Goal: Task Accomplishment & Management: Manage account settings

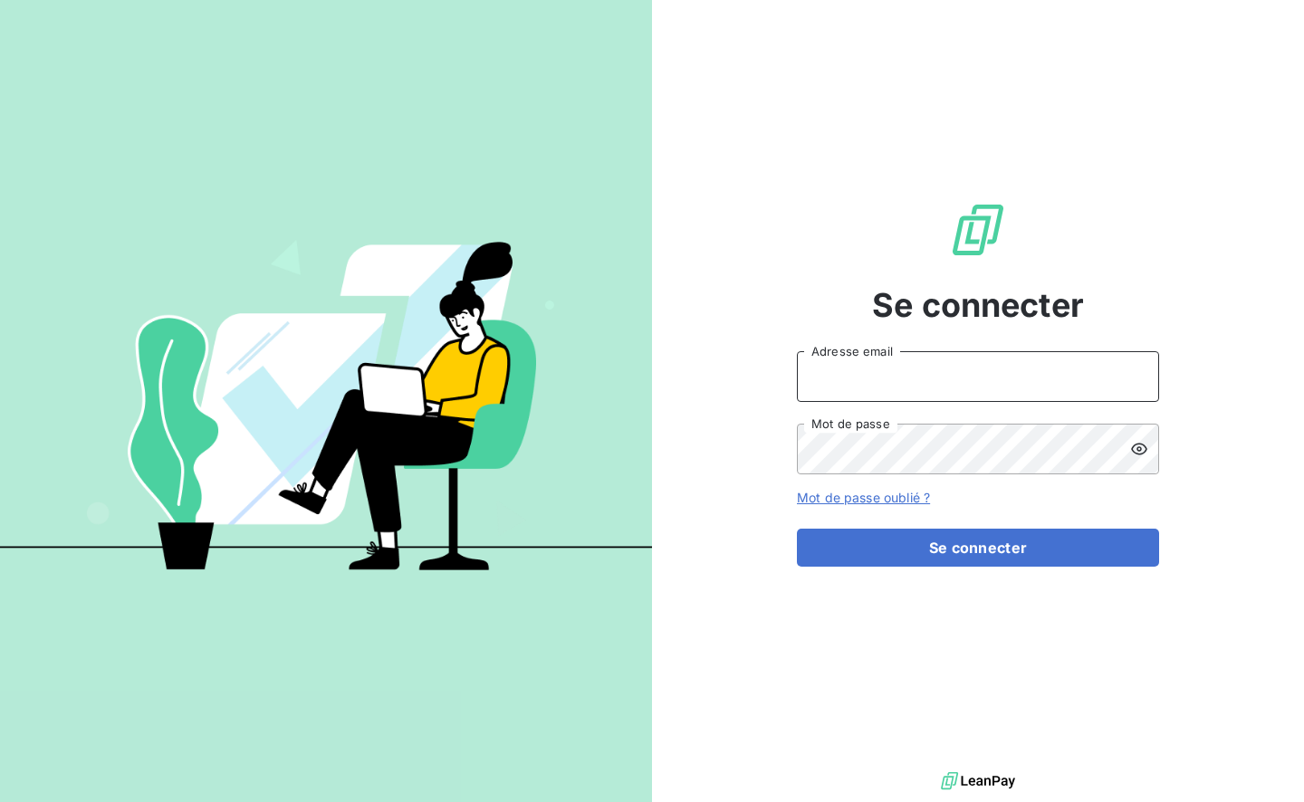
type input "[EMAIL_ADDRESS][DOMAIN_NAME]"
click at [926, 543] on button "Se connecter" at bounding box center [978, 548] width 362 height 38
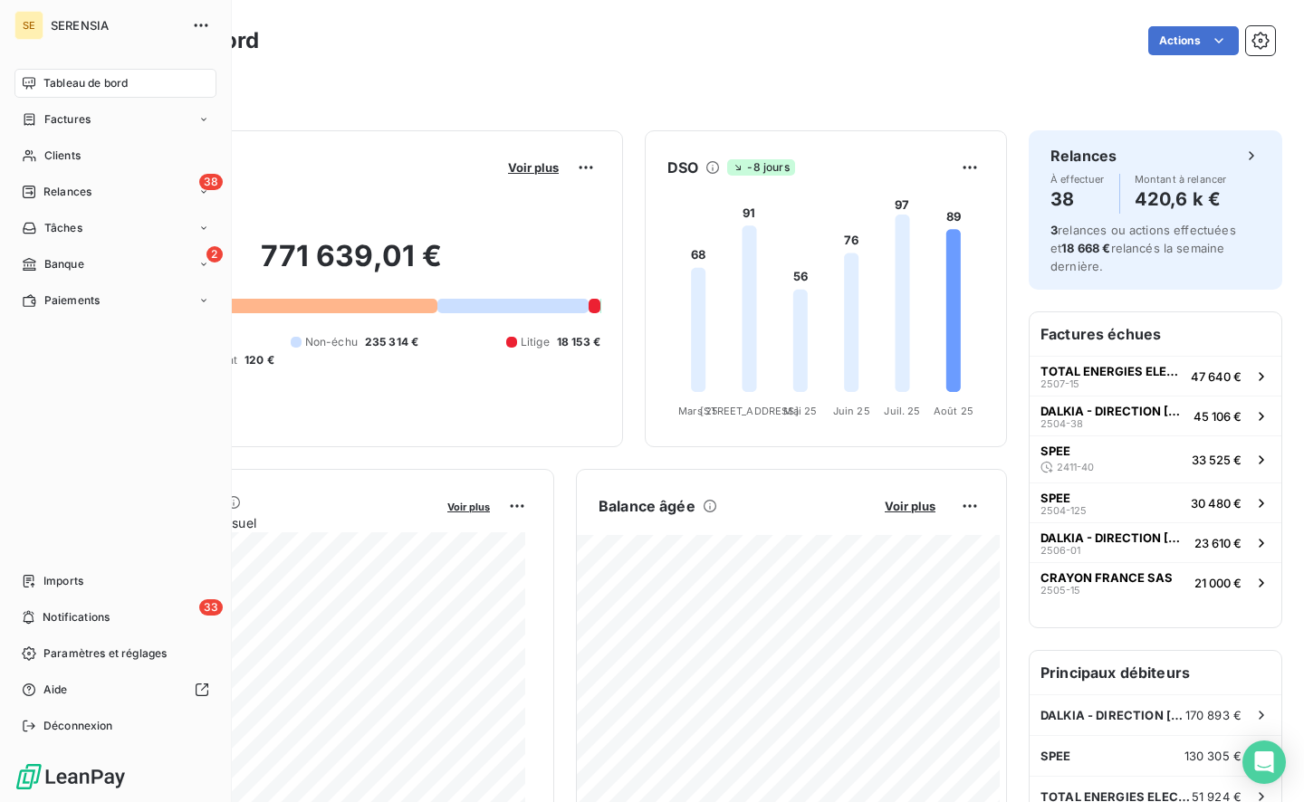
click at [71, 126] on span "Factures" at bounding box center [67, 119] width 46 height 16
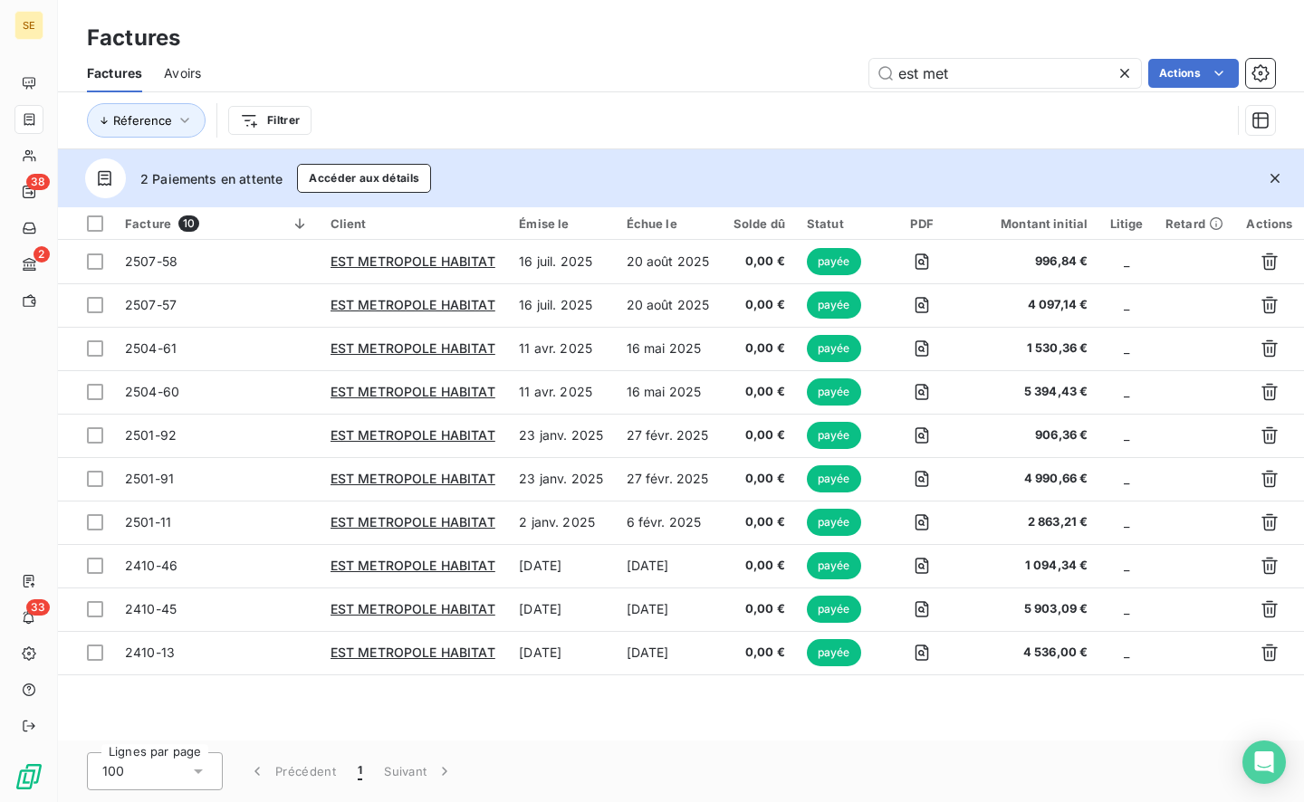
click at [1004, 71] on input "est met" at bounding box center [1005, 73] width 272 height 29
drag, startPoint x: 1004, startPoint y: 71, endPoint x: 741, endPoint y: 70, distance: 263.5
click at [741, 70] on div "est met Actions" at bounding box center [749, 73] width 1052 height 29
type input "dalkia"
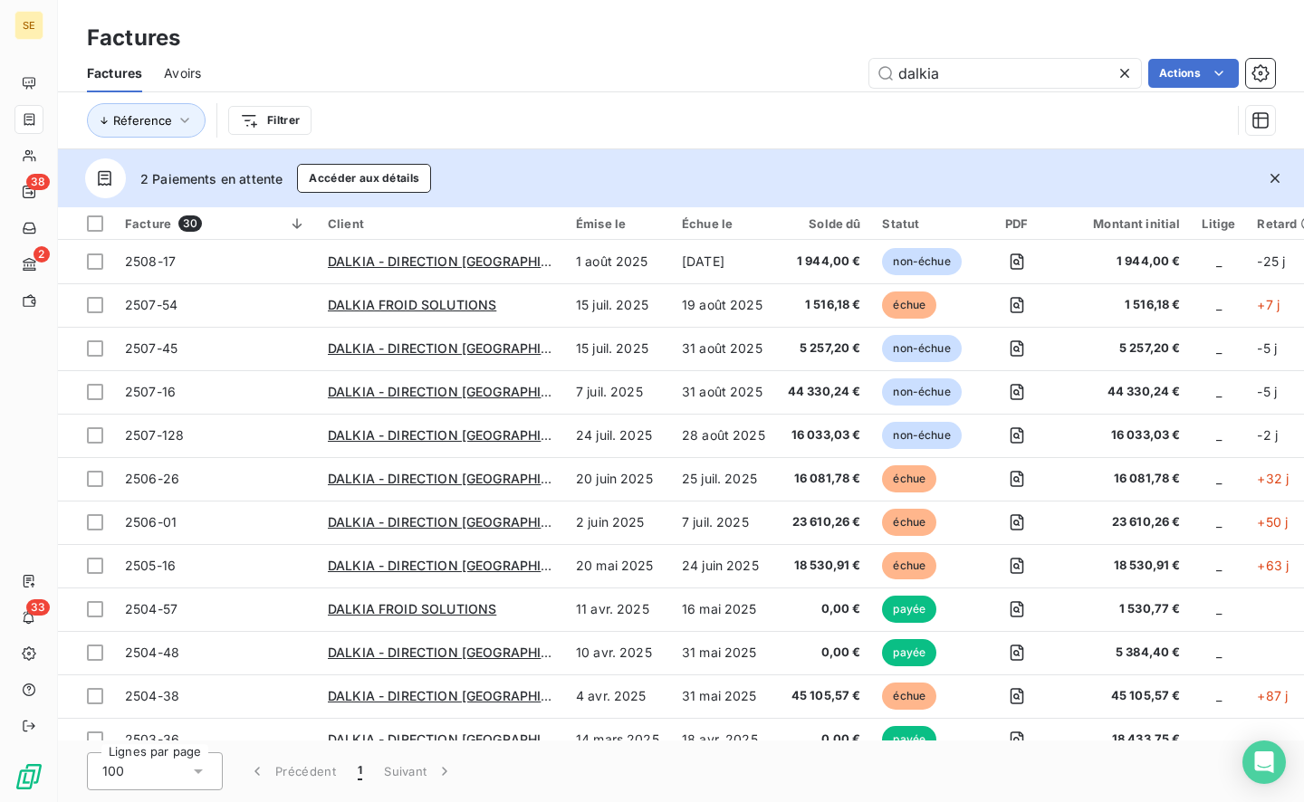
click at [375, 345] on span "DALKIA - DIRECTION [GEOGRAPHIC_DATA] (30446)" at bounding box center [488, 348] width 320 height 15
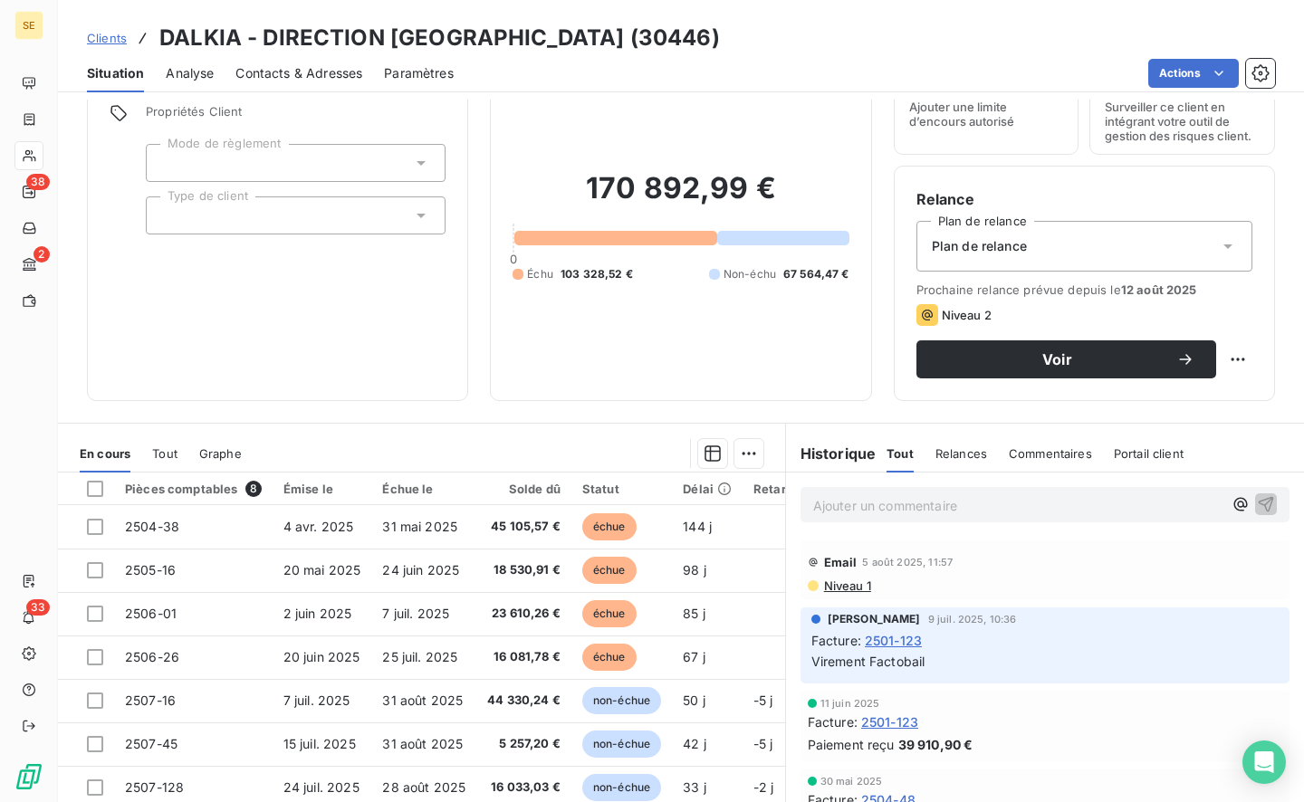
scroll to position [154, 0]
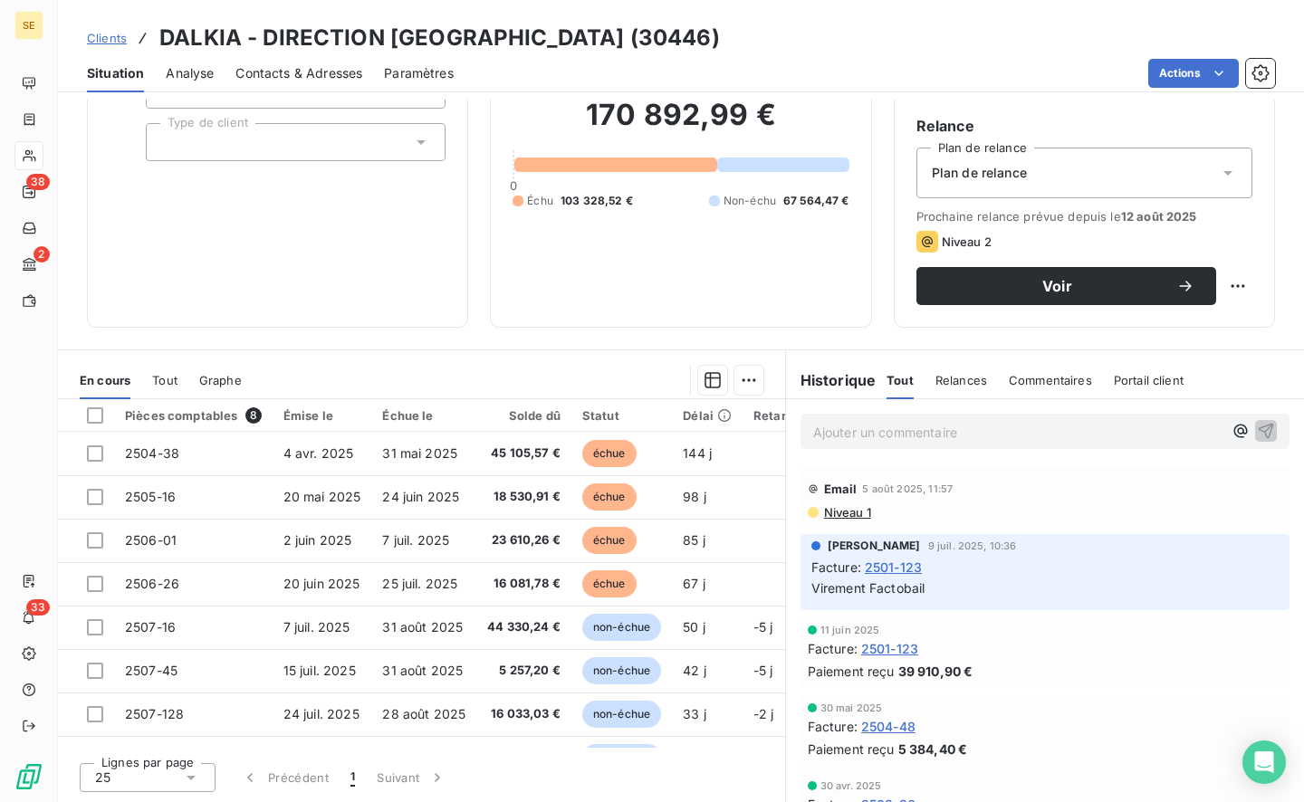
click at [150, 587] on span "2506-26" at bounding box center [152, 583] width 54 height 15
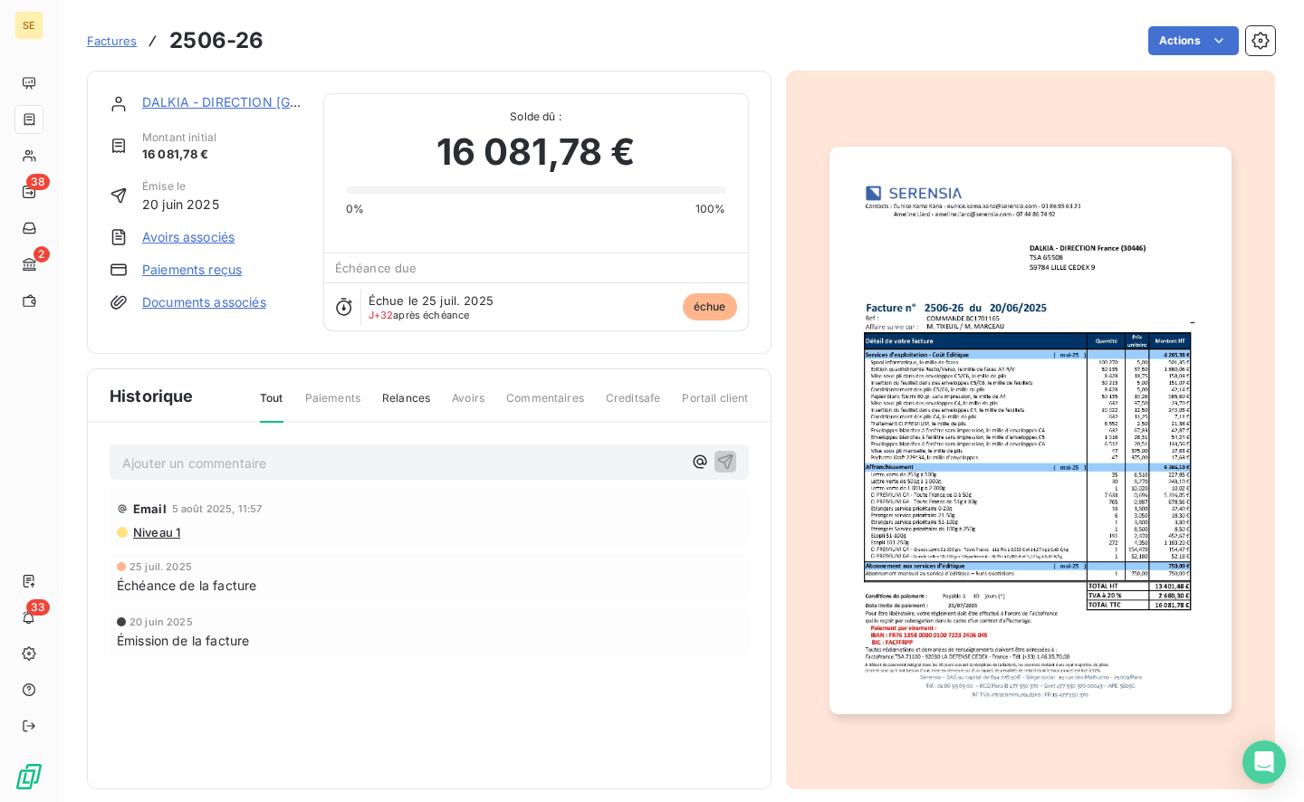
click at [184, 267] on link "Paiements reçus" at bounding box center [192, 270] width 100 height 18
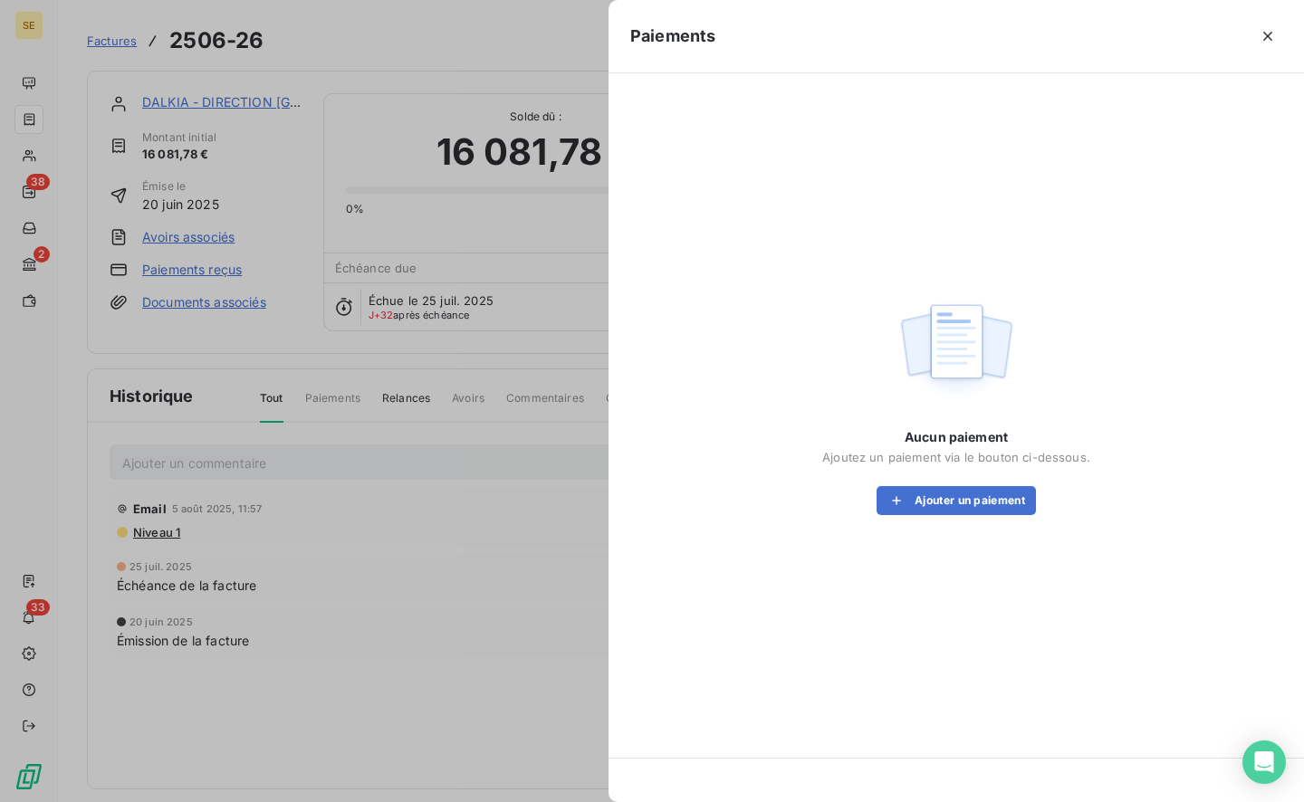
click at [908, 513] on button "Ajouter un paiement" at bounding box center [956, 500] width 159 height 29
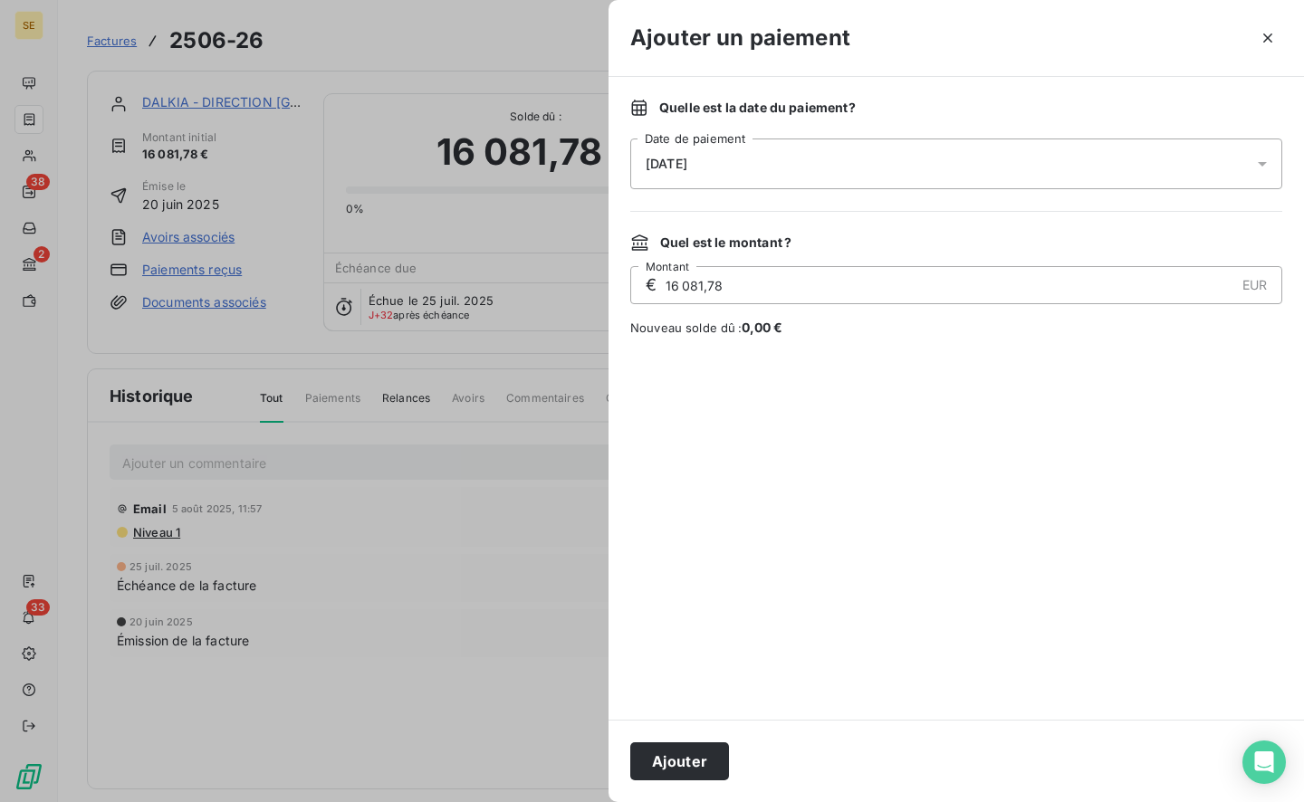
click at [758, 165] on div "[DATE]" at bounding box center [956, 164] width 652 height 51
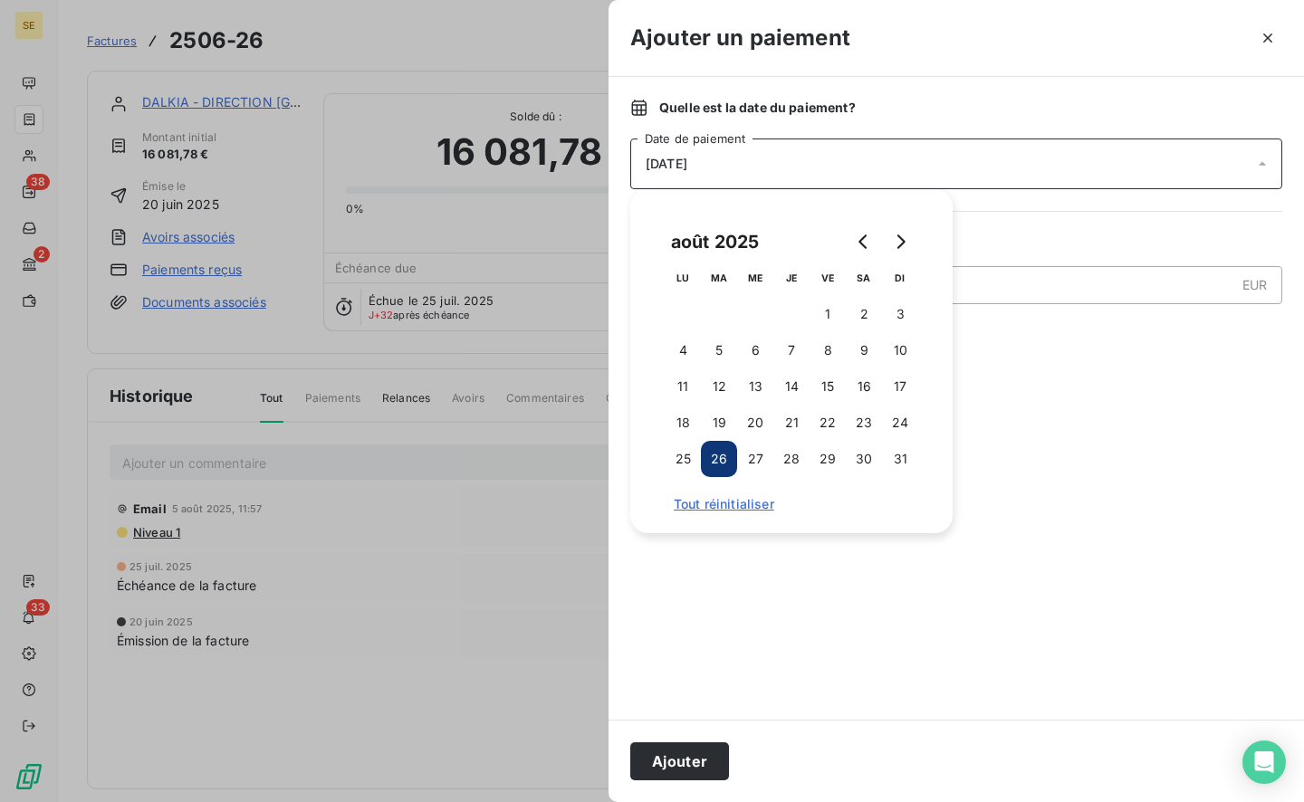
click at [833, 464] on button "29" at bounding box center [828, 459] width 36 height 36
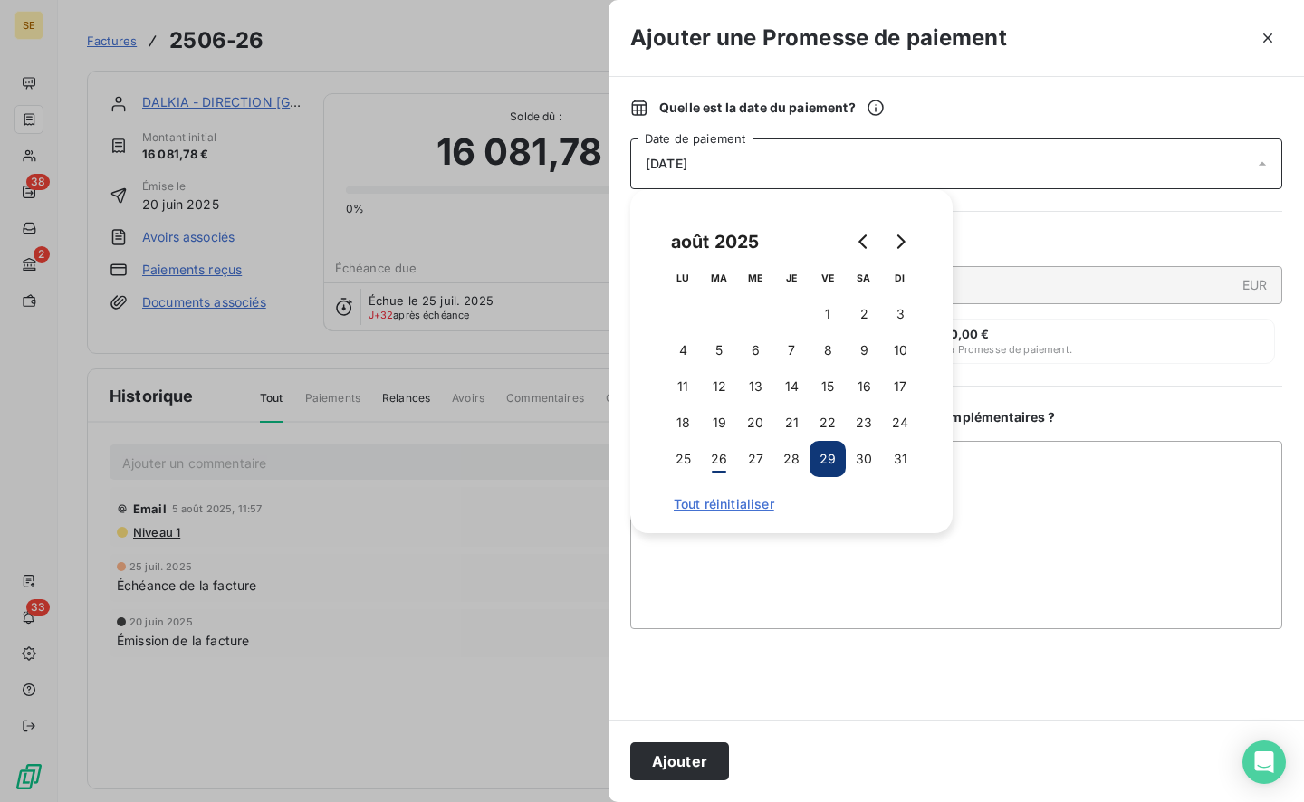
click at [709, 749] on button "Ajouter" at bounding box center [679, 762] width 99 height 38
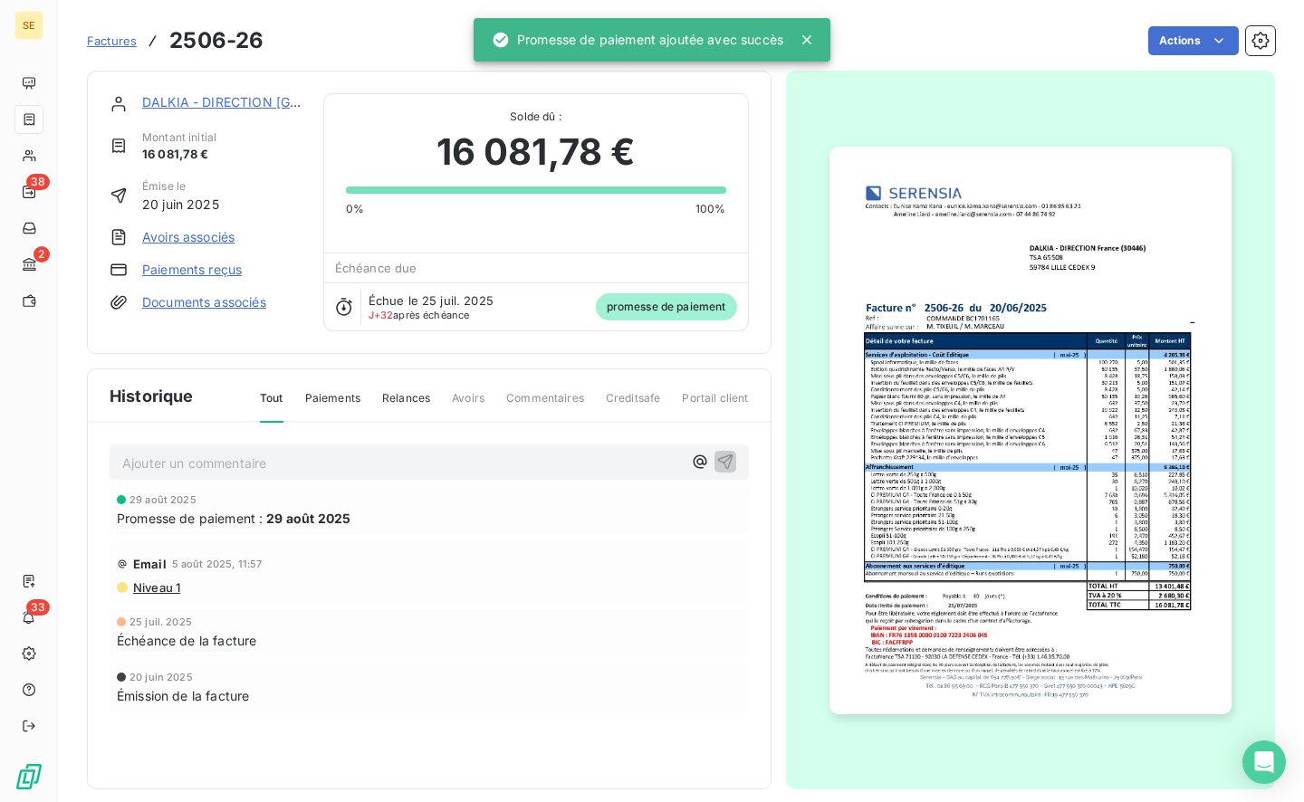
click at [168, 98] on link "DALKIA - DIRECTION [GEOGRAPHIC_DATA] (30446)" at bounding box center [302, 101] width 321 height 15
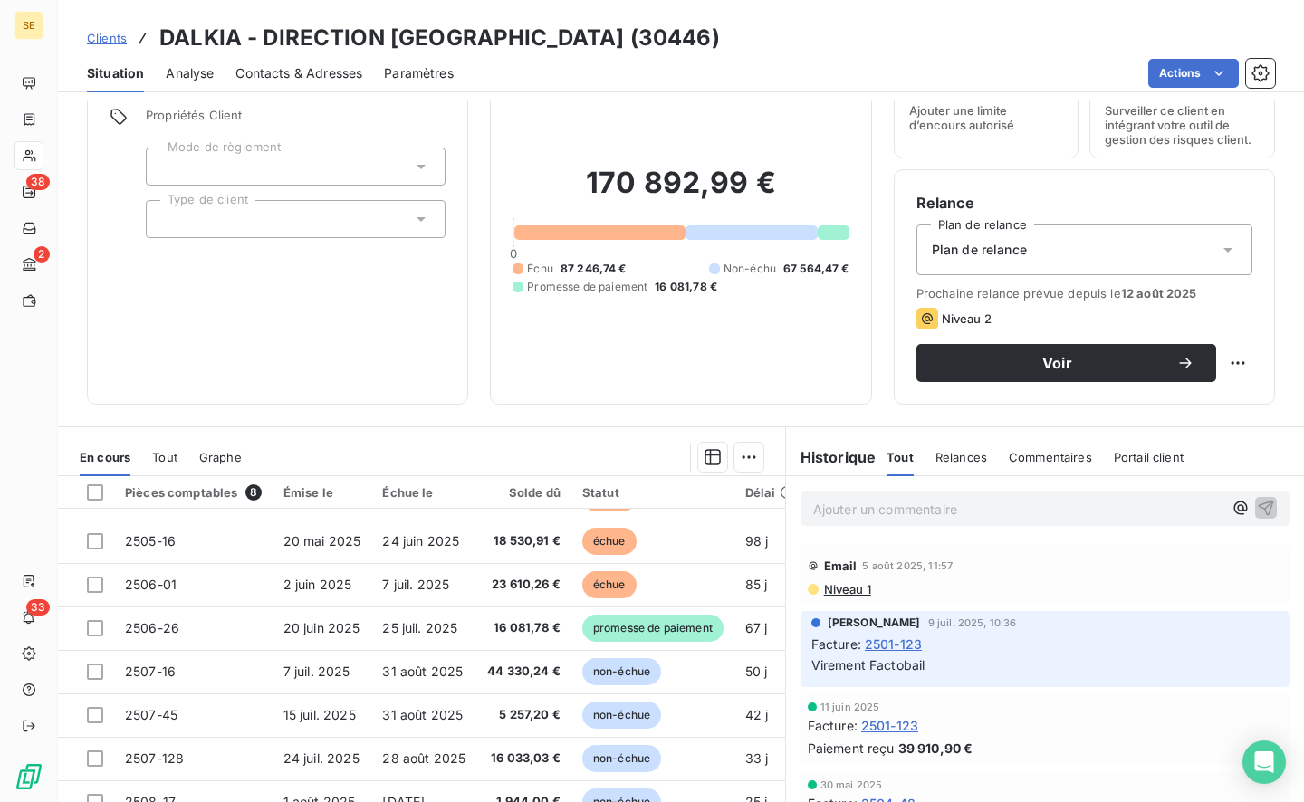
scroll to position [91, 0]
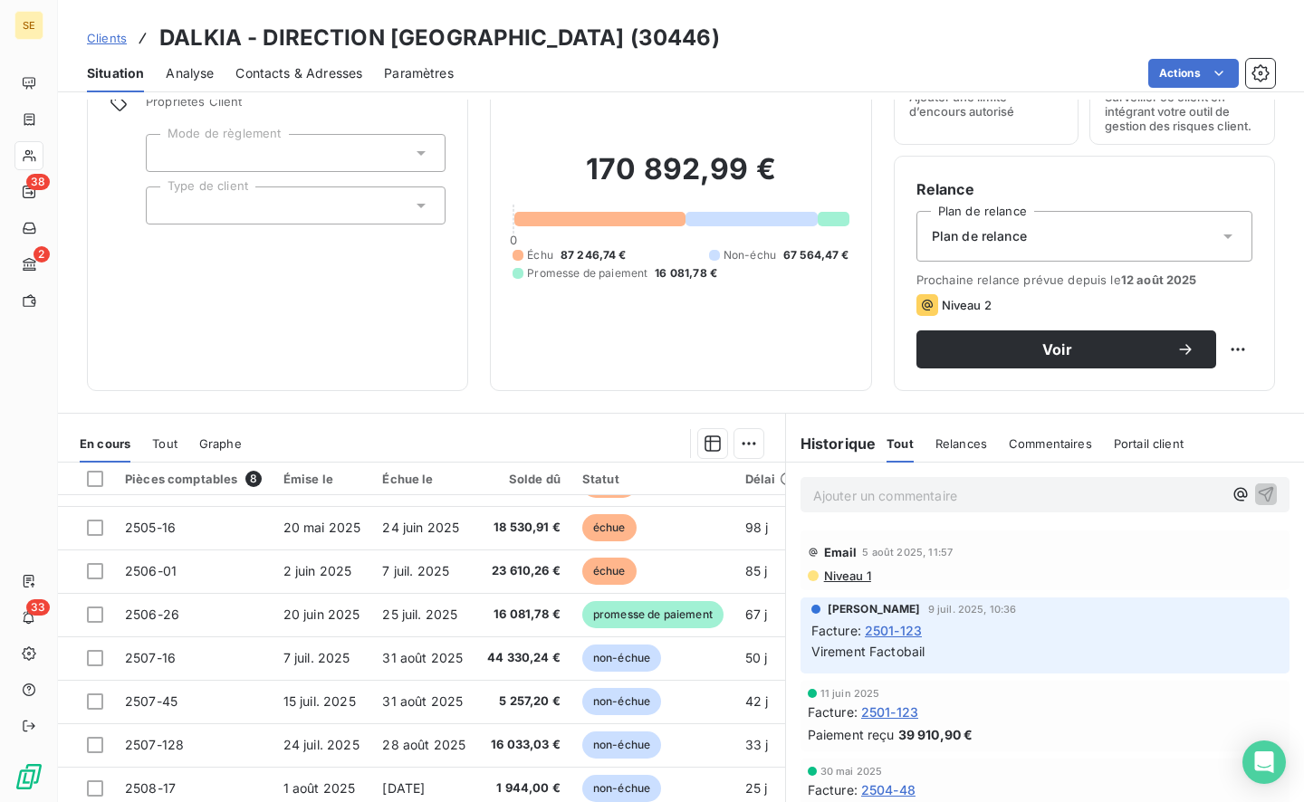
click at [160, 696] on span "2507-45" at bounding box center [151, 701] width 53 height 15
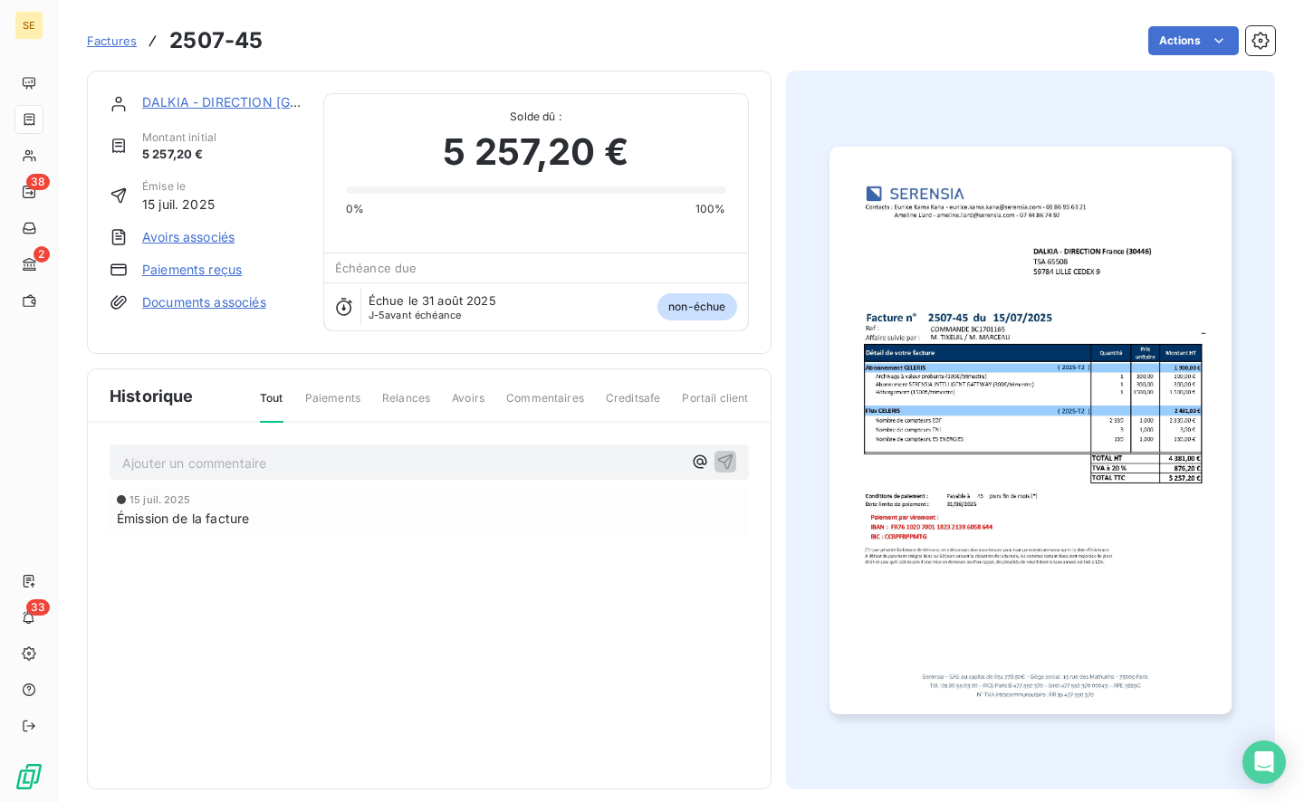
click at [175, 262] on link "Paiements reçus" at bounding box center [192, 270] width 100 height 18
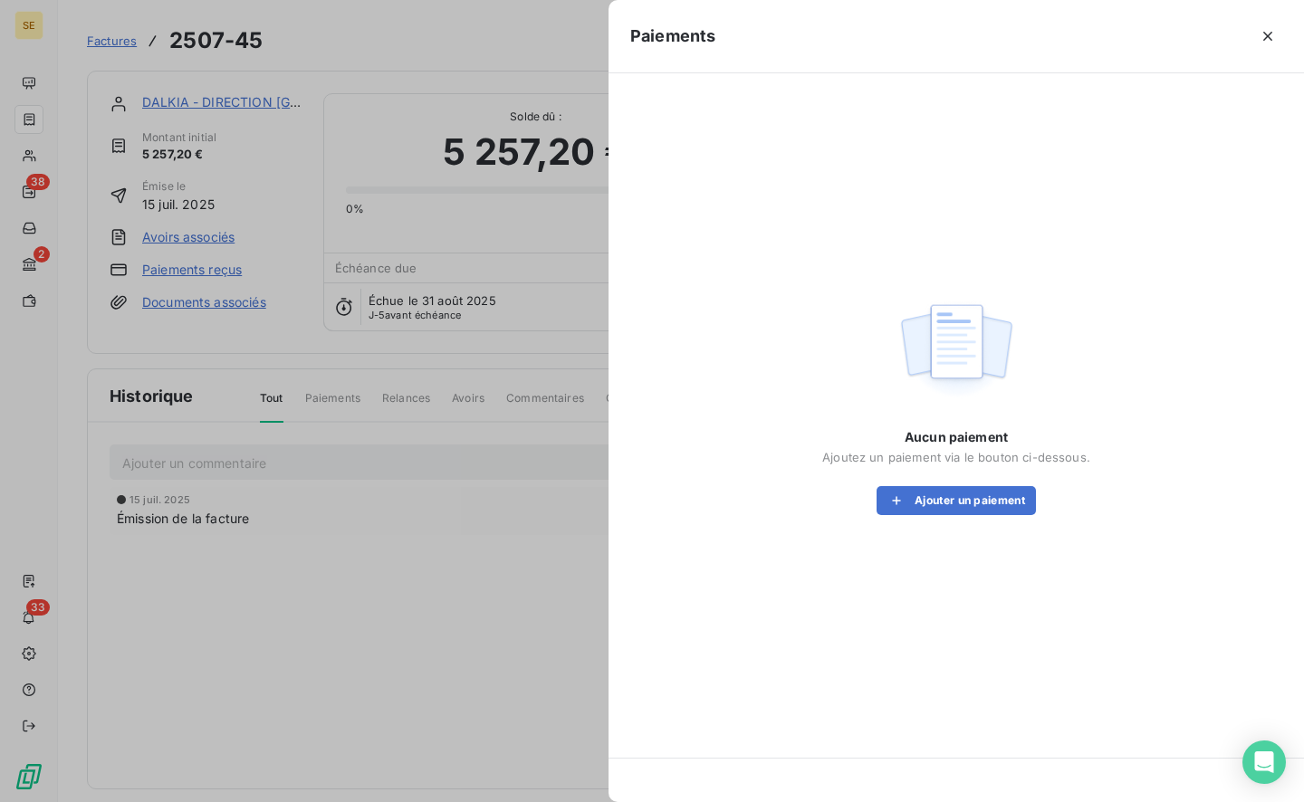
click at [1003, 498] on button "Ajouter un paiement" at bounding box center [956, 500] width 159 height 29
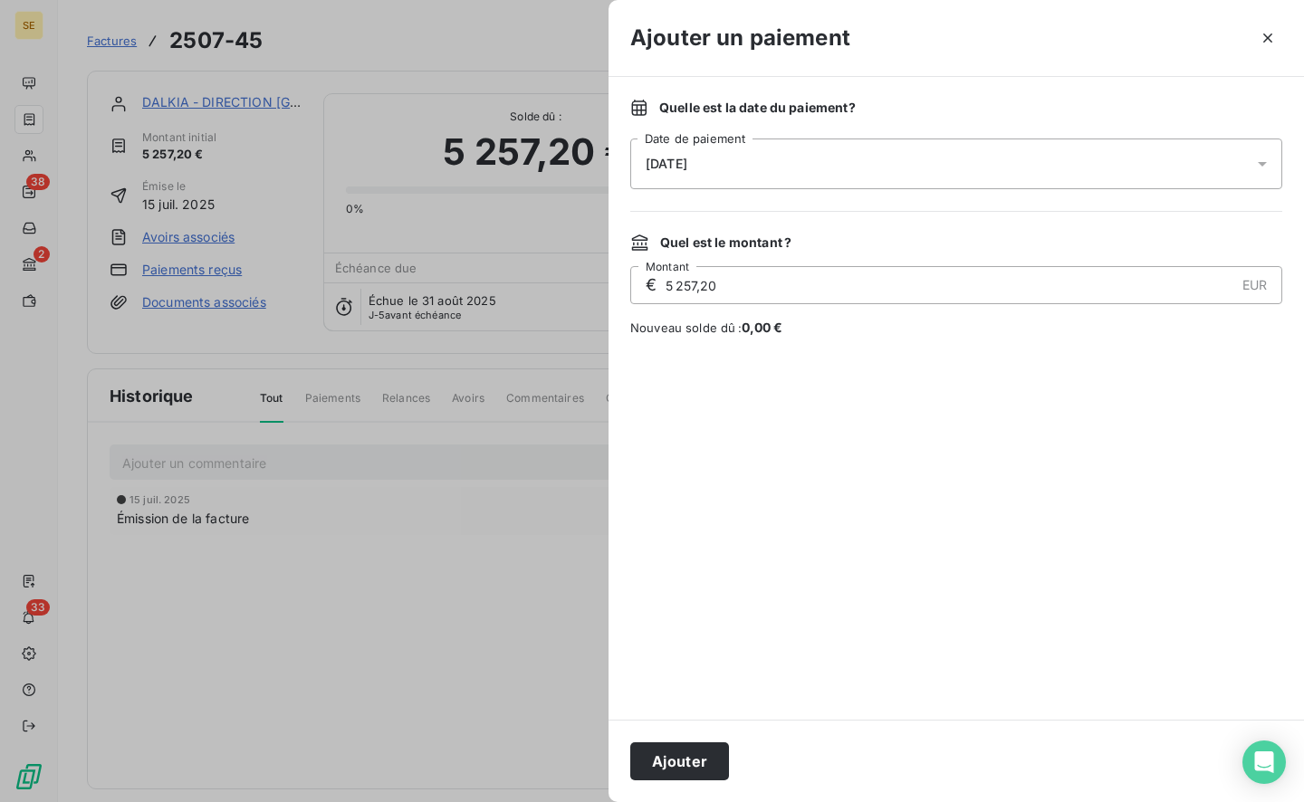
click at [766, 137] on div "Quelle est la date du paiement ? [DATE] Date de paiement" at bounding box center [956, 144] width 652 height 91
click at [768, 154] on div "[DATE]" at bounding box center [956, 164] width 652 height 51
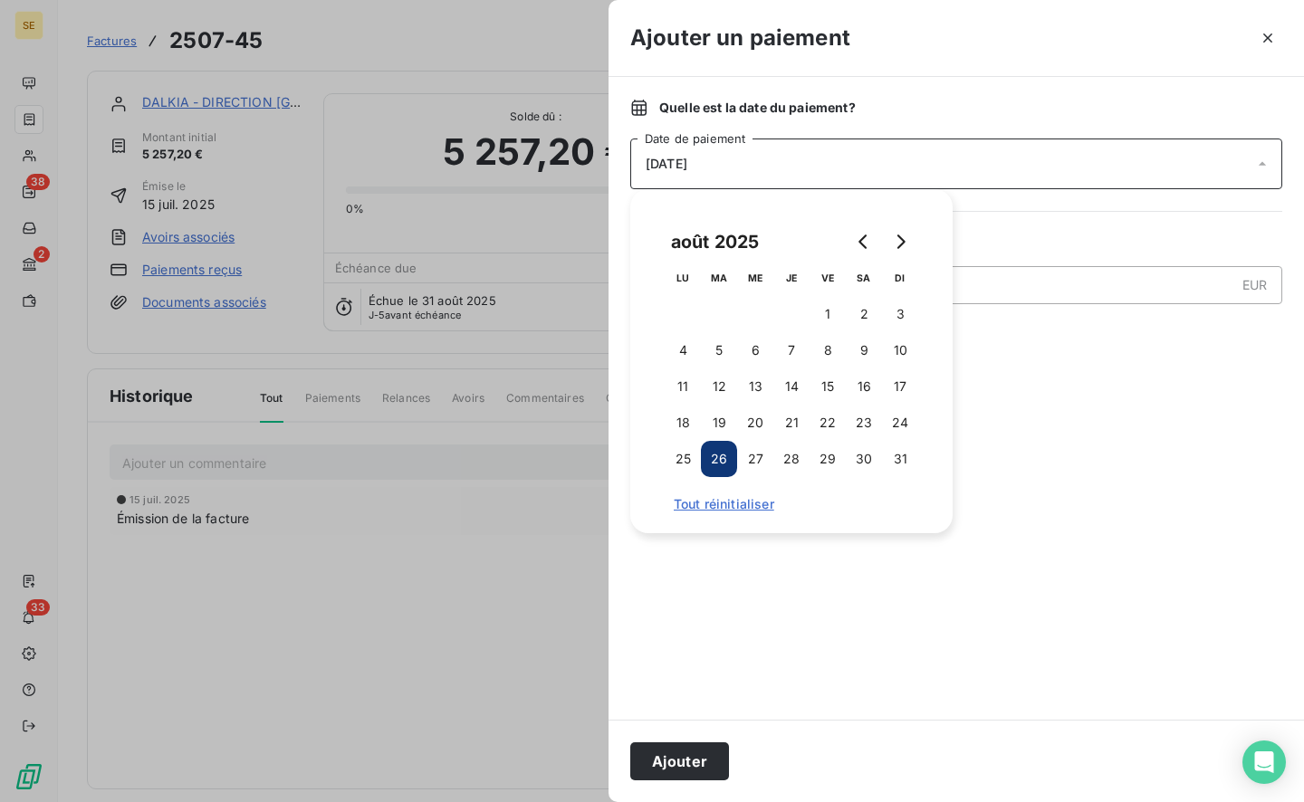
click at [838, 453] on button "29" at bounding box center [828, 459] width 36 height 36
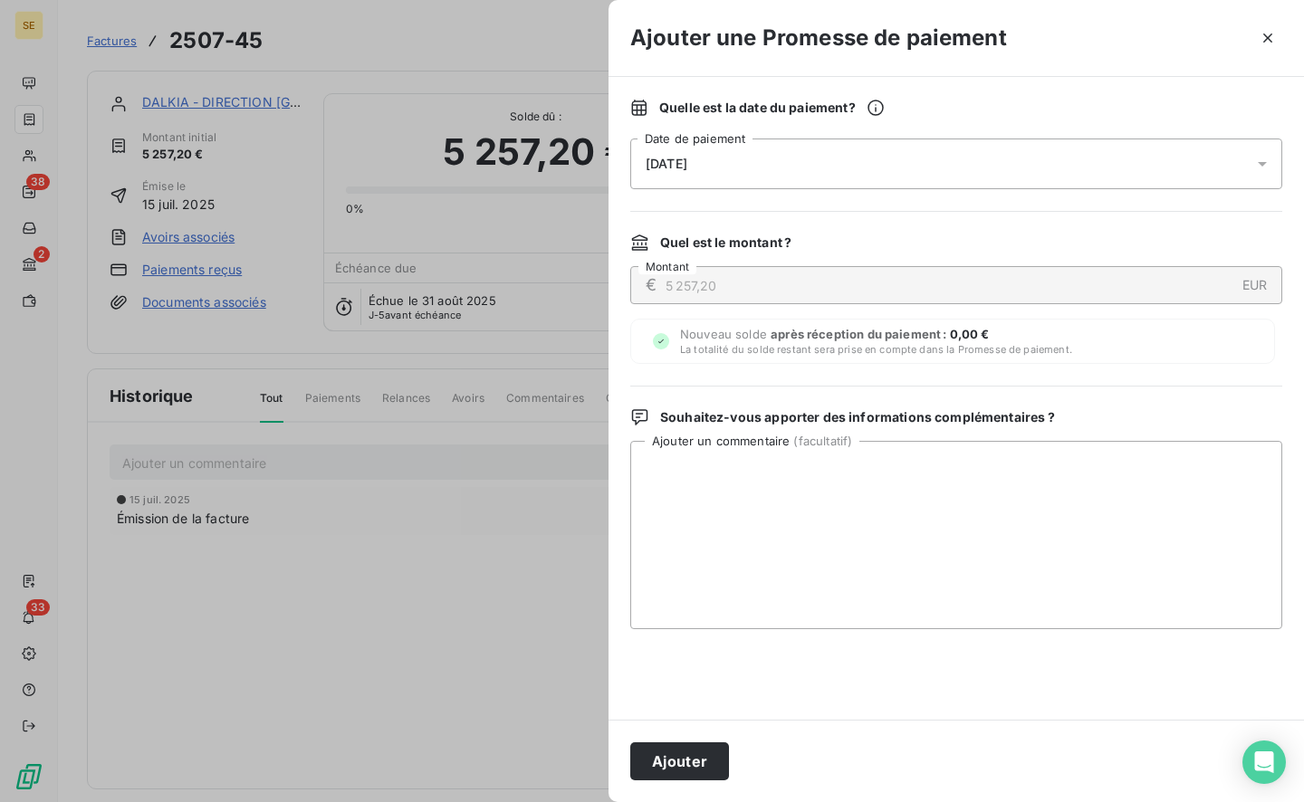
click at [676, 763] on button "Ajouter" at bounding box center [679, 762] width 99 height 38
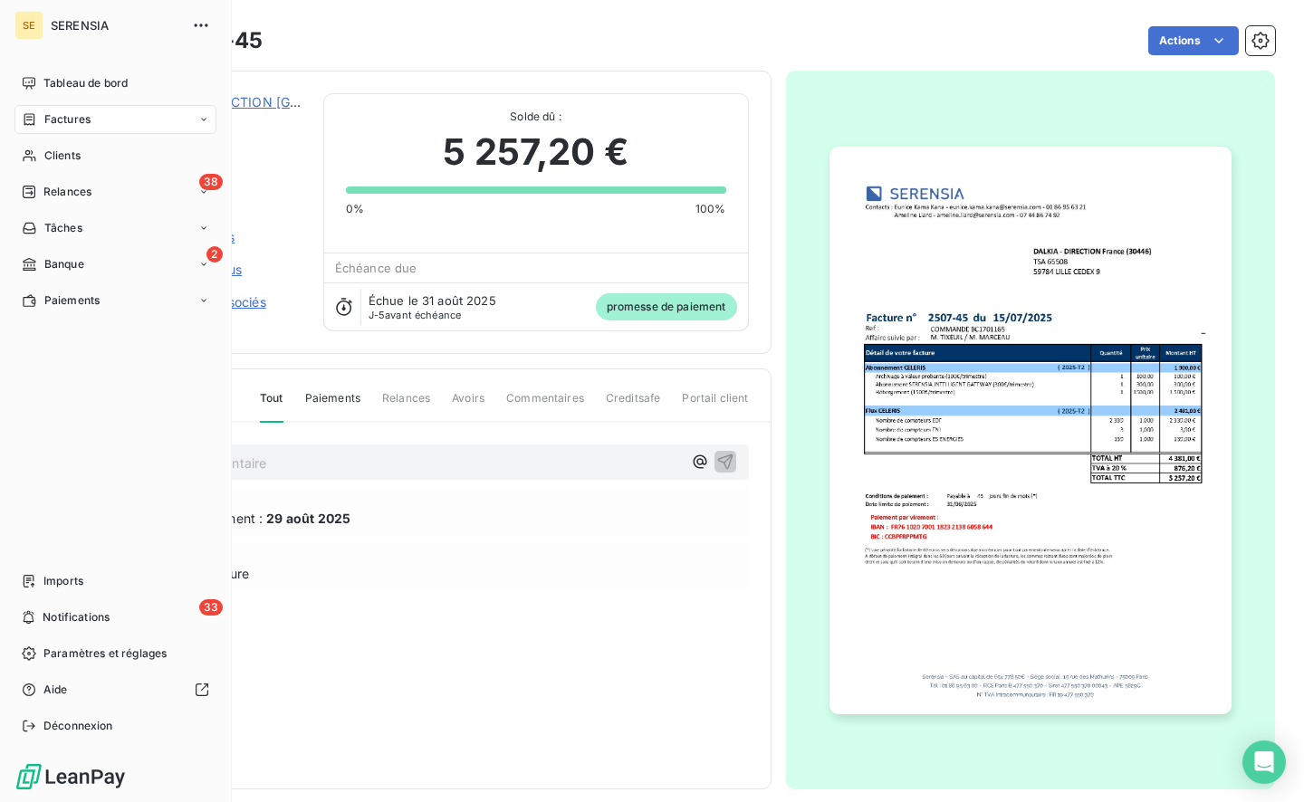
click at [42, 263] on div "Banque" at bounding box center [53, 264] width 62 height 16
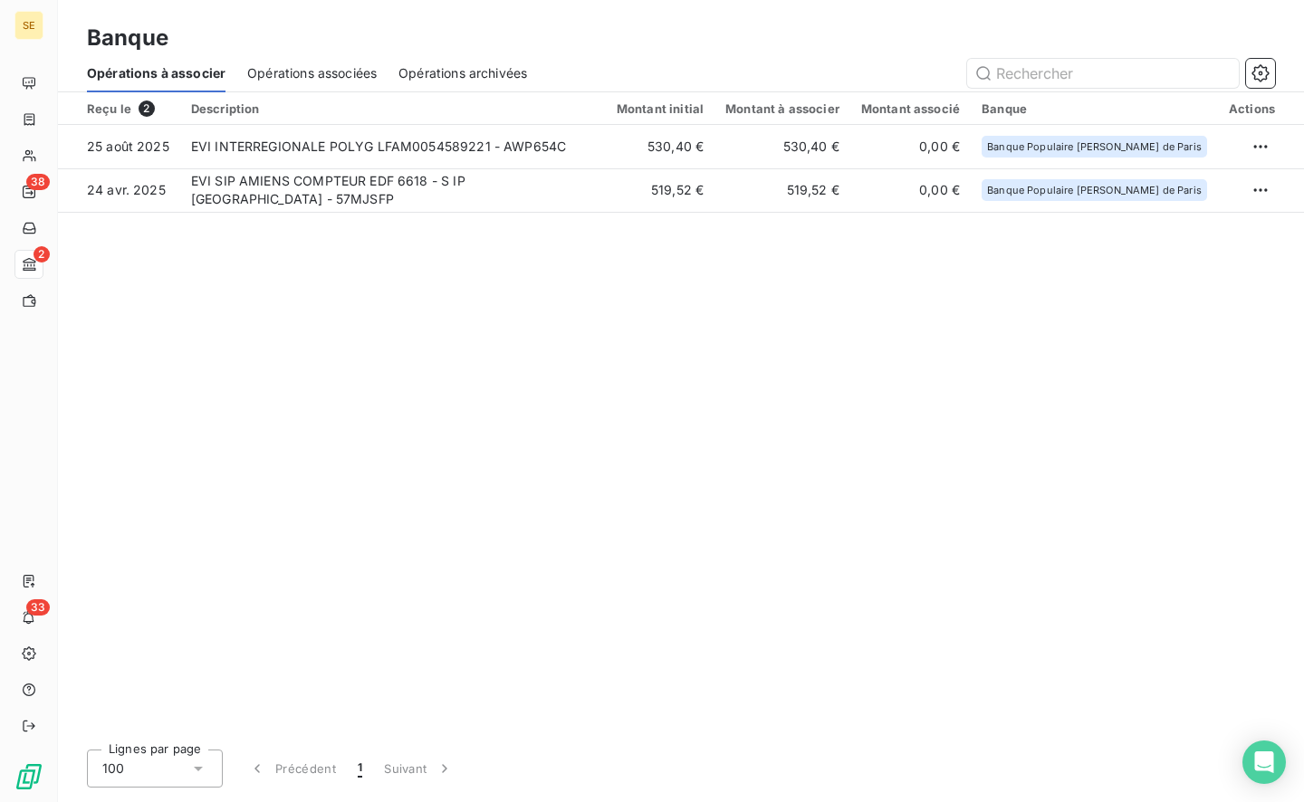
click at [369, 137] on td "EVI INTERREGIONALE POLYG LFAM0054589221 - AWP654C" at bounding box center [393, 146] width 426 height 43
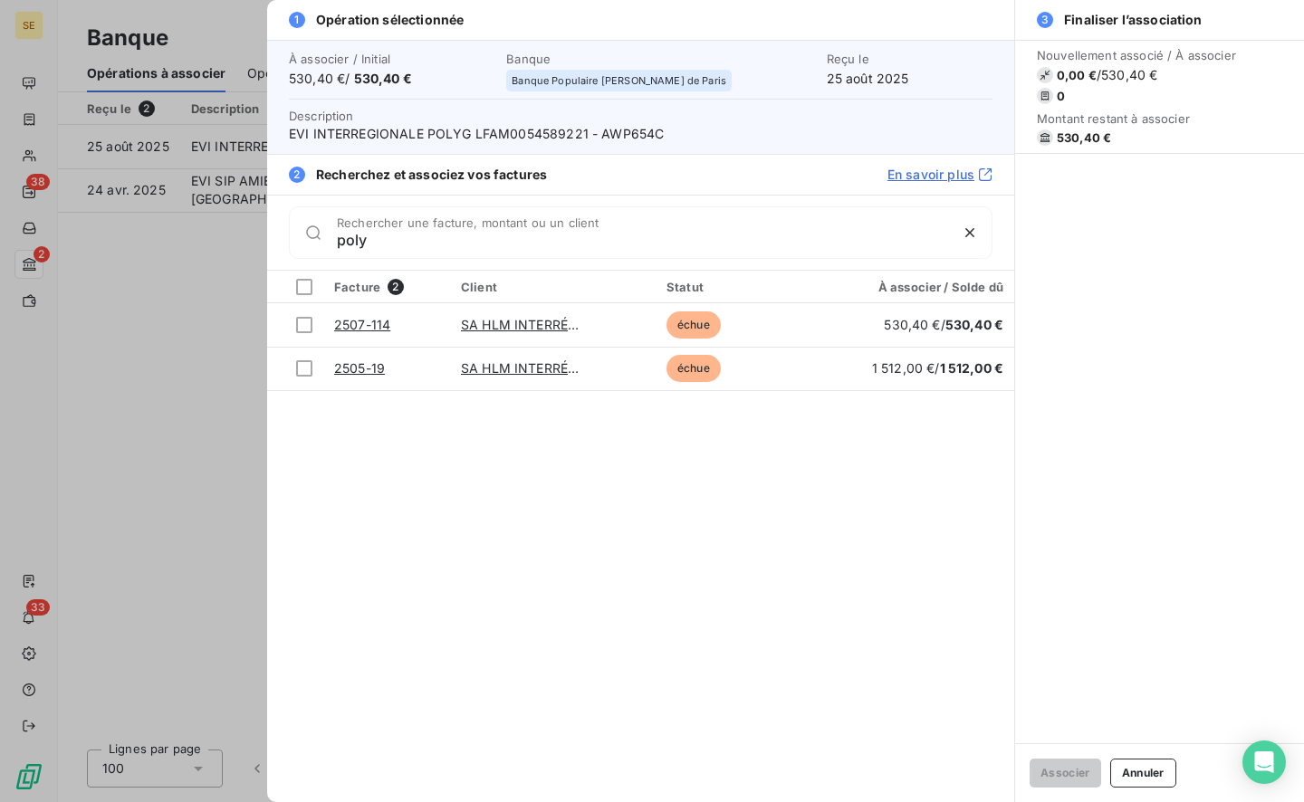
type input "poly"
click at [306, 322] on div at bounding box center [304, 325] width 16 height 16
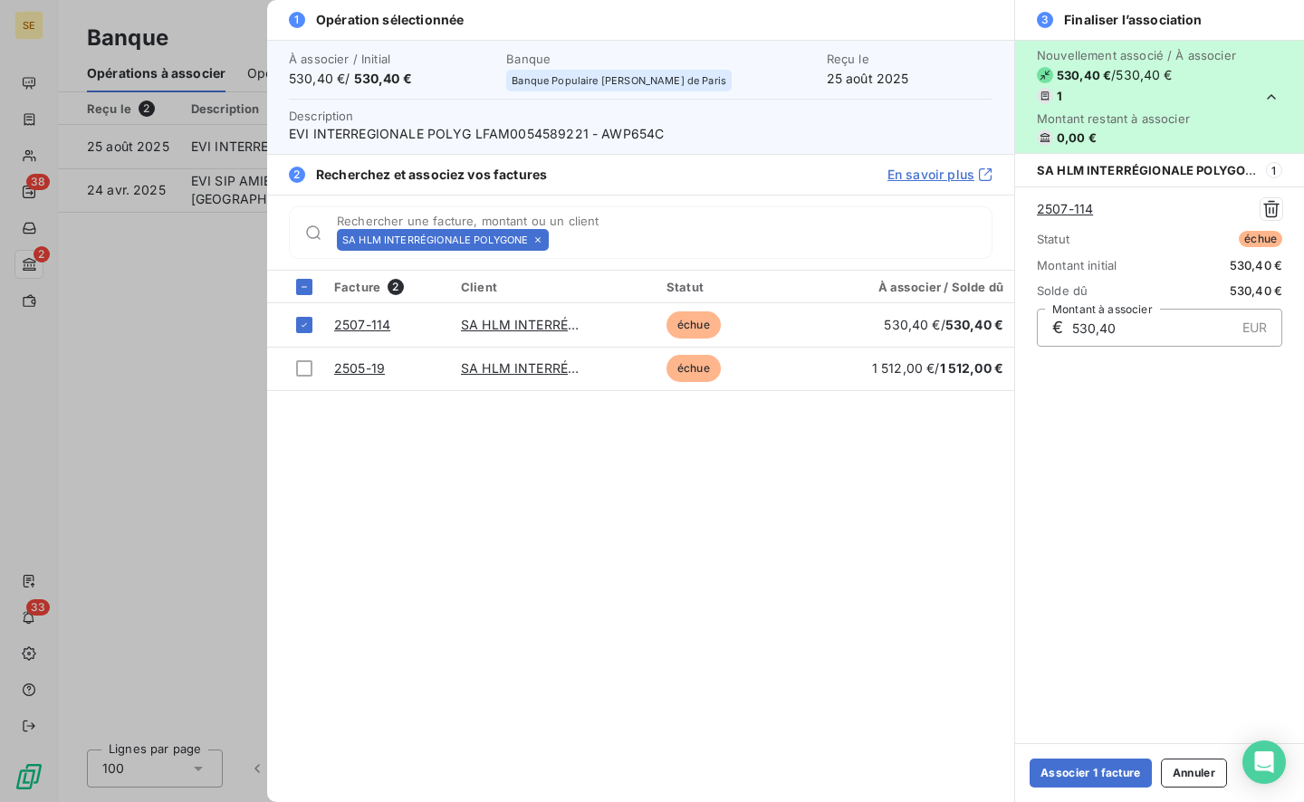
click at [1080, 766] on button "Associer 1 facture" at bounding box center [1091, 773] width 122 height 29
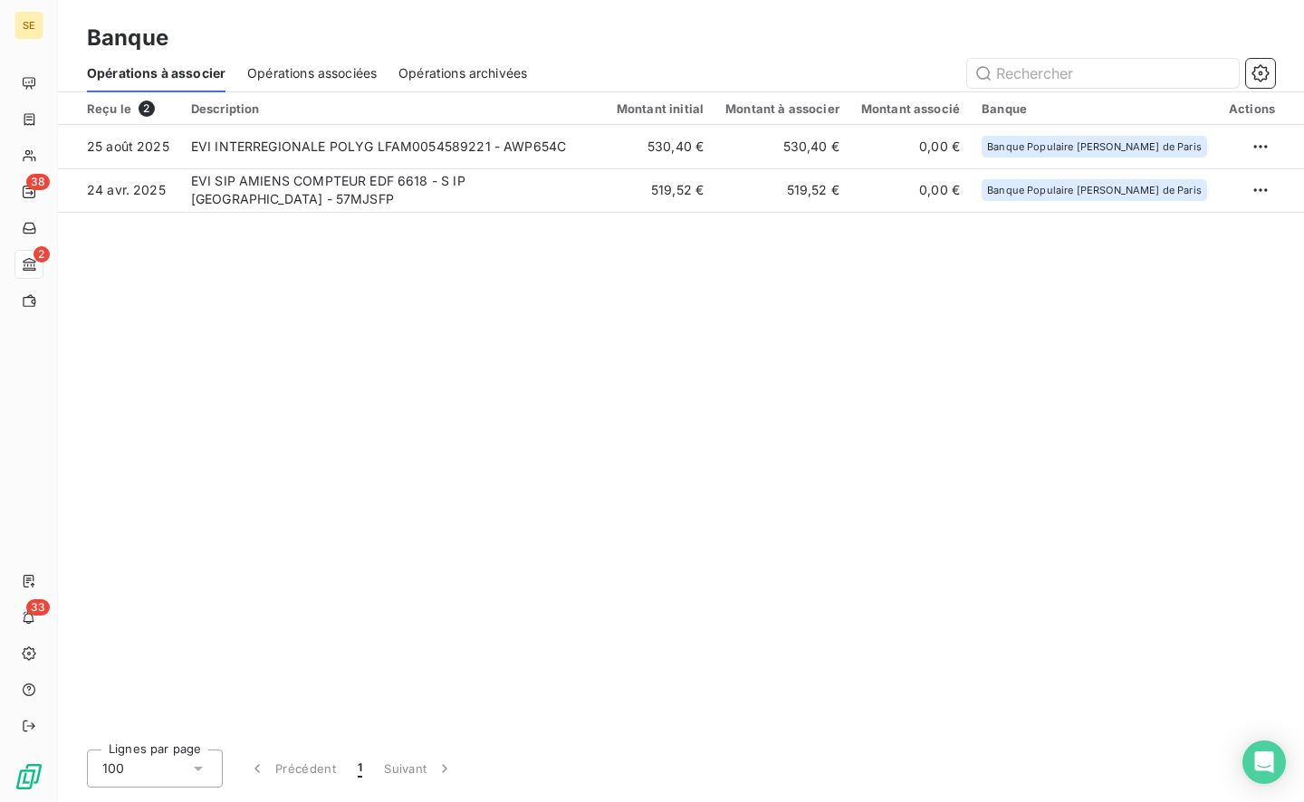
click at [447, 86] on div "Opérations archivées" at bounding box center [462, 73] width 129 height 38
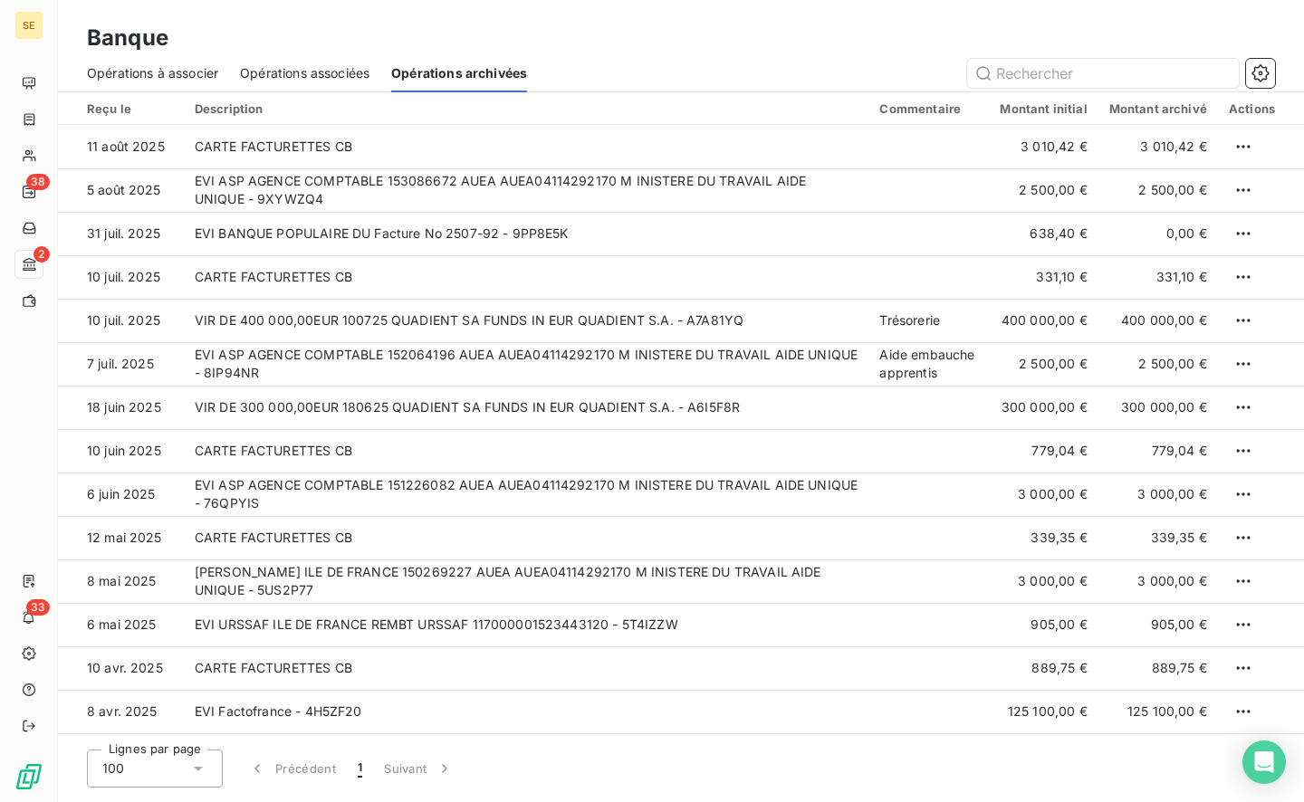
click at [345, 65] on span "Opérations associées" at bounding box center [305, 73] width 130 height 18
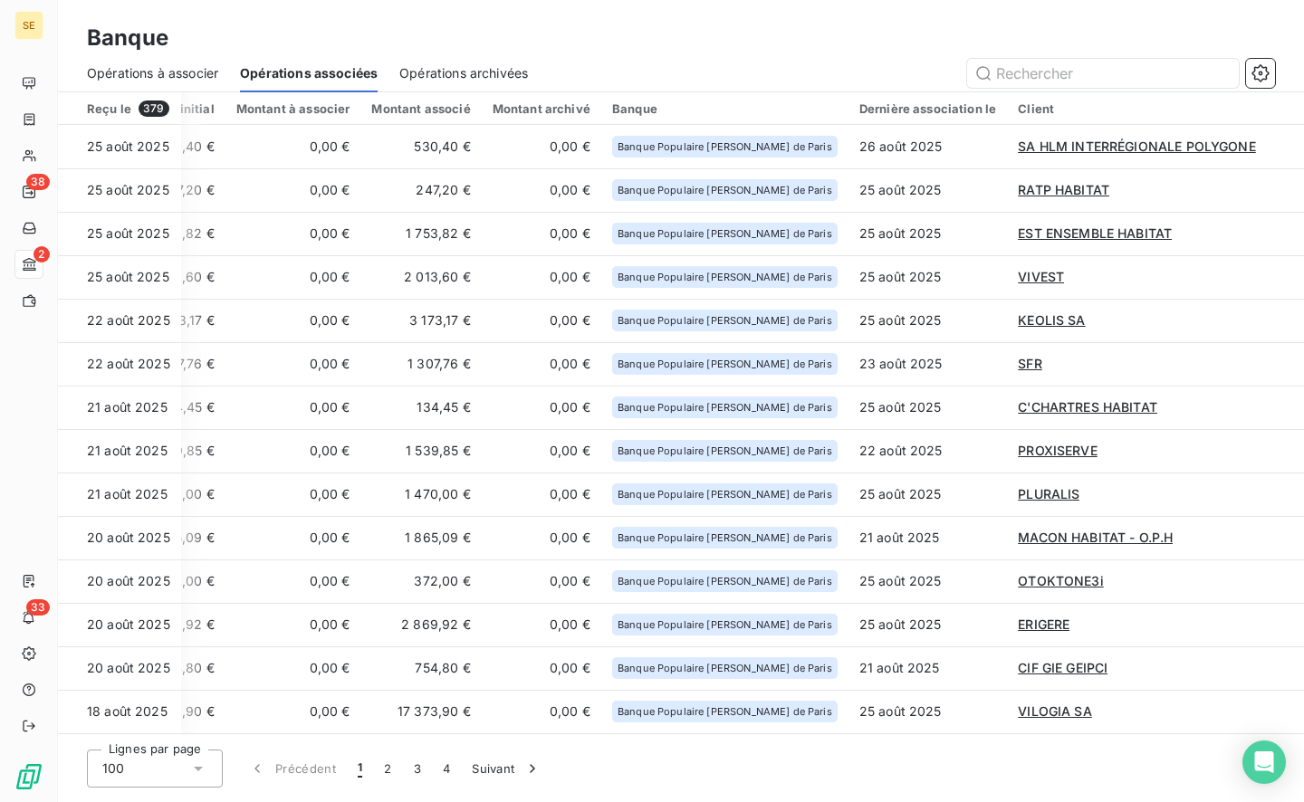
scroll to position [0, 593]
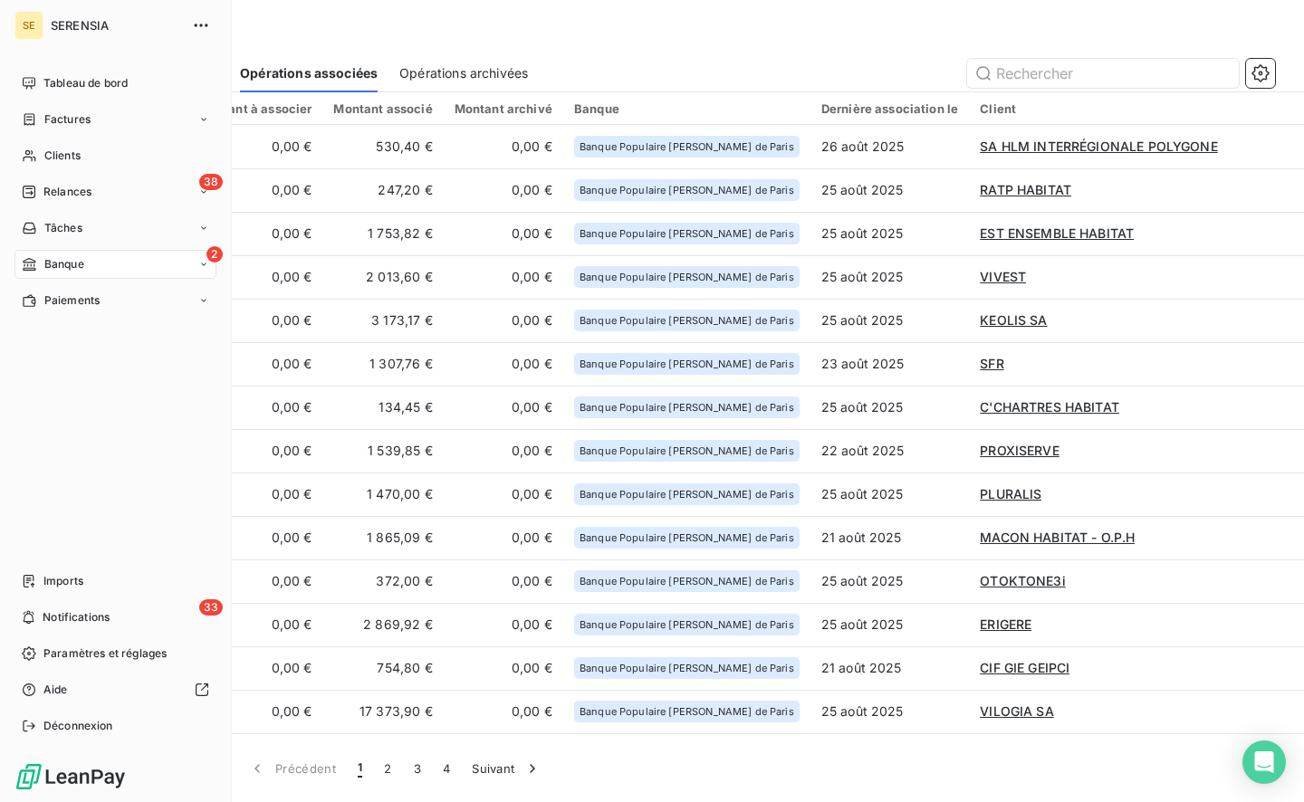
click at [66, 128] on div "Factures" at bounding box center [115, 119] width 202 height 29
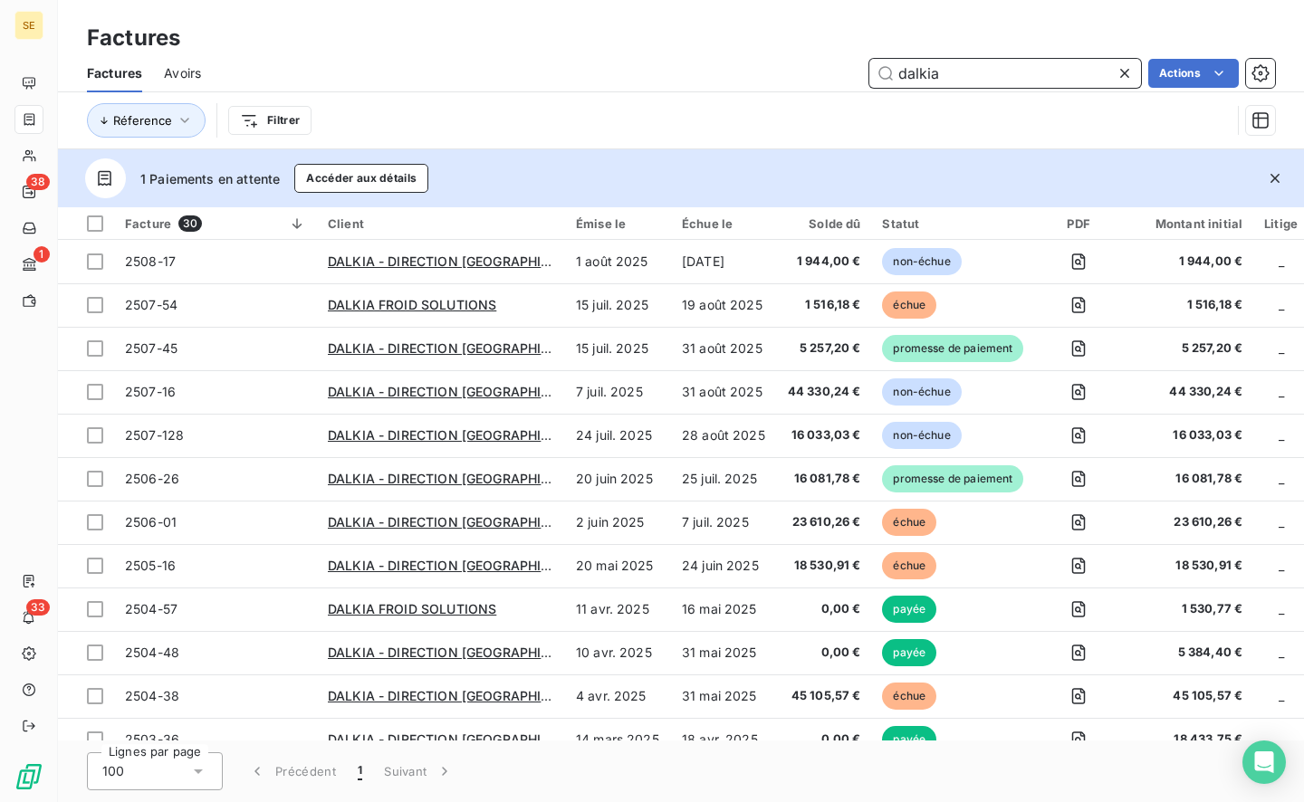
click at [915, 72] on input "dalkia" at bounding box center [1005, 73] width 272 height 29
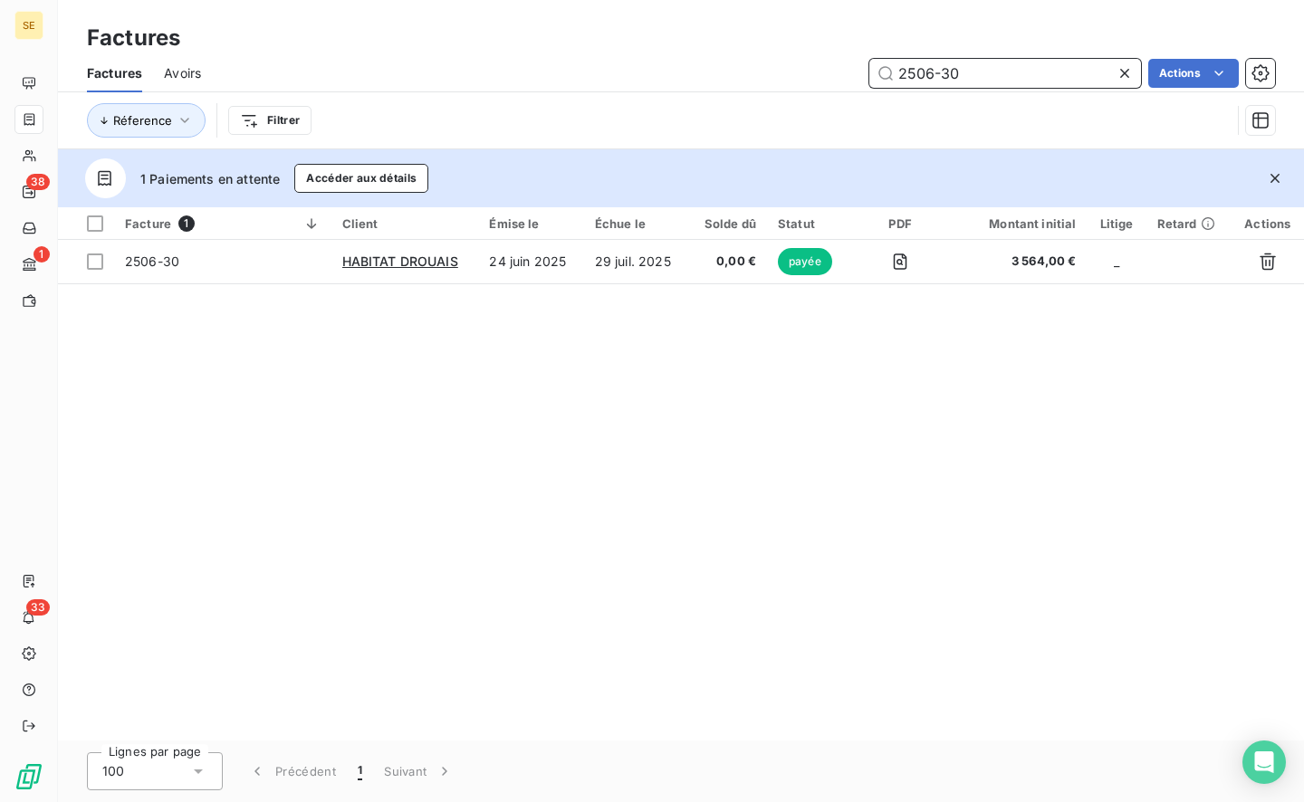
drag, startPoint x: 971, startPoint y: 70, endPoint x: 831, endPoint y: 62, distance: 139.7
click at [831, 61] on div "2506-30 Actions" at bounding box center [749, 73] width 1052 height 29
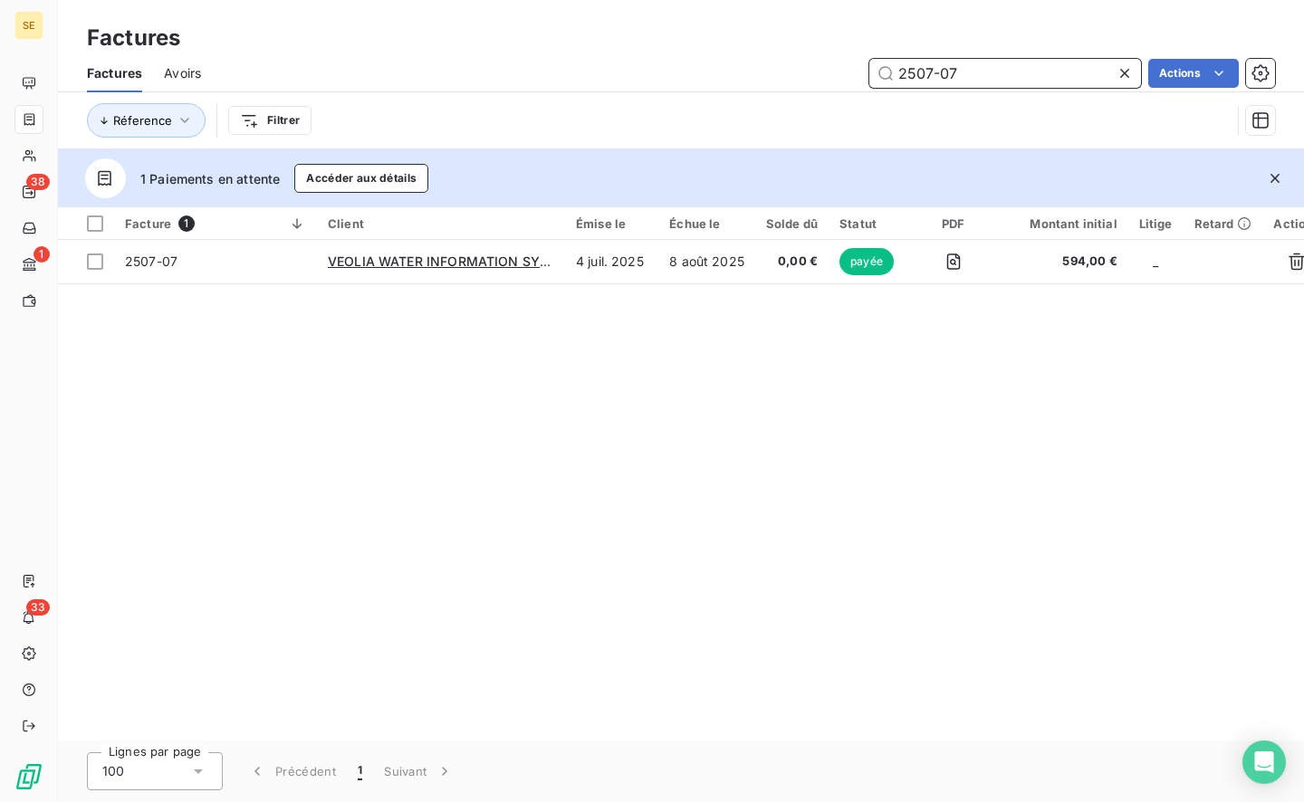
type input "2507-07"
click at [226, 265] on span "2507-07" at bounding box center [215, 262] width 181 height 18
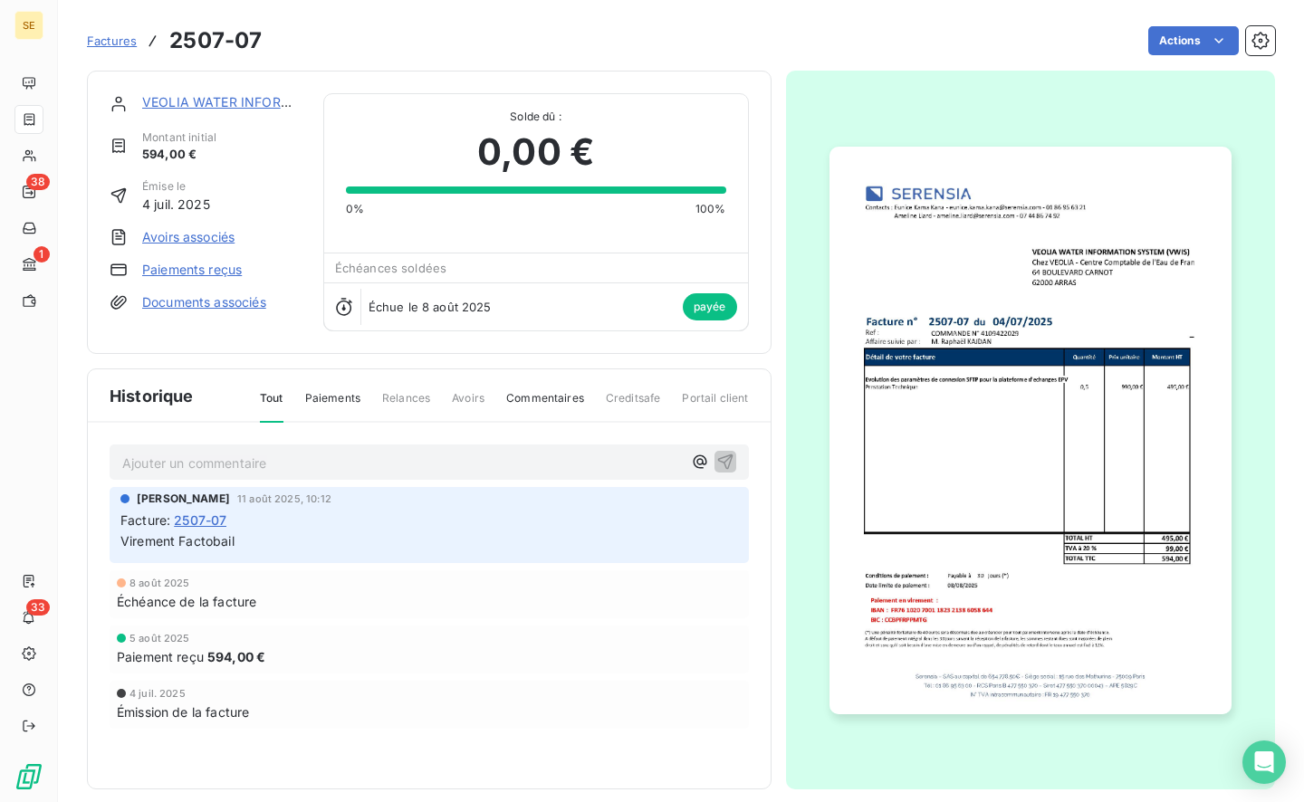
click at [105, 38] on span "Factures" at bounding box center [112, 41] width 50 height 14
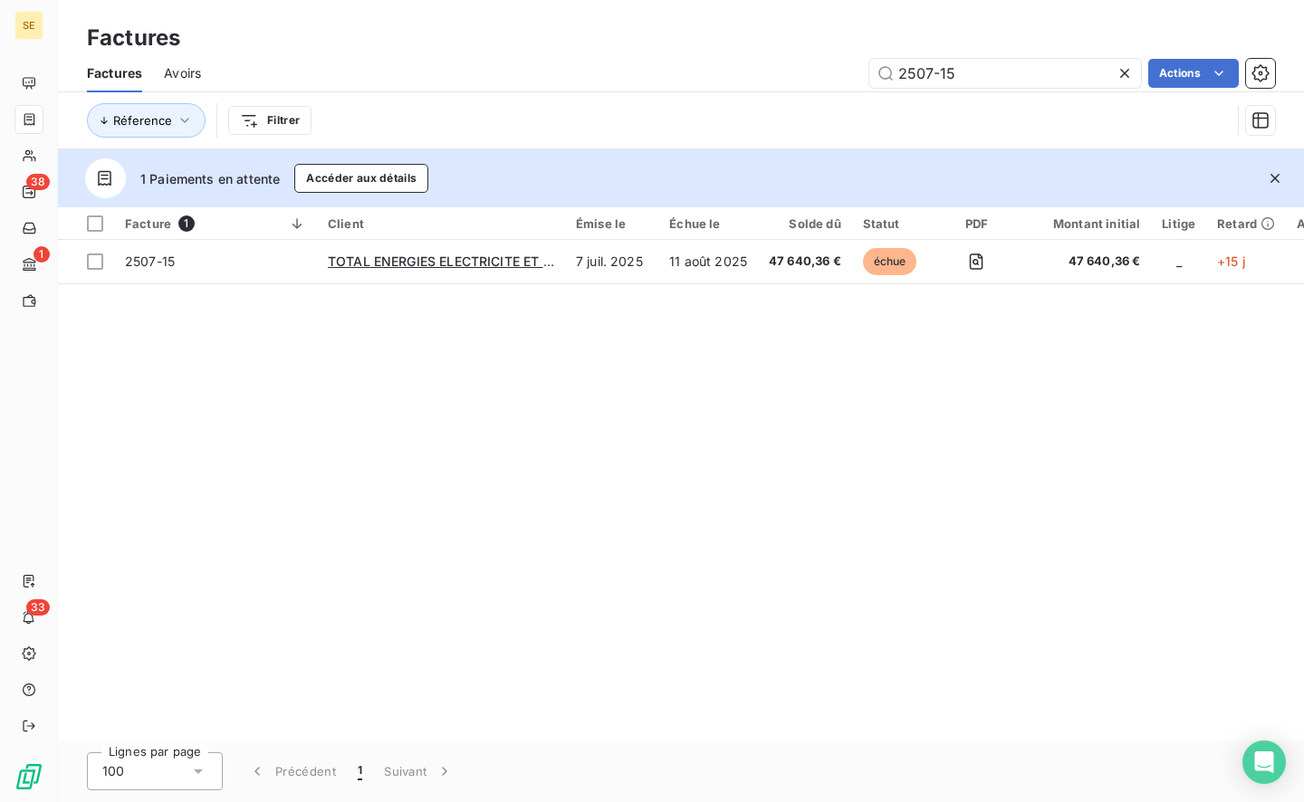
type input "2507-15"
click at [243, 264] on span "2507-15" at bounding box center [215, 262] width 181 height 18
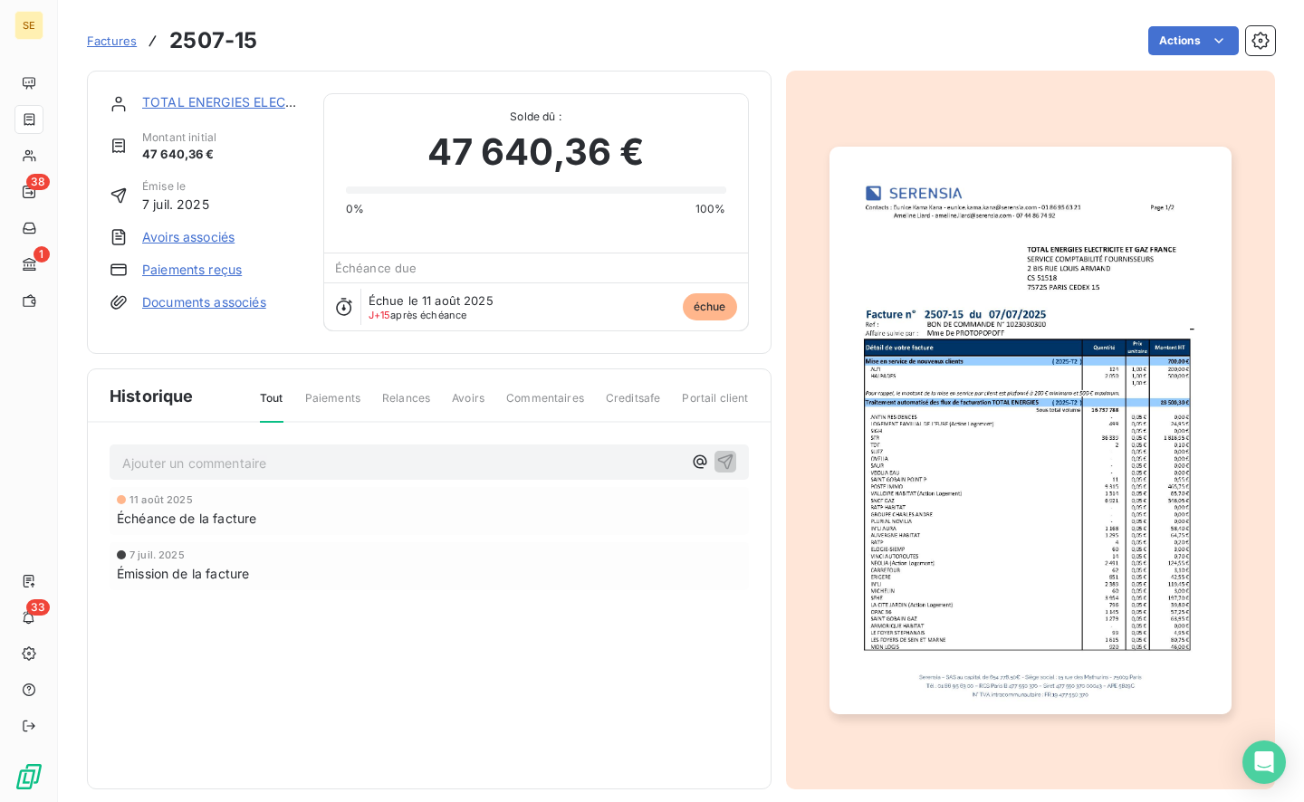
click at [182, 464] on p "Ajouter un commentaire ﻿" at bounding box center [402, 463] width 560 height 23
drag, startPoint x: 176, startPoint y: 464, endPoint x: 0, endPoint y: 444, distance: 176.8
click at [0, 444] on div "SE 38 1 33 Factures 2507-15 Actions TOTAL ENERGIES ELECTRICITE ET GAZ FRANCE Mo…" at bounding box center [652, 401] width 1304 height 802
click at [229, 459] on span "Paiement via Factibail" at bounding box center [188, 461] width 132 height 15
click at [225, 271] on link "Paiements reçus" at bounding box center [192, 270] width 100 height 18
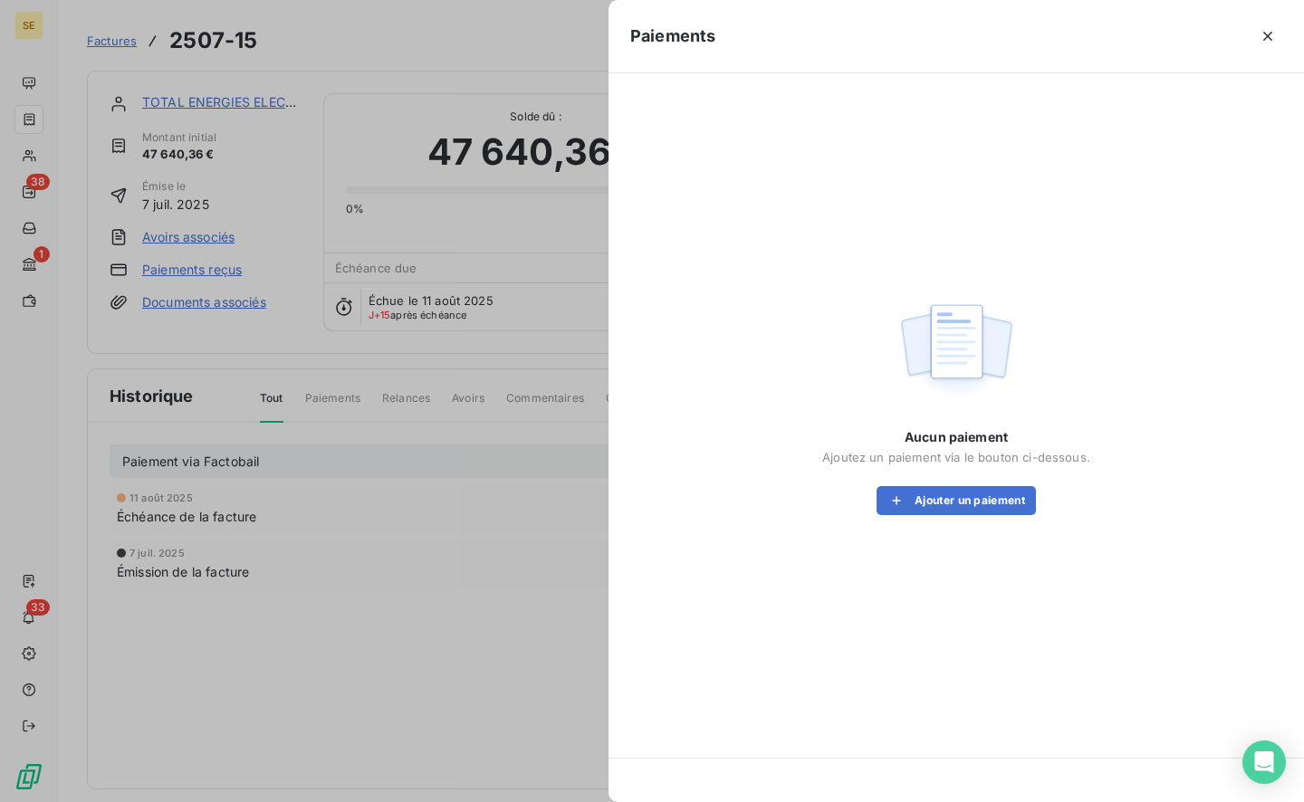
click at [936, 506] on button "Ajouter un paiement" at bounding box center [956, 500] width 159 height 29
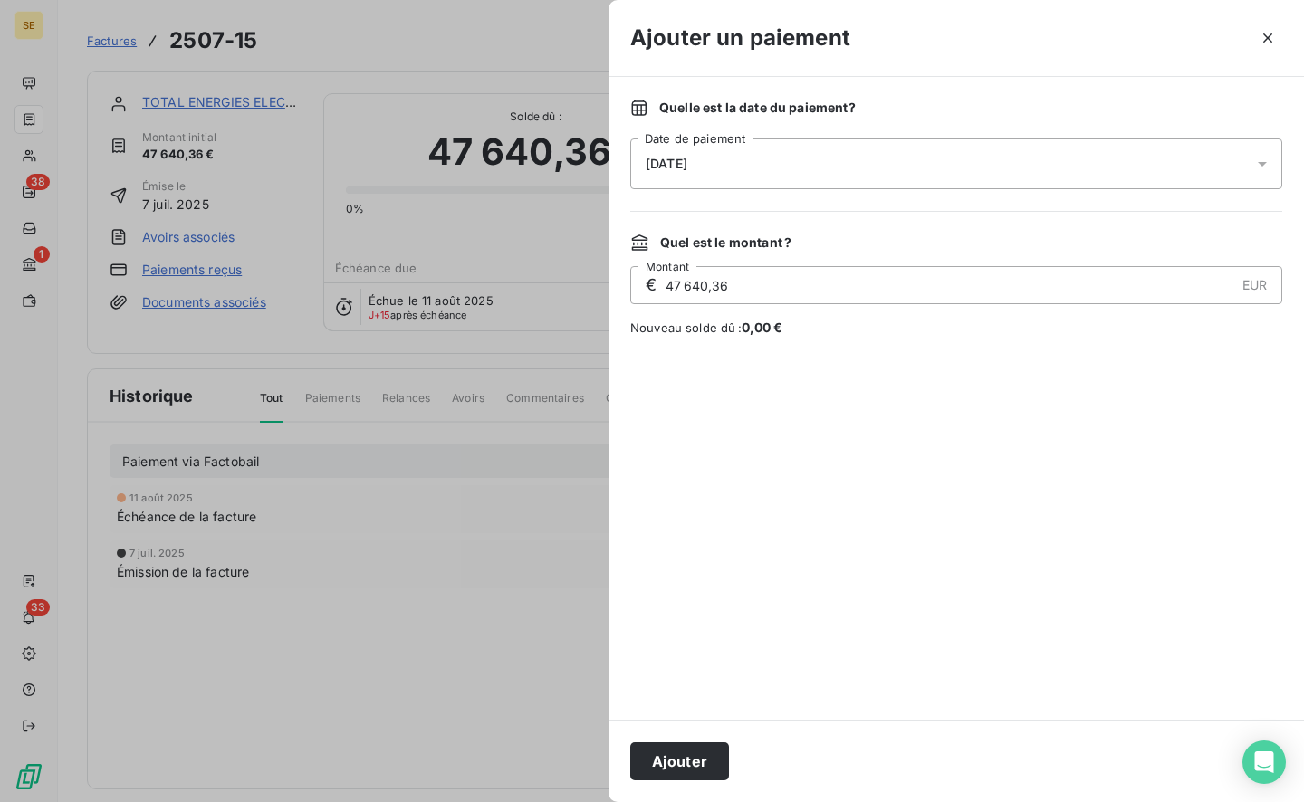
click at [752, 152] on div "[DATE]" at bounding box center [956, 164] width 652 height 51
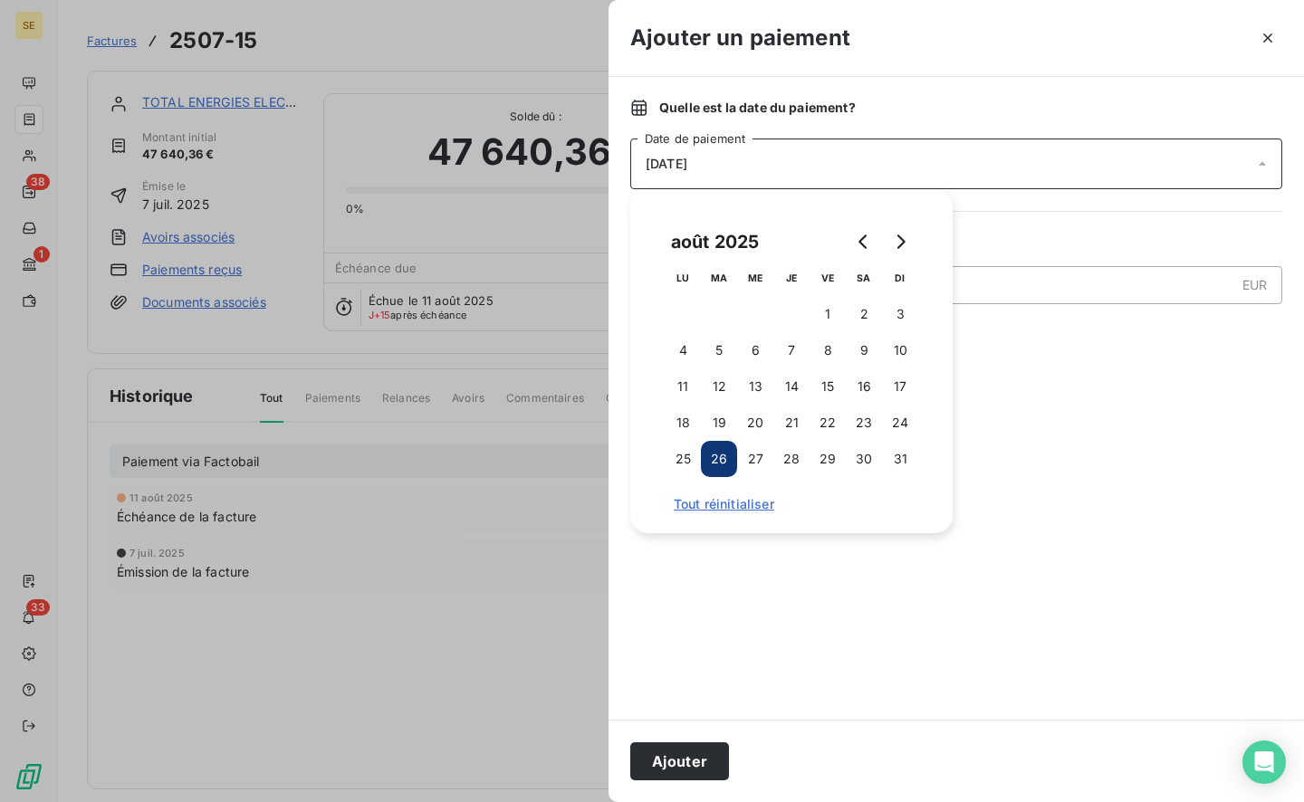
click at [709, 383] on button "12" at bounding box center [719, 387] width 36 height 36
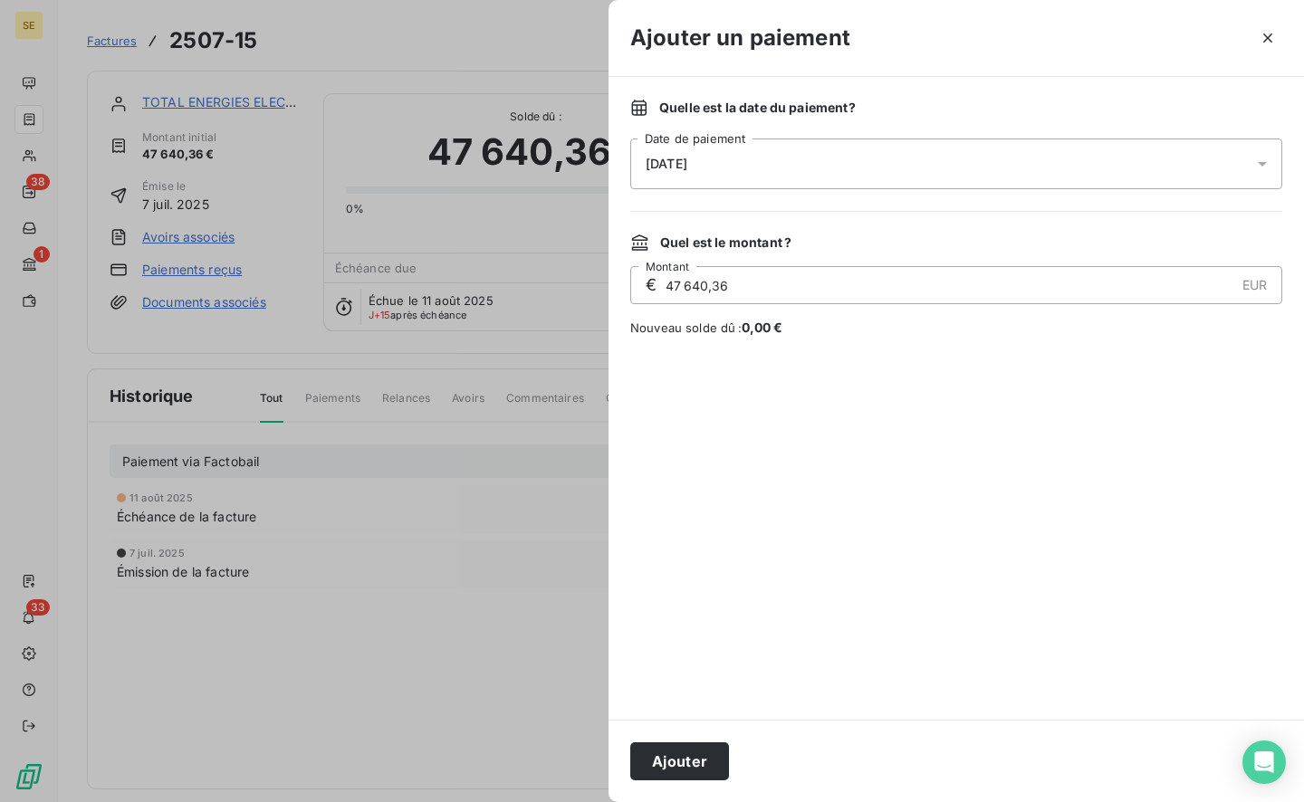
click at [695, 761] on button "Ajouter" at bounding box center [679, 762] width 99 height 38
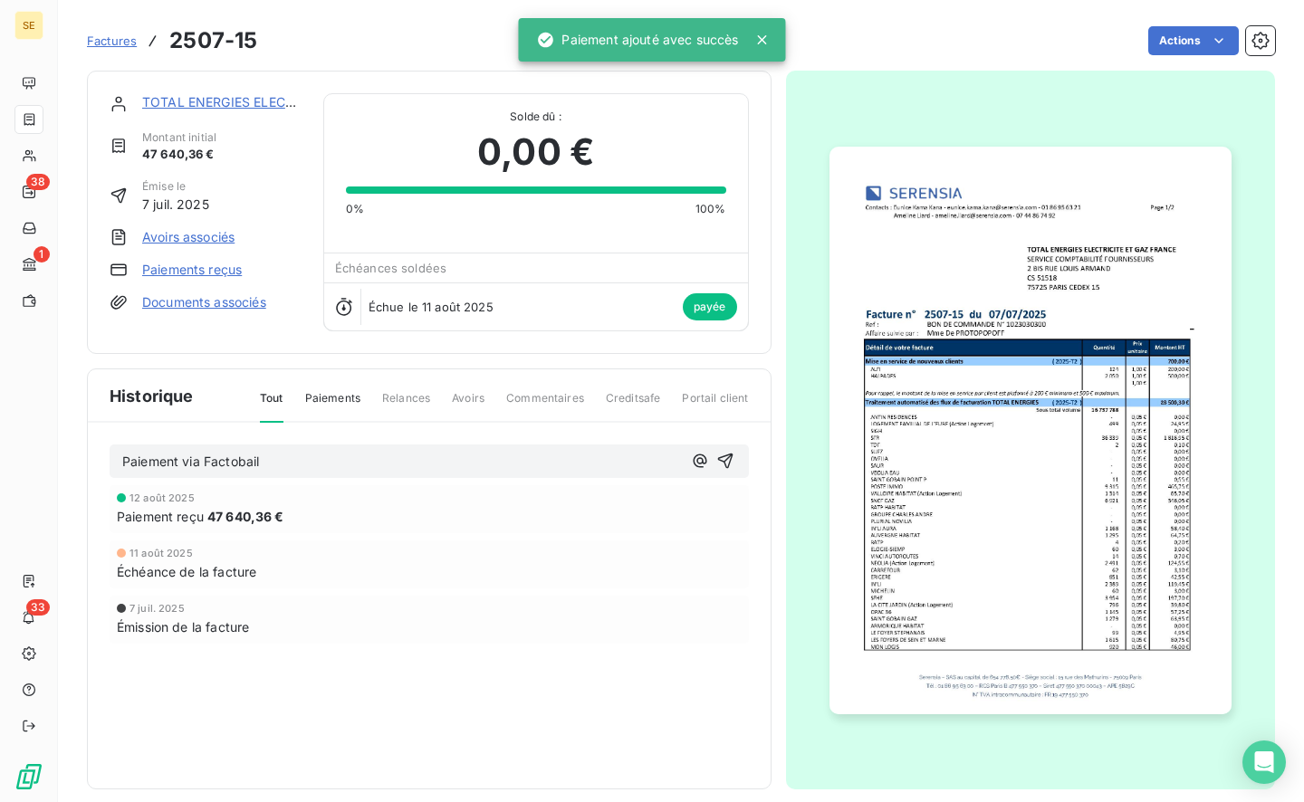
click at [717, 456] on icon "button" at bounding box center [724, 461] width 15 height 15
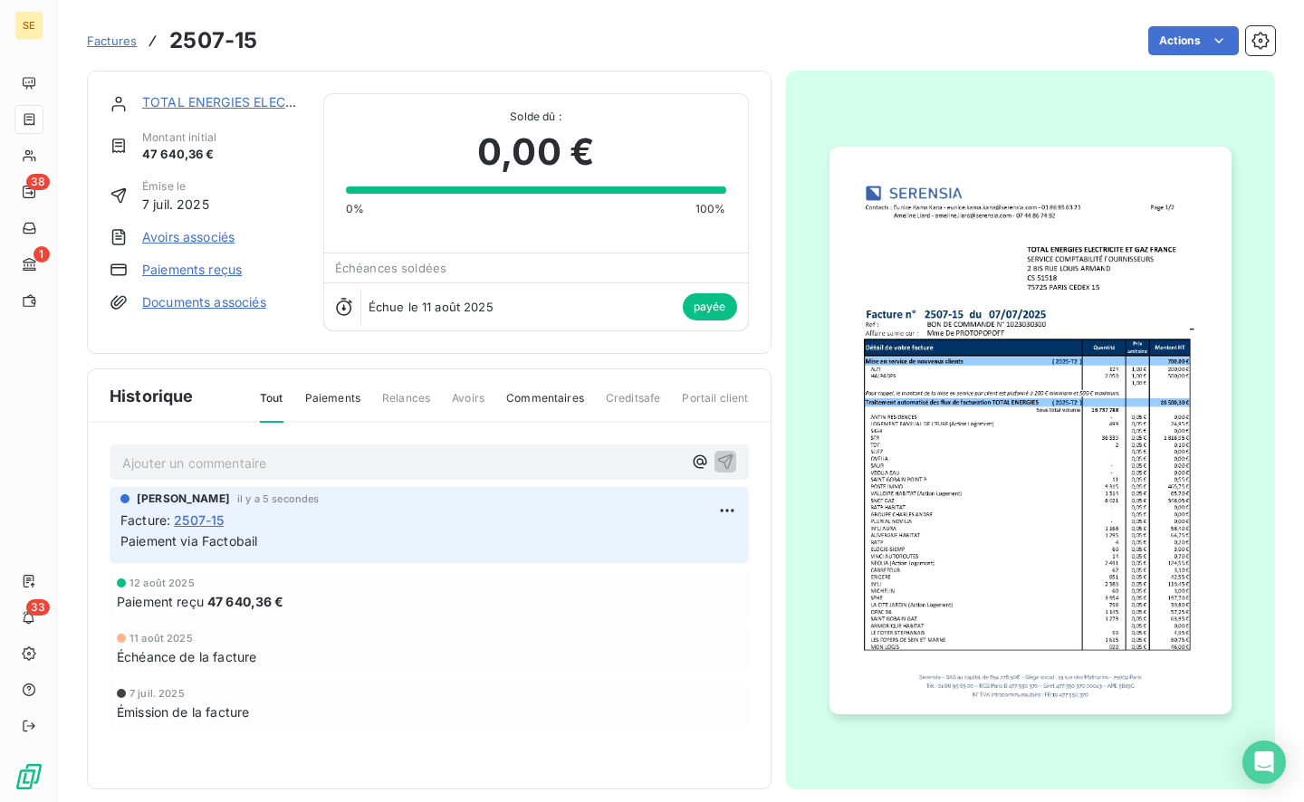
click at [118, 39] on span "Factures" at bounding box center [112, 41] width 50 height 14
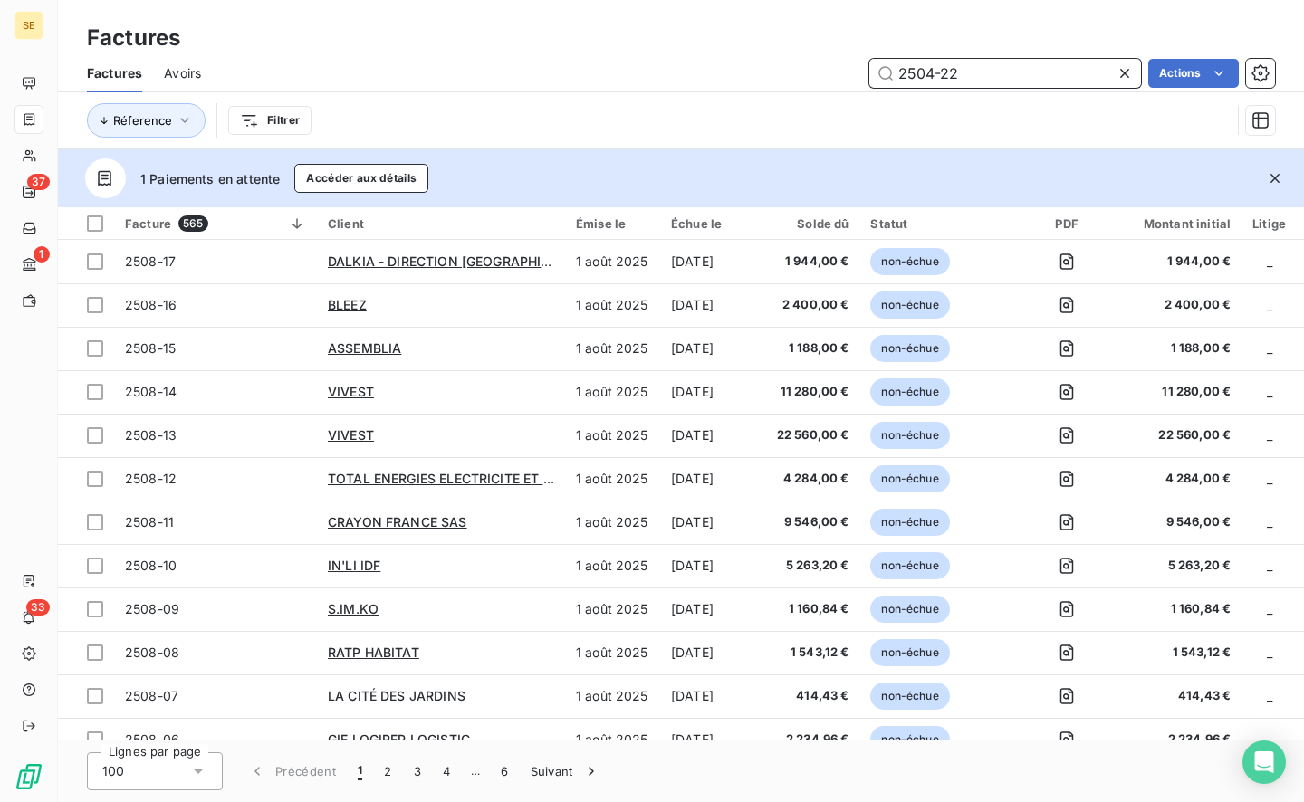
type input "2504-22"
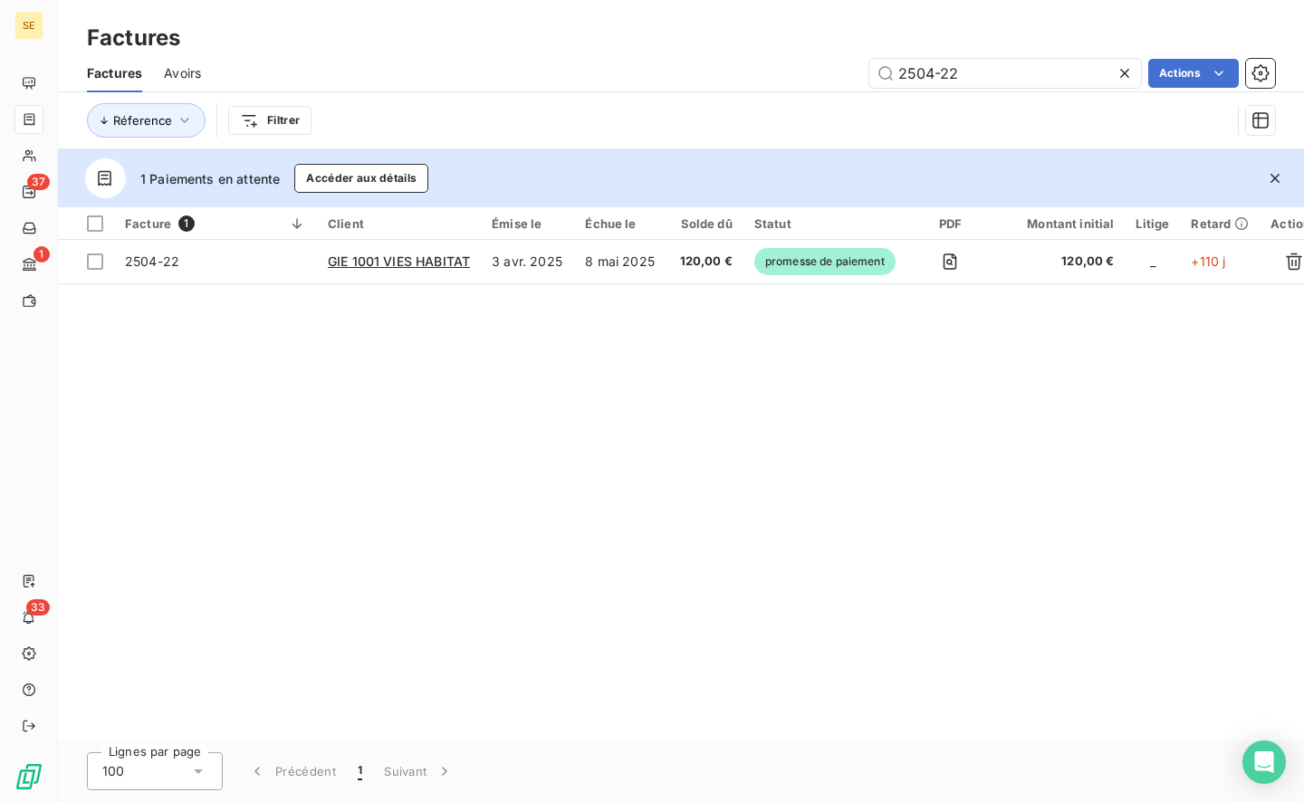
click at [255, 254] on span "2504-22" at bounding box center [215, 262] width 181 height 18
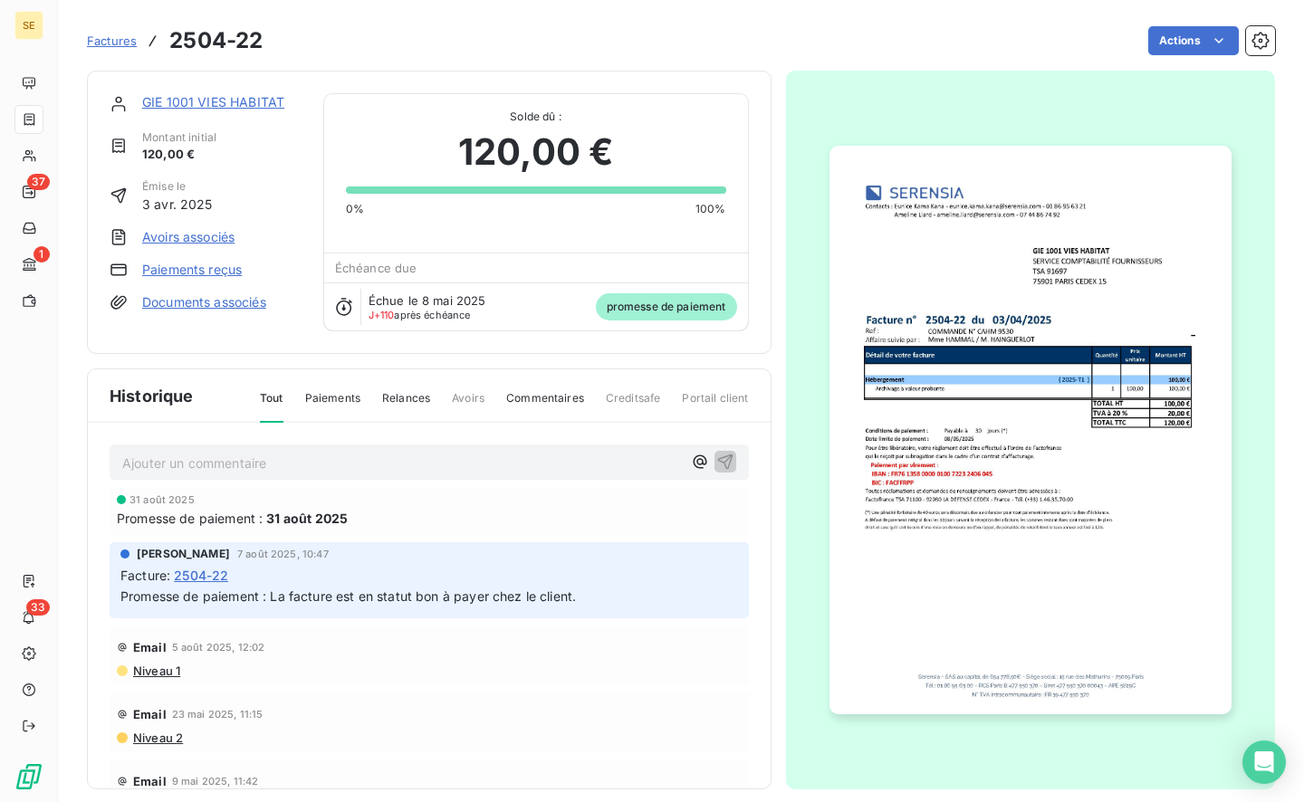
click at [199, 275] on link "Paiements reçus" at bounding box center [192, 270] width 100 height 18
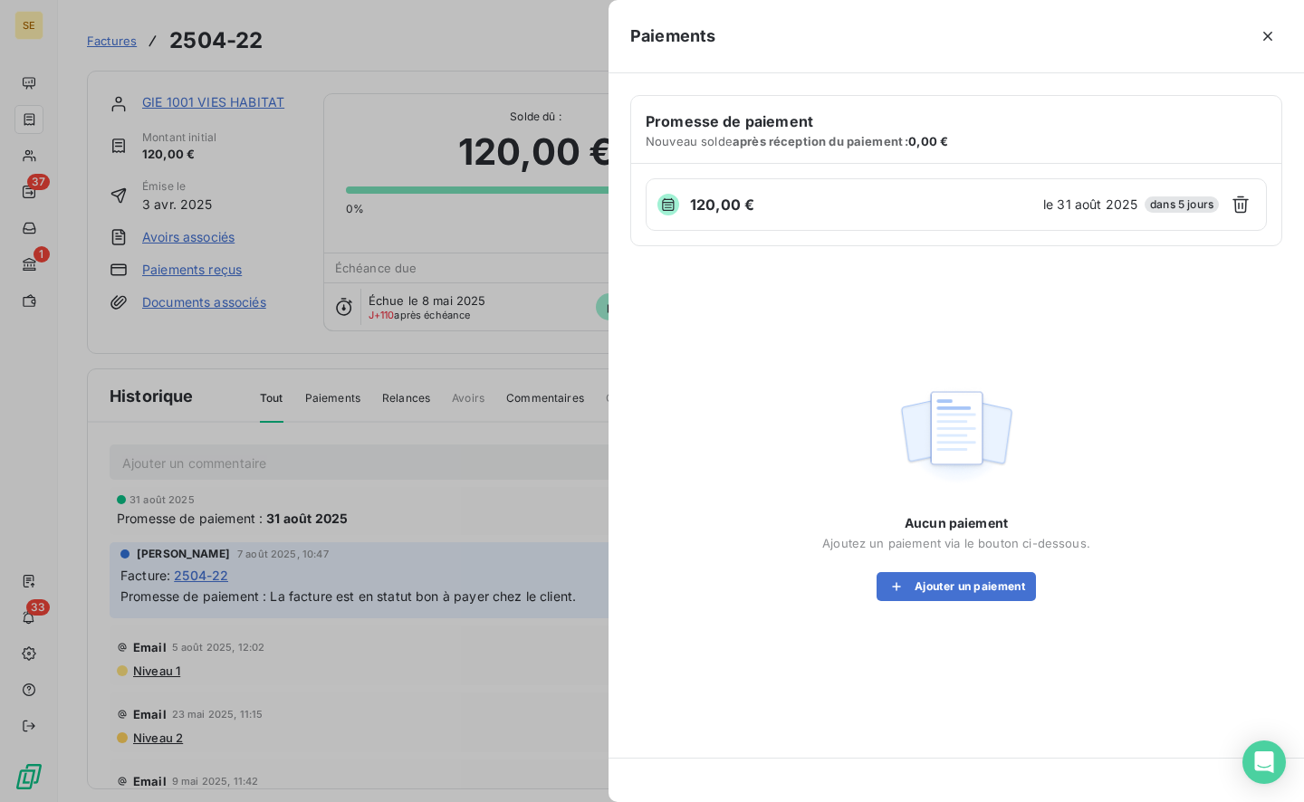
click at [954, 586] on button "Ajouter un paiement" at bounding box center [956, 586] width 159 height 29
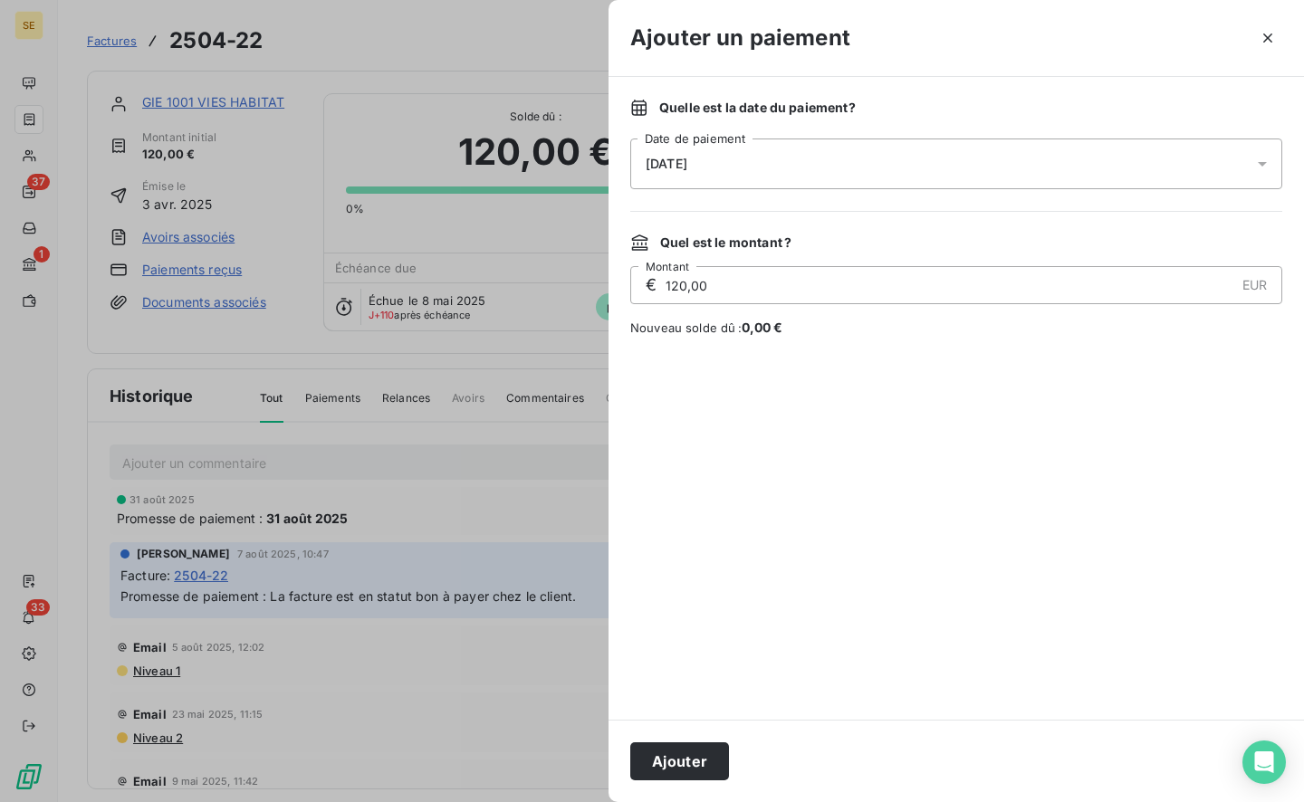
click at [687, 170] on span "[DATE]" at bounding box center [667, 164] width 42 height 14
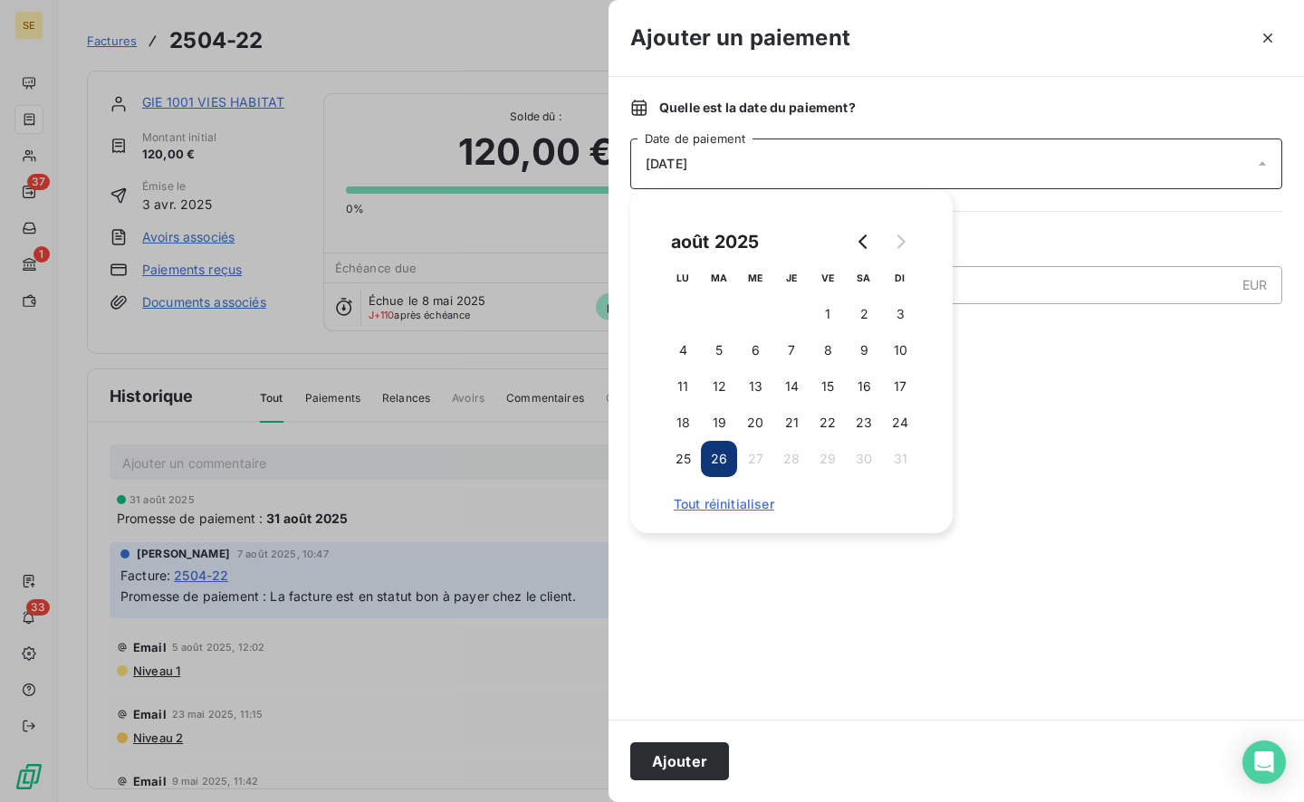
click at [723, 378] on button "12" at bounding box center [719, 387] width 36 height 36
click at [689, 760] on button "Ajouter" at bounding box center [679, 762] width 99 height 38
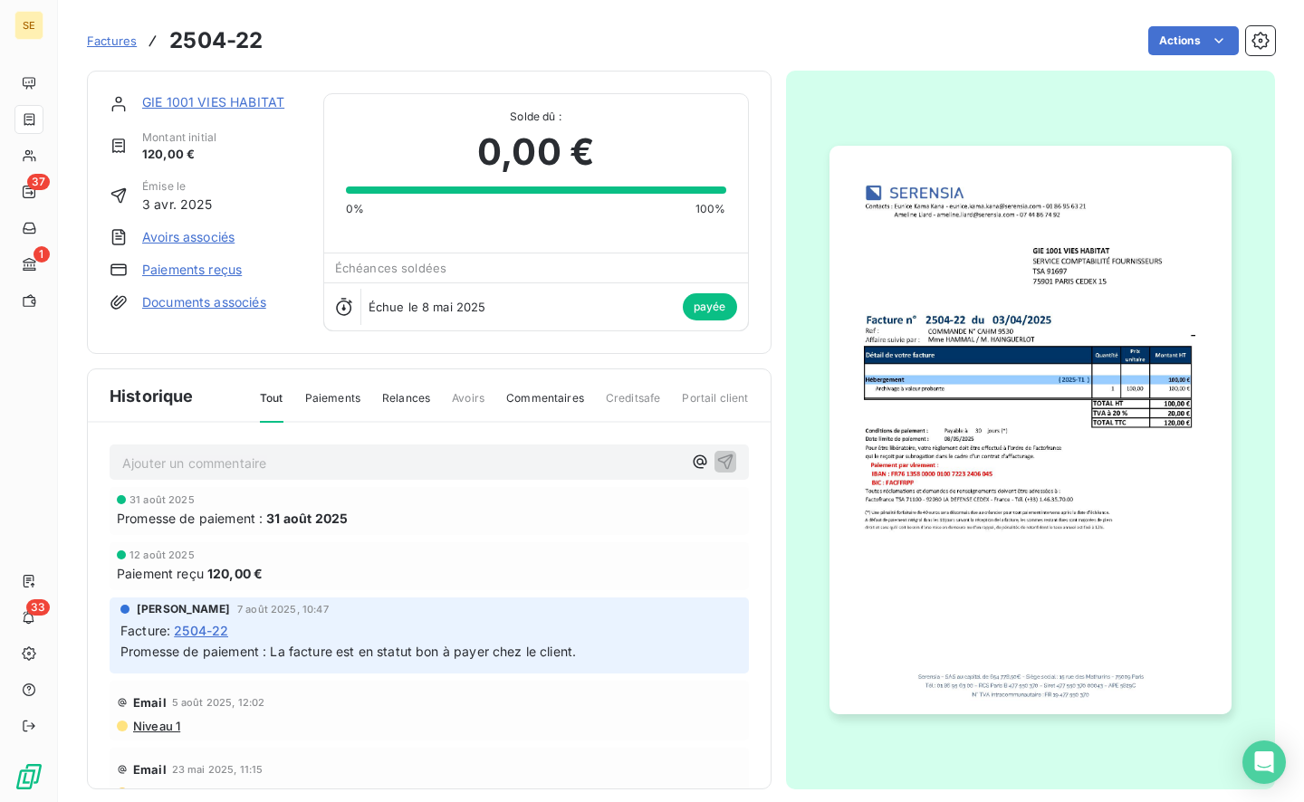
click at [109, 39] on span "Factures" at bounding box center [112, 41] width 50 height 14
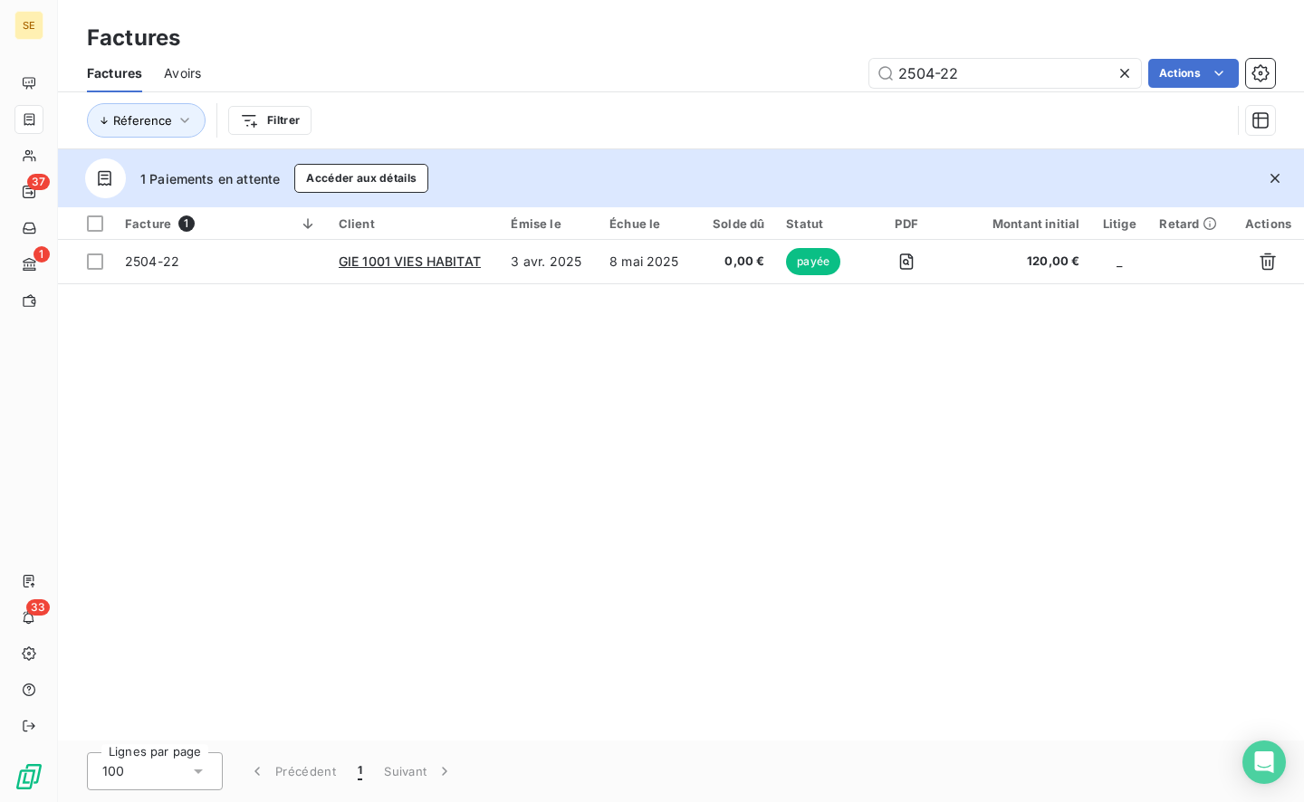
drag, startPoint x: 927, startPoint y: 76, endPoint x: 1053, endPoint y: 81, distance: 126.0
click at [1051, 77] on input "2504-22" at bounding box center [1005, 73] width 272 height 29
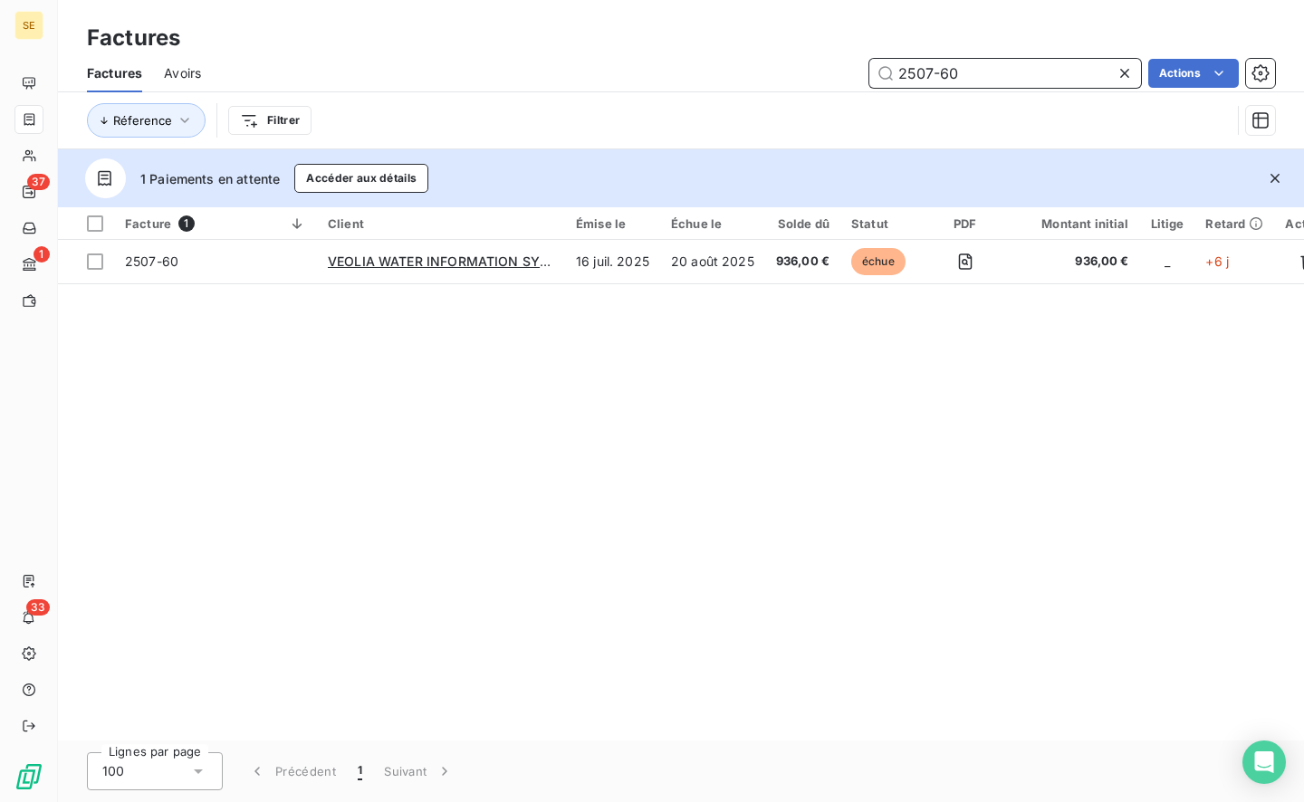
type input "2507-60"
click at [270, 260] on span "2507-60" at bounding box center [215, 262] width 181 height 18
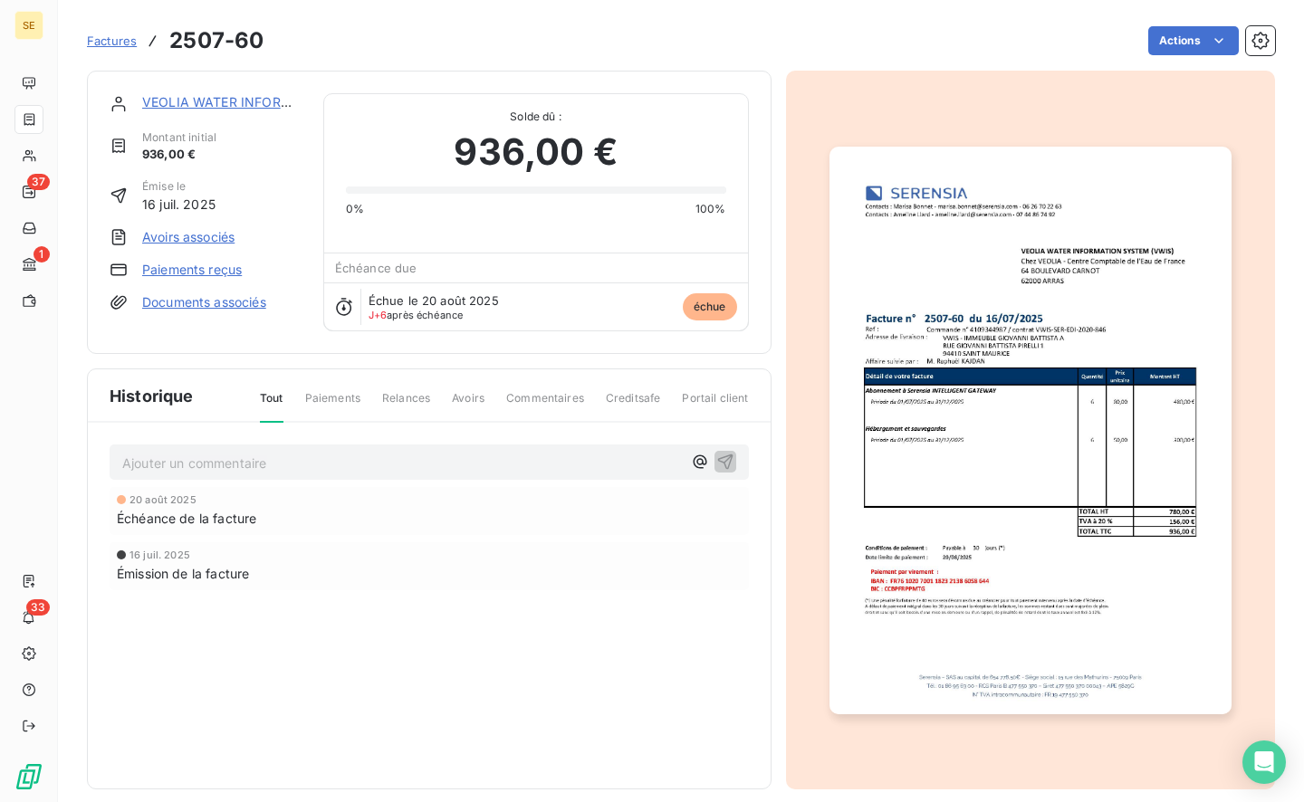
click at [223, 261] on link "Paiements reçus" at bounding box center [192, 270] width 100 height 18
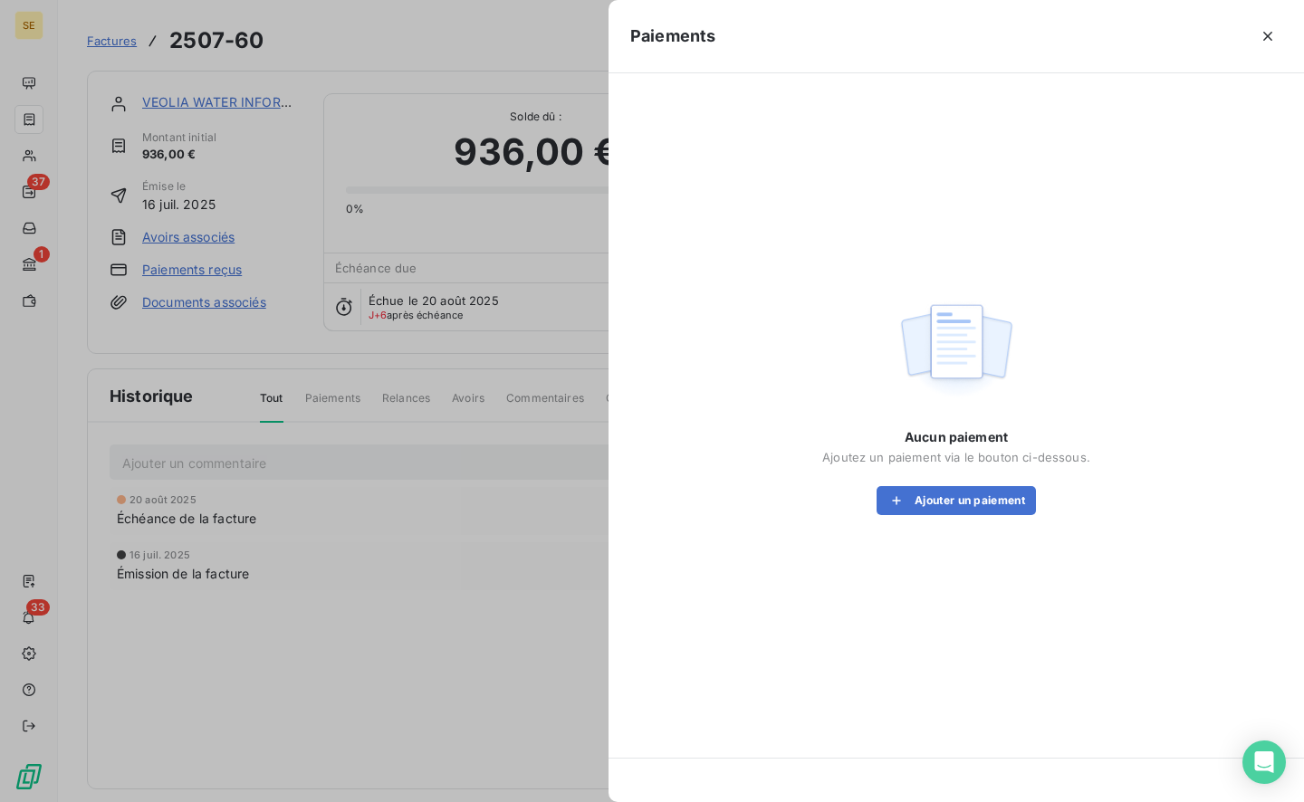
click at [991, 510] on button "Ajouter un paiement" at bounding box center [956, 500] width 159 height 29
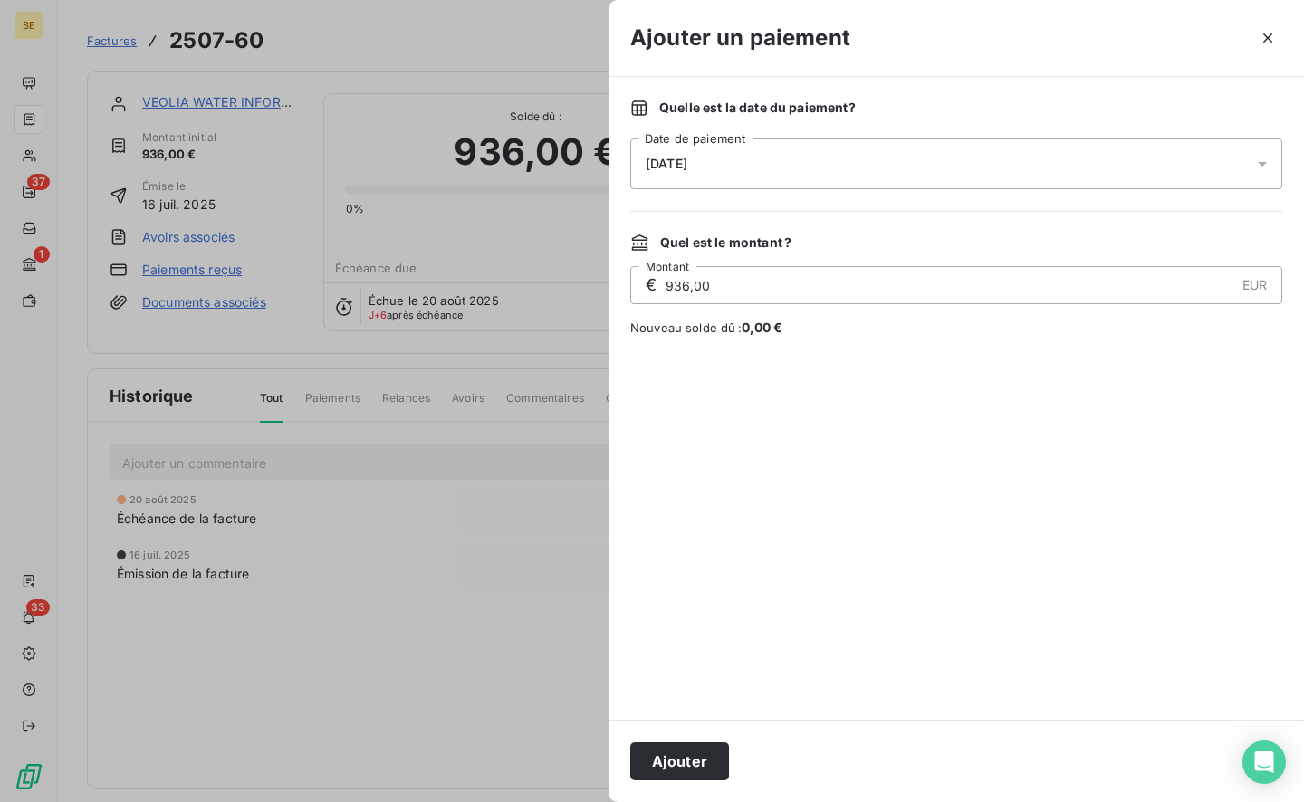
click at [740, 175] on div "[DATE]" at bounding box center [956, 164] width 652 height 51
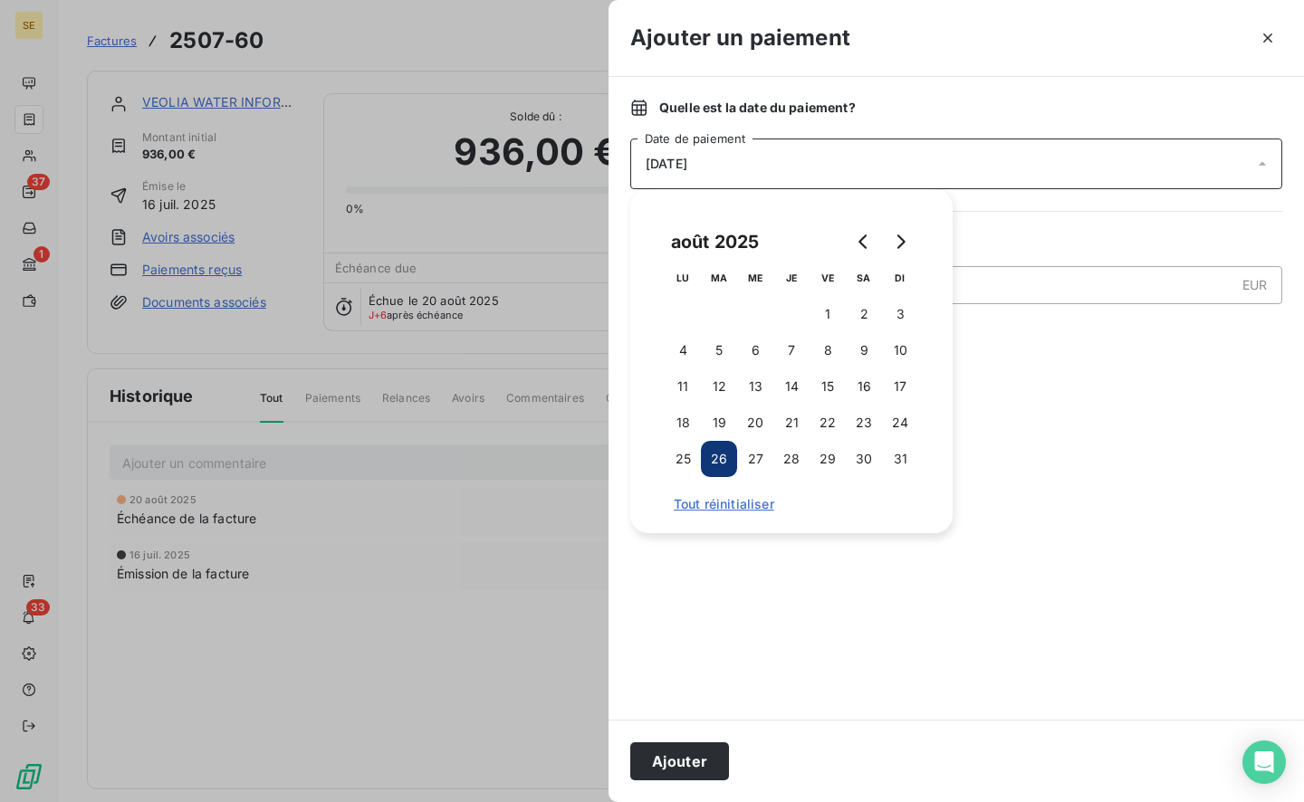
click at [725, 419] on button "19" at bounding box center [719, 423] width 36 height 36
click at [705, 763] on button "Ajouter" at bounding box center [679, 762] width 99 height 38
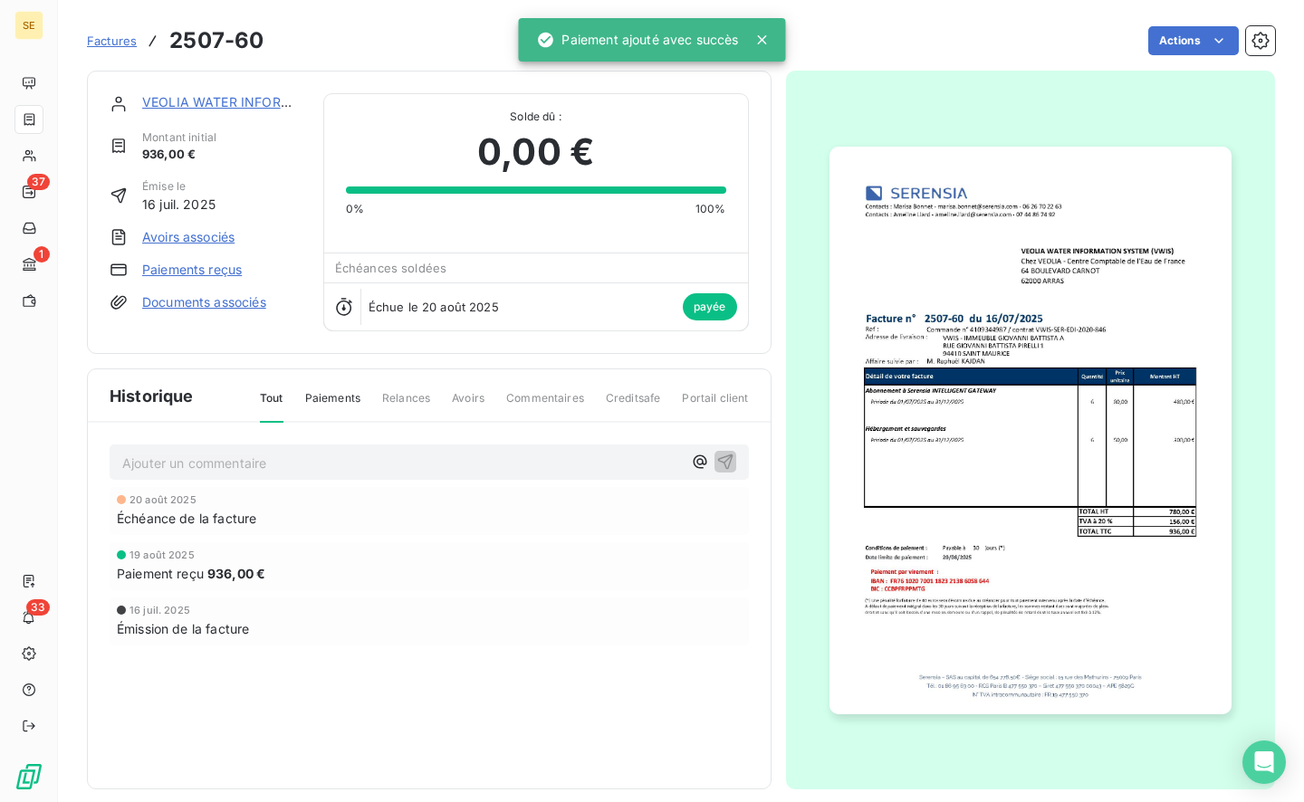
click at [277, 461] on p "Ajouter un commentaire ﻿" at bounding box center [402, 463] width 560 height 23
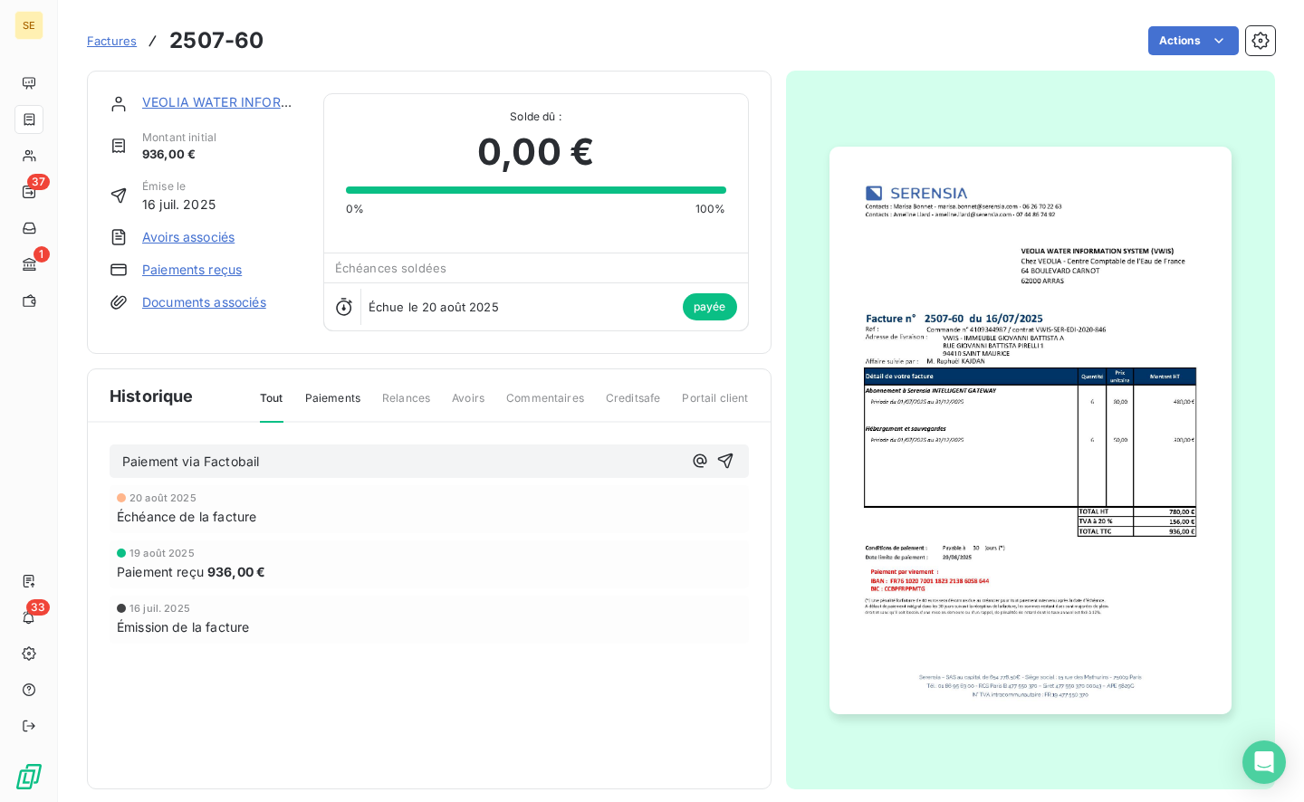
click at [719, 453] on icon "button" at bounding box center [725, 461] width 18 height 18
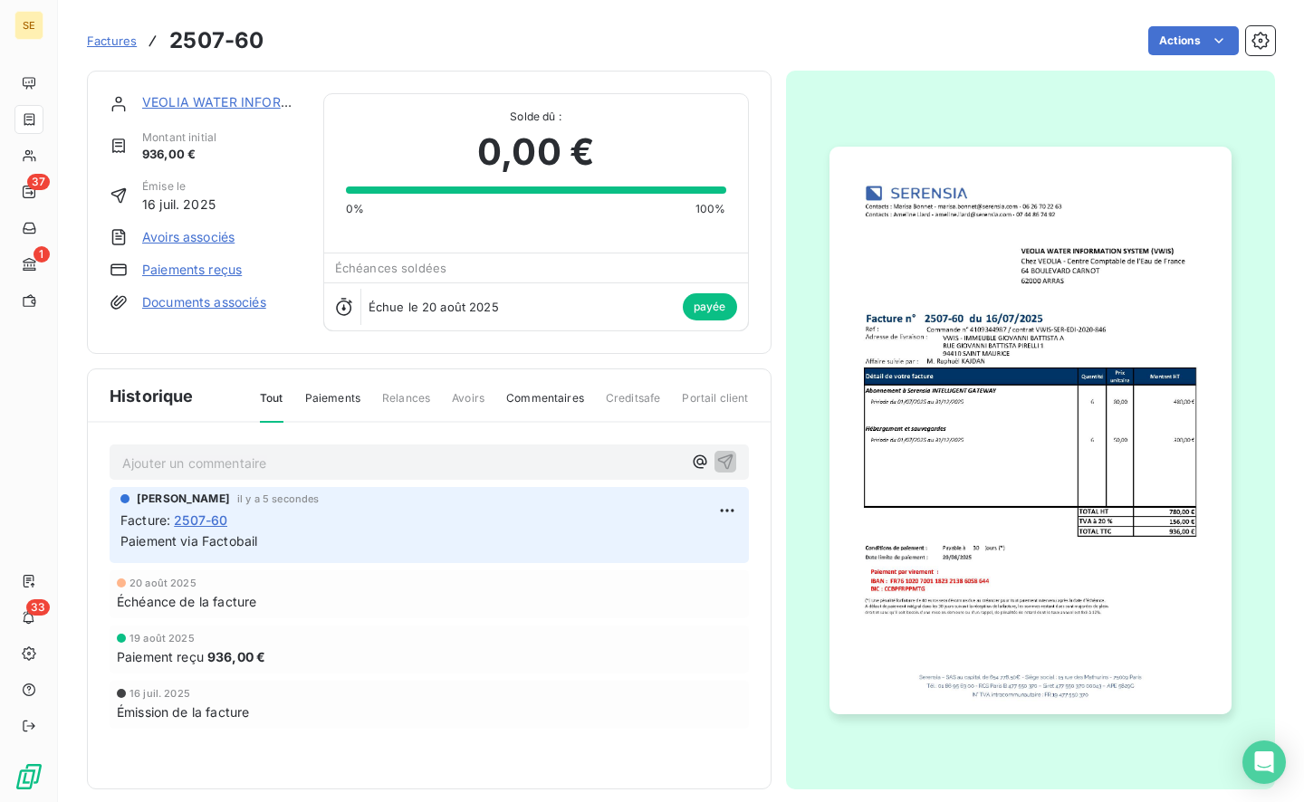
click at [129, 38] on span "Factures" at bounding box center [112, 41] width 50 height 14
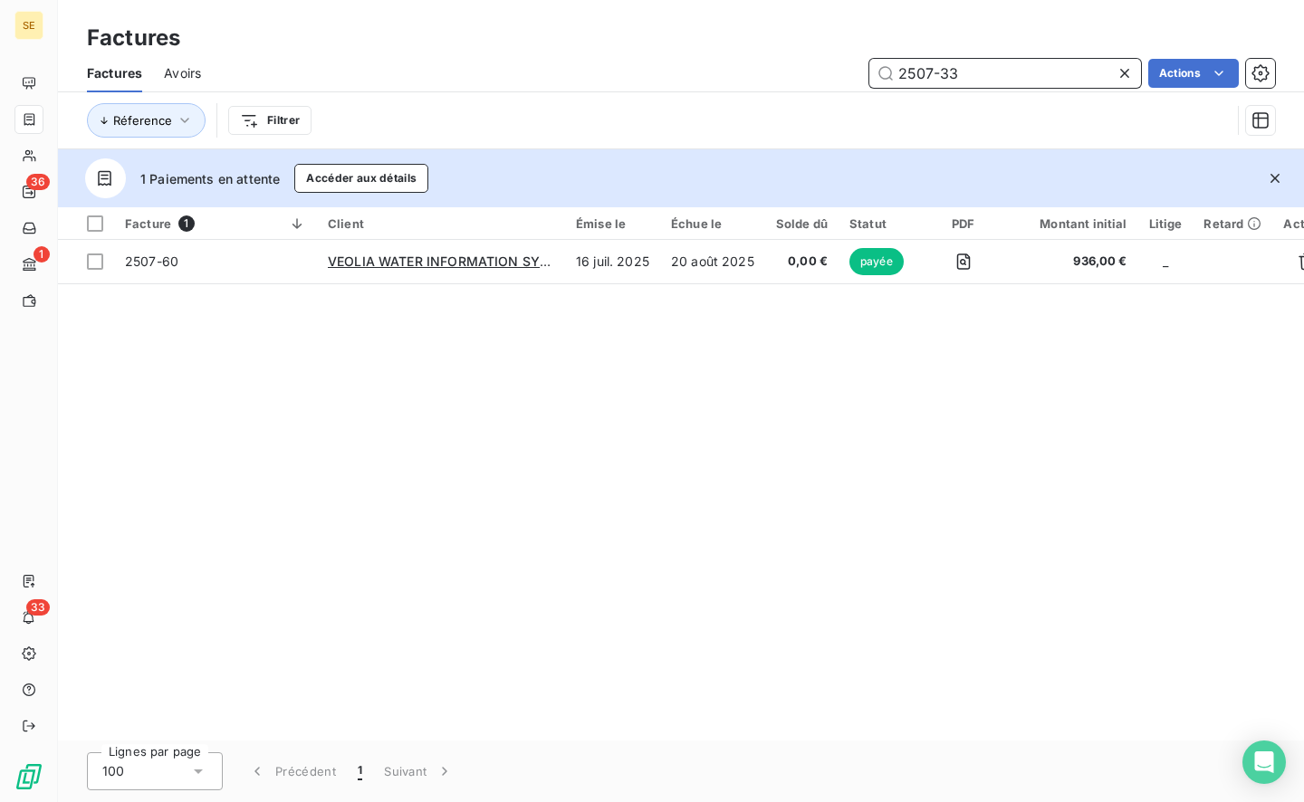
type input "2507-33"
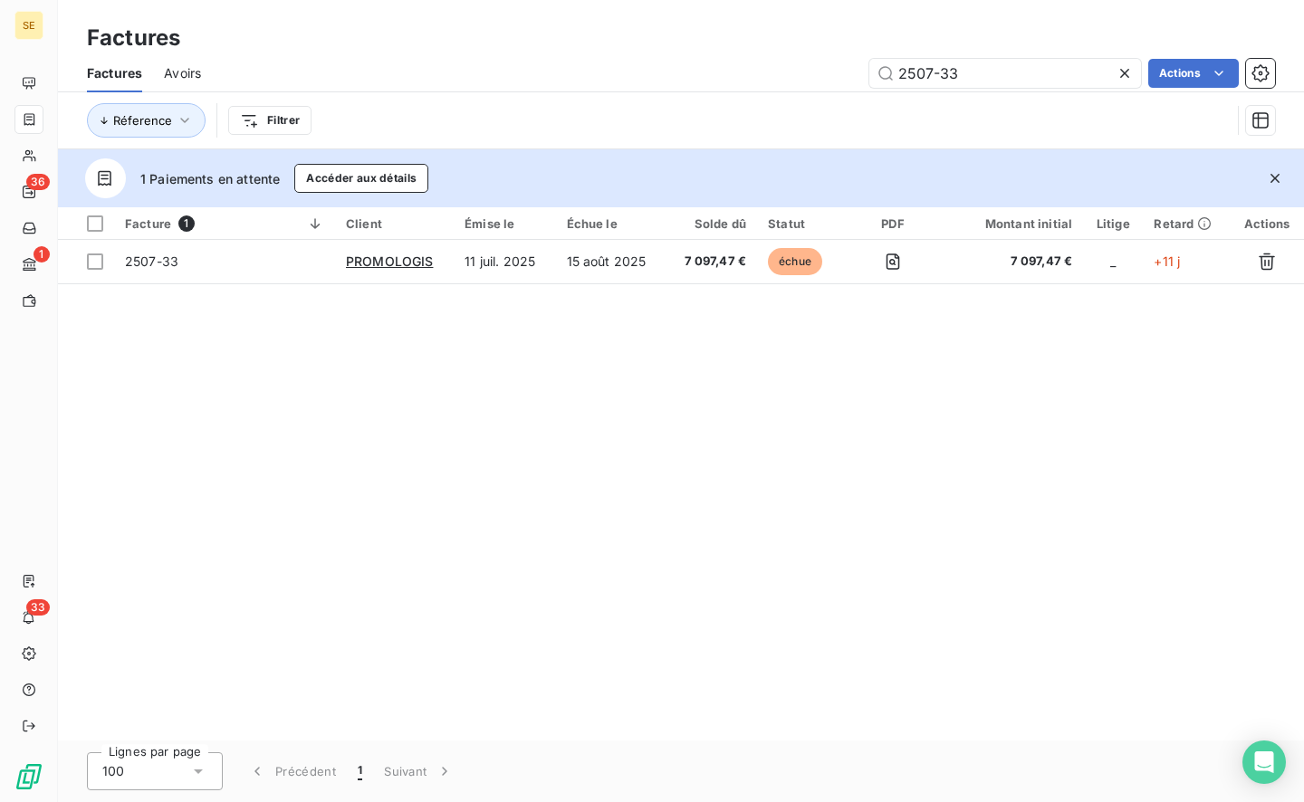
click at [261, 264] on span "2507-33" at bounding box center [224, 262] width 199 height 18
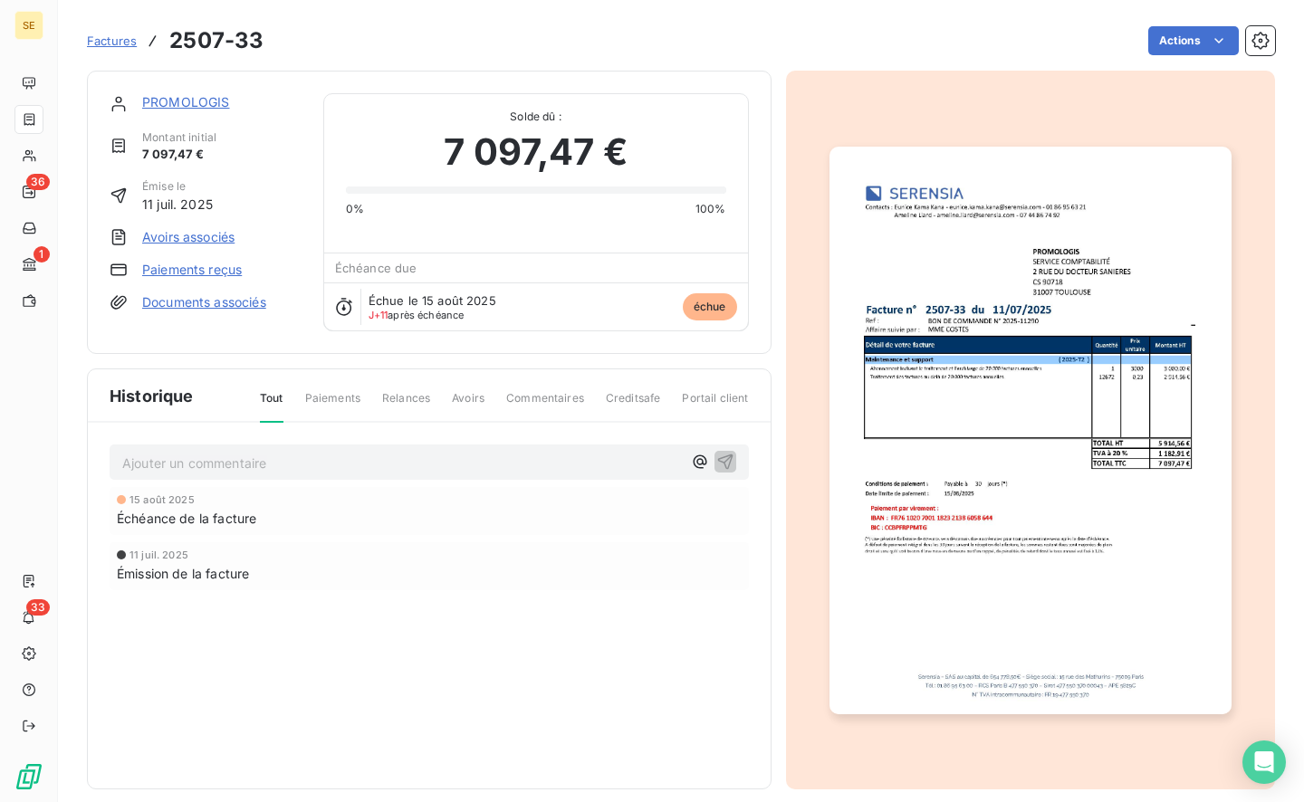
click at [153, 269] on link "Paiements reçus" at bounding box center [192, 270] width 100 height 18
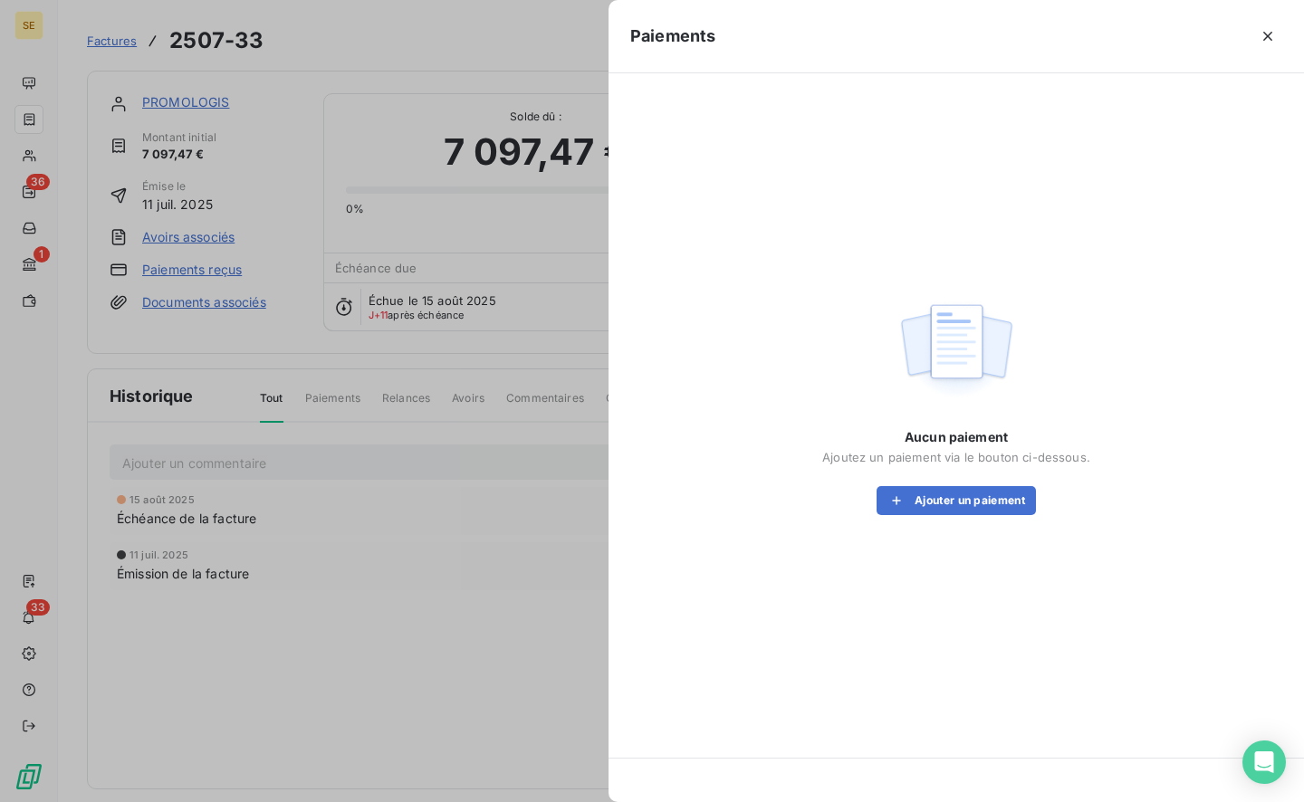
click at [956, 503] on button "Ajouter un paiement" at bounding box center [956, 500] width 159 height 29
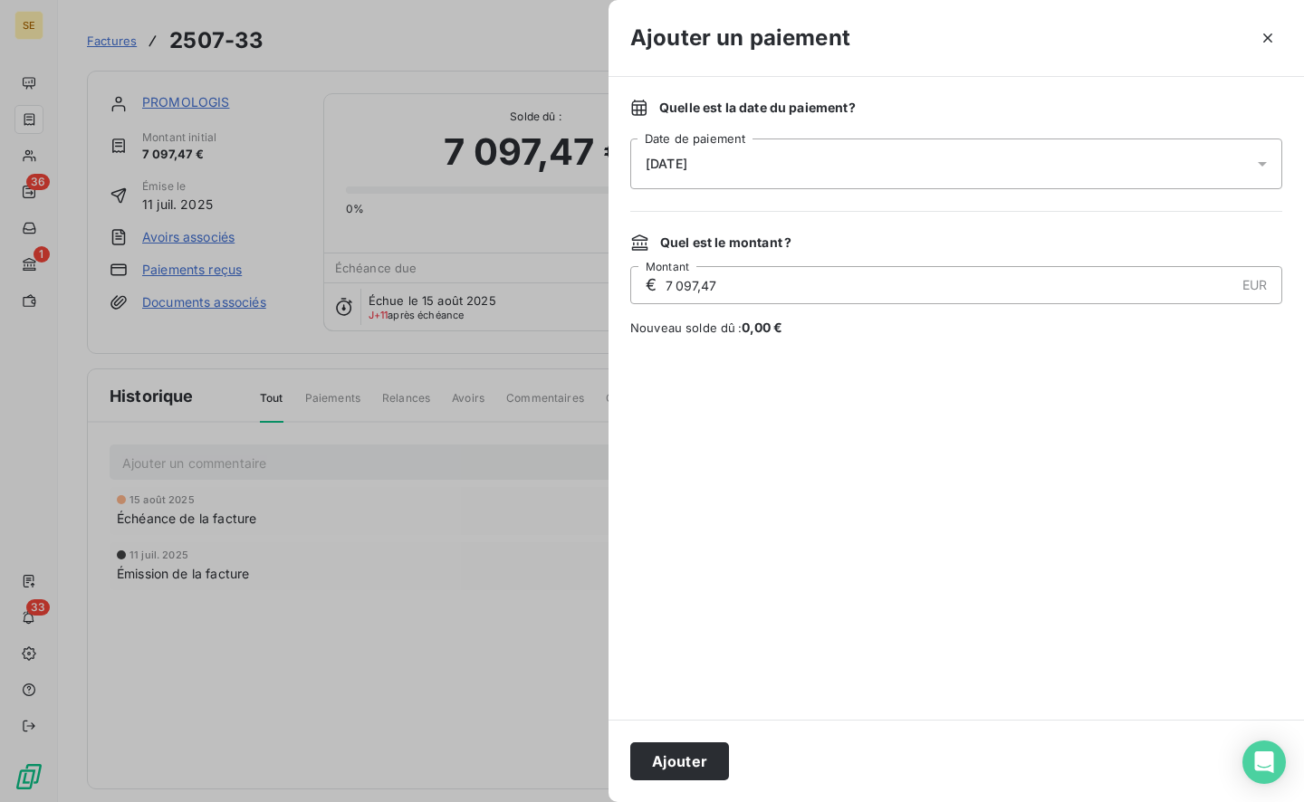
click at [694, 181] on div "[DATE]" at bounding box center [956, 164] width 652 height 51
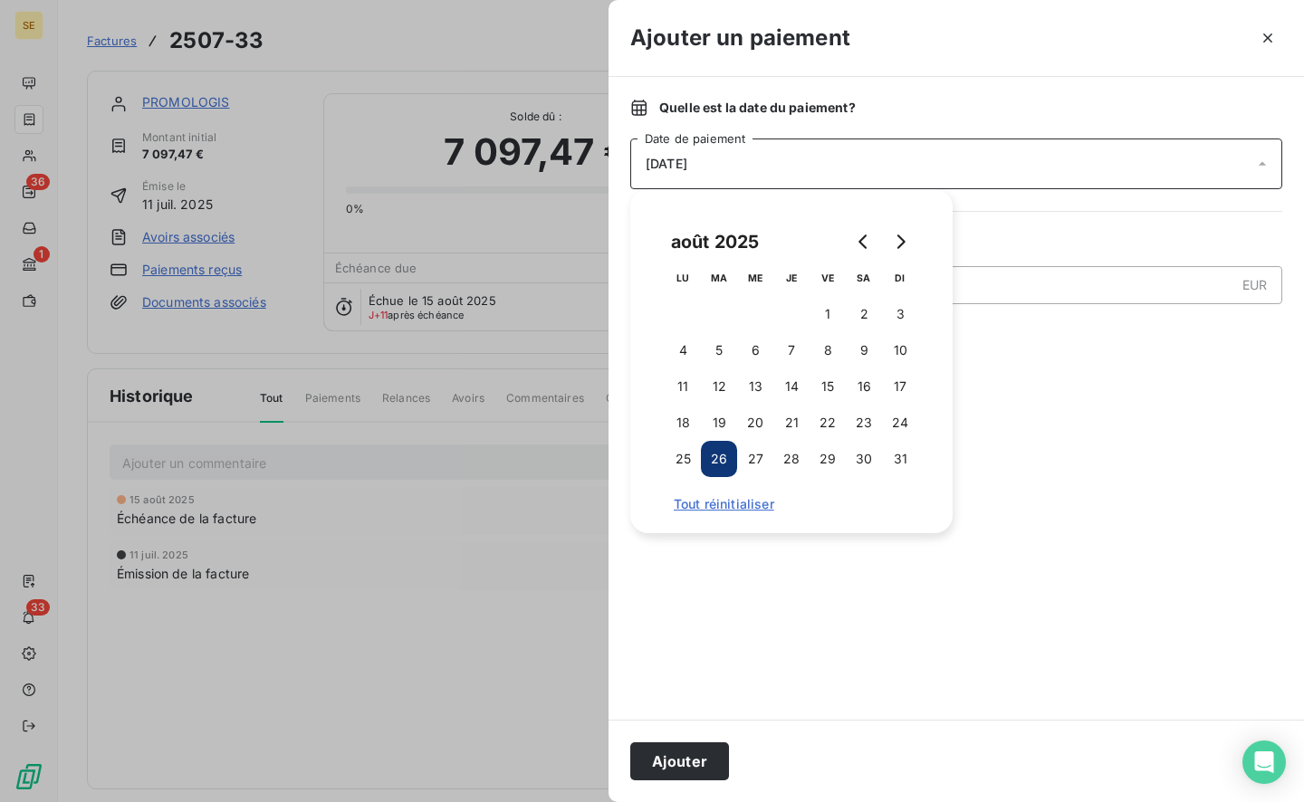
click at [798, 422] on button "21" at bounding box center [791, 423] width 36 height 36
click at [701, 762] on button "Ajouter" at bounding box center [679, 762] width 99 height 38
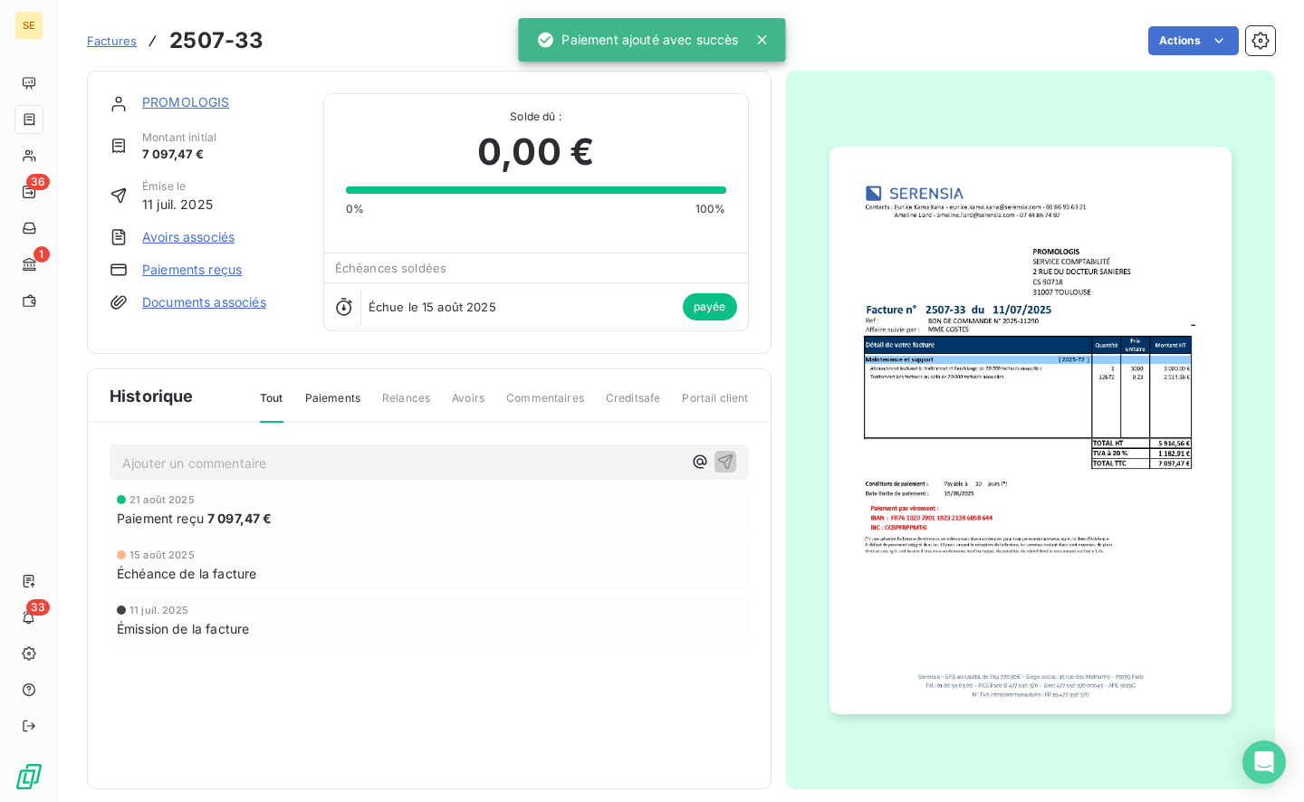
click at [312, 446] on div "Ajouter un commentaire ﻿" at bounding box center [429, 462] width 639 height 35
click at [306, 471] on p "Ajouter un commentaire ﻿" at bounding box center [402, 463] width 560 height 23
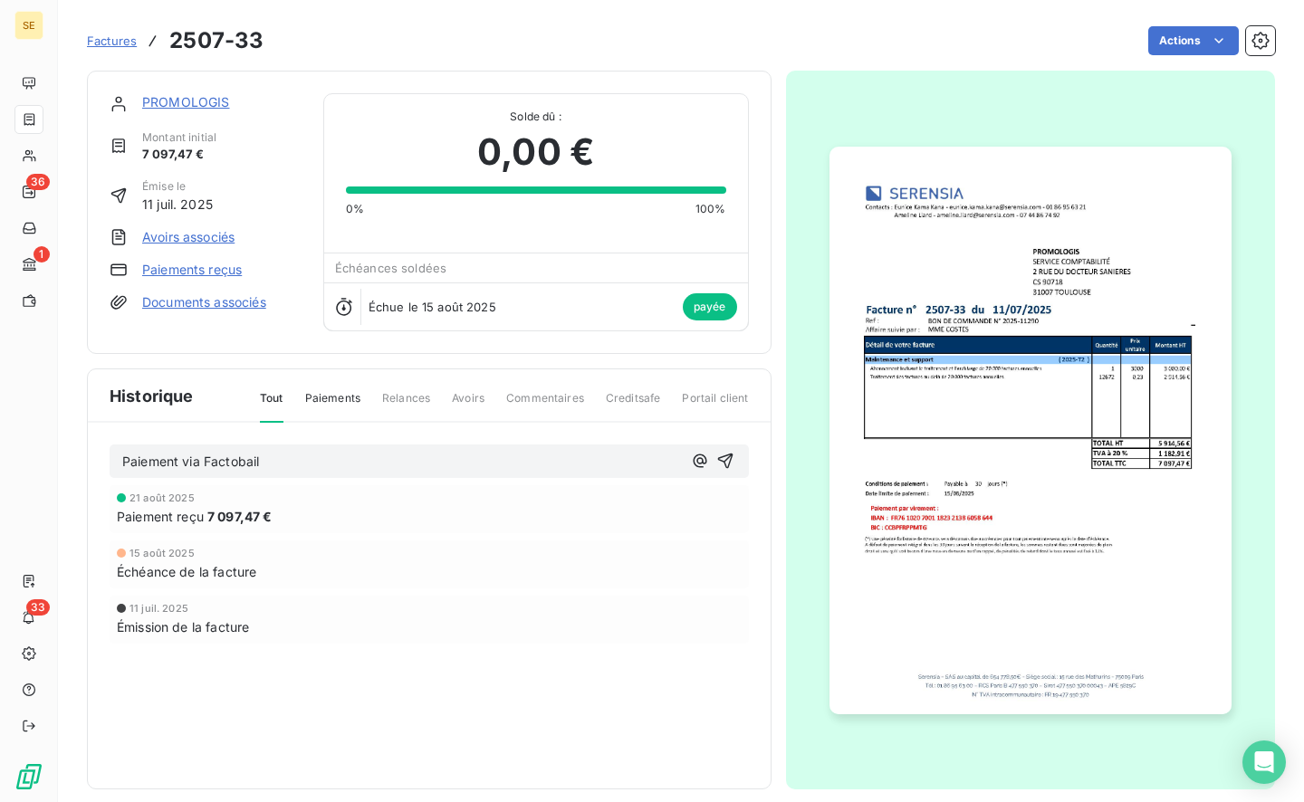
click at [726, 460] on icon "button" at bounding box center [725, 461] width 18 height 18
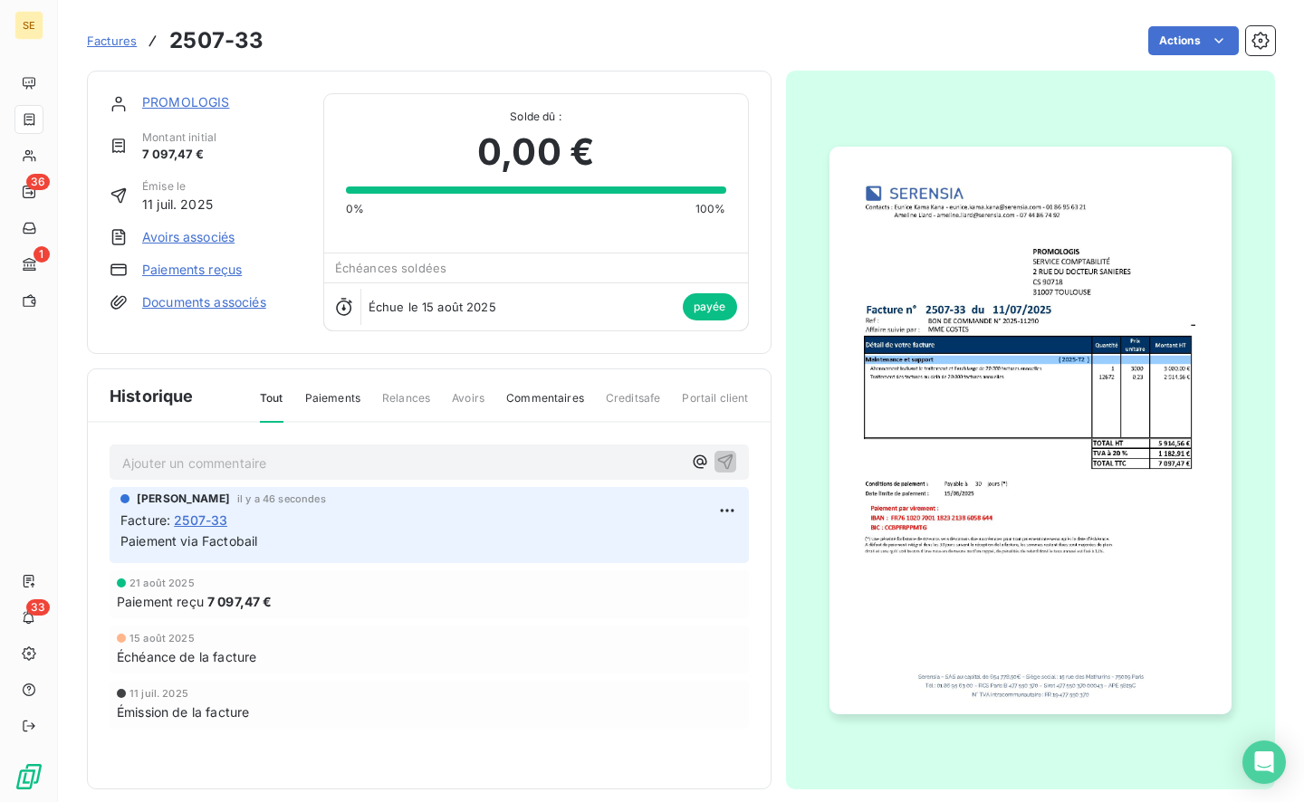
click at [118, 48] on link "Factures" at bounding box center [112, 41] width 50 height 18
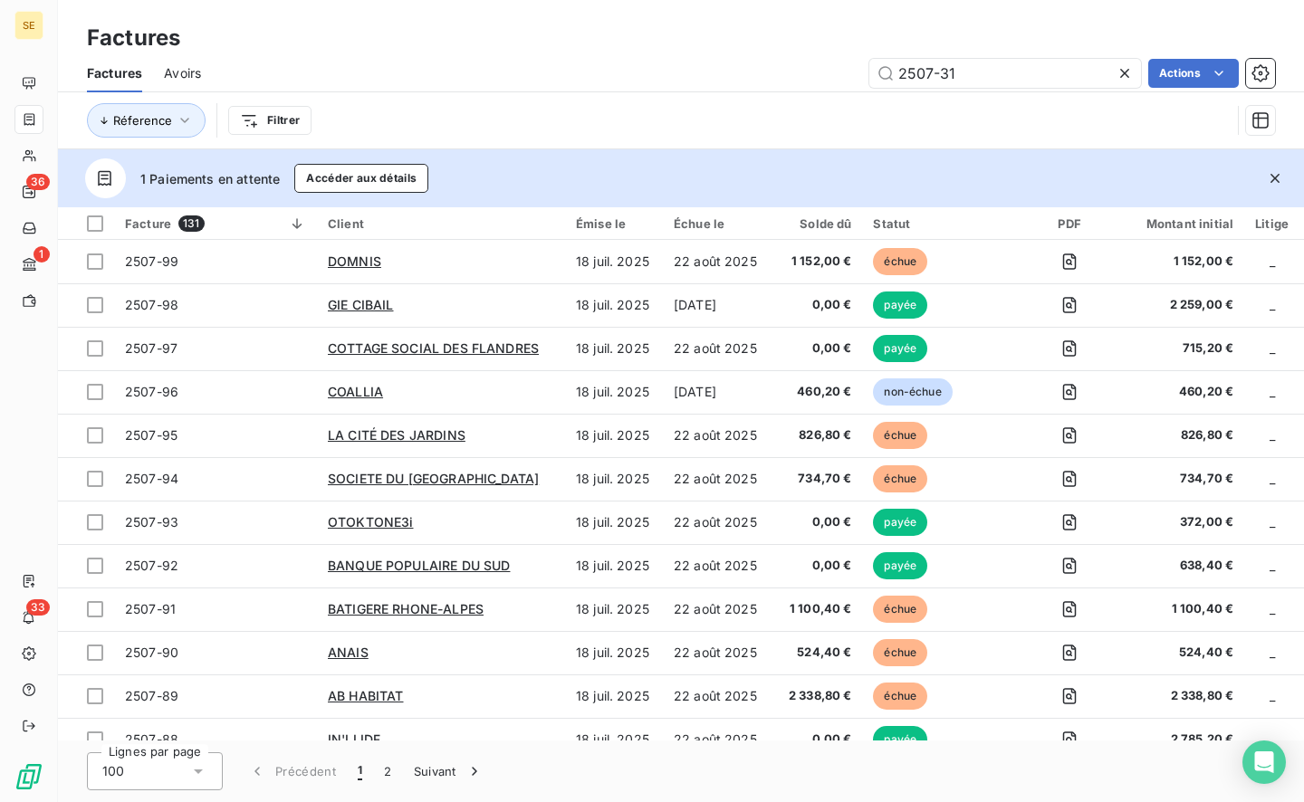
type input "2507-31"
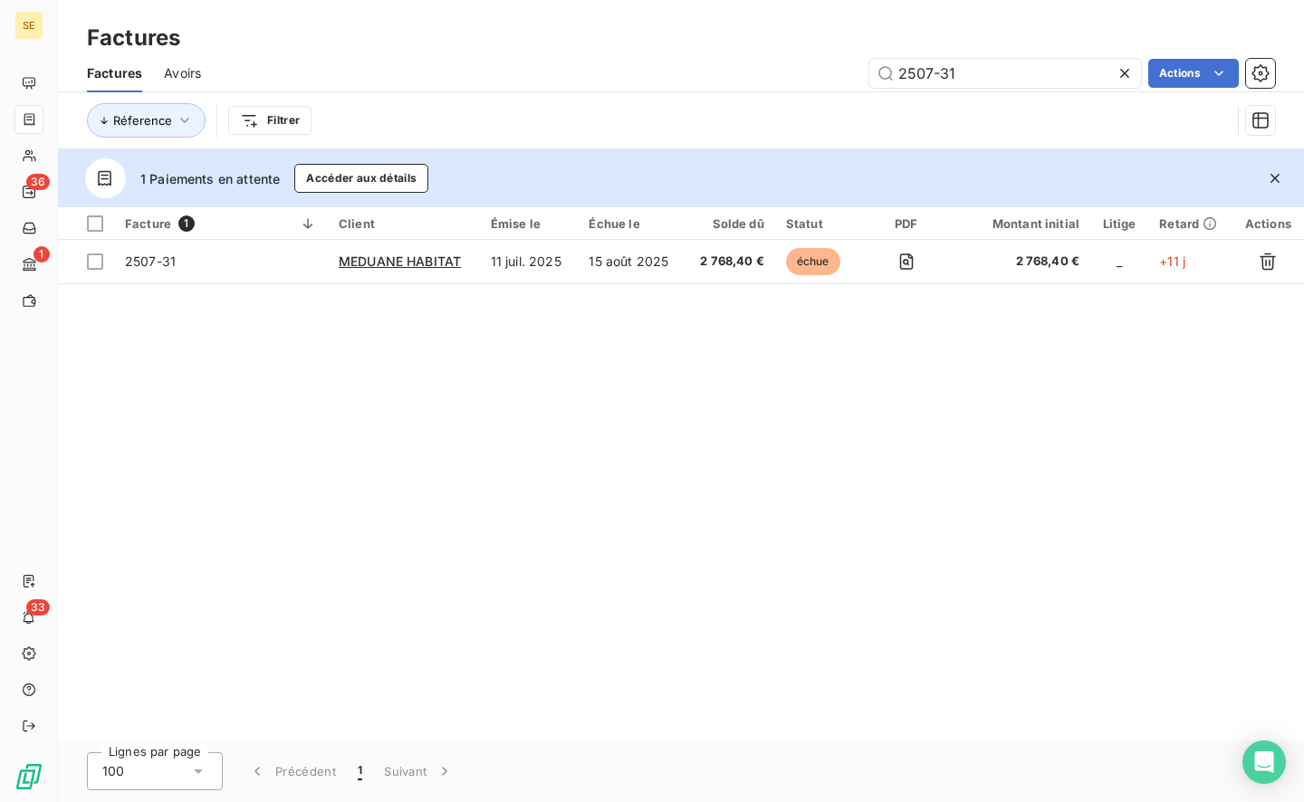
click at [196, 266] on span "2507-31" at bounding box center [221, 262] width 192 height 18
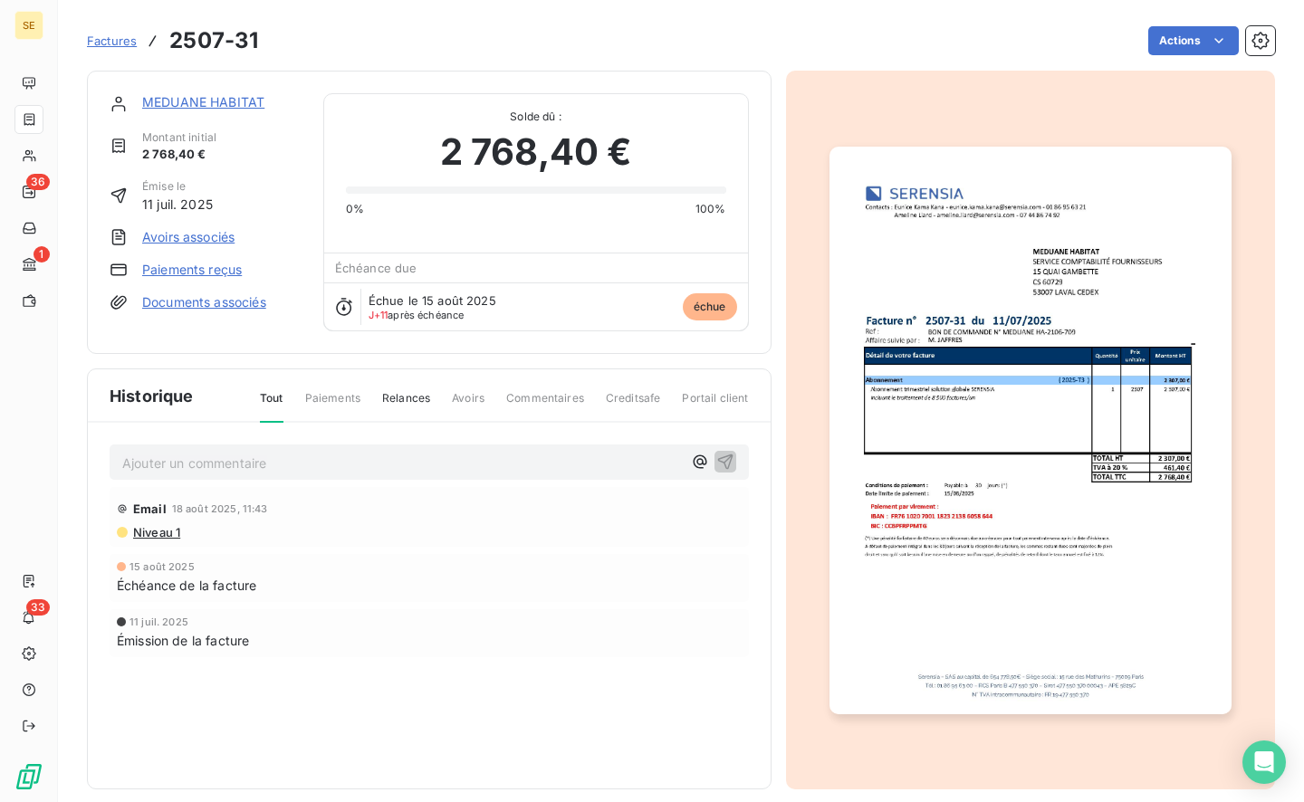
click at [207, 271] on link "Paiements reçus" at bounding box center [192, 270] width 100 height 18
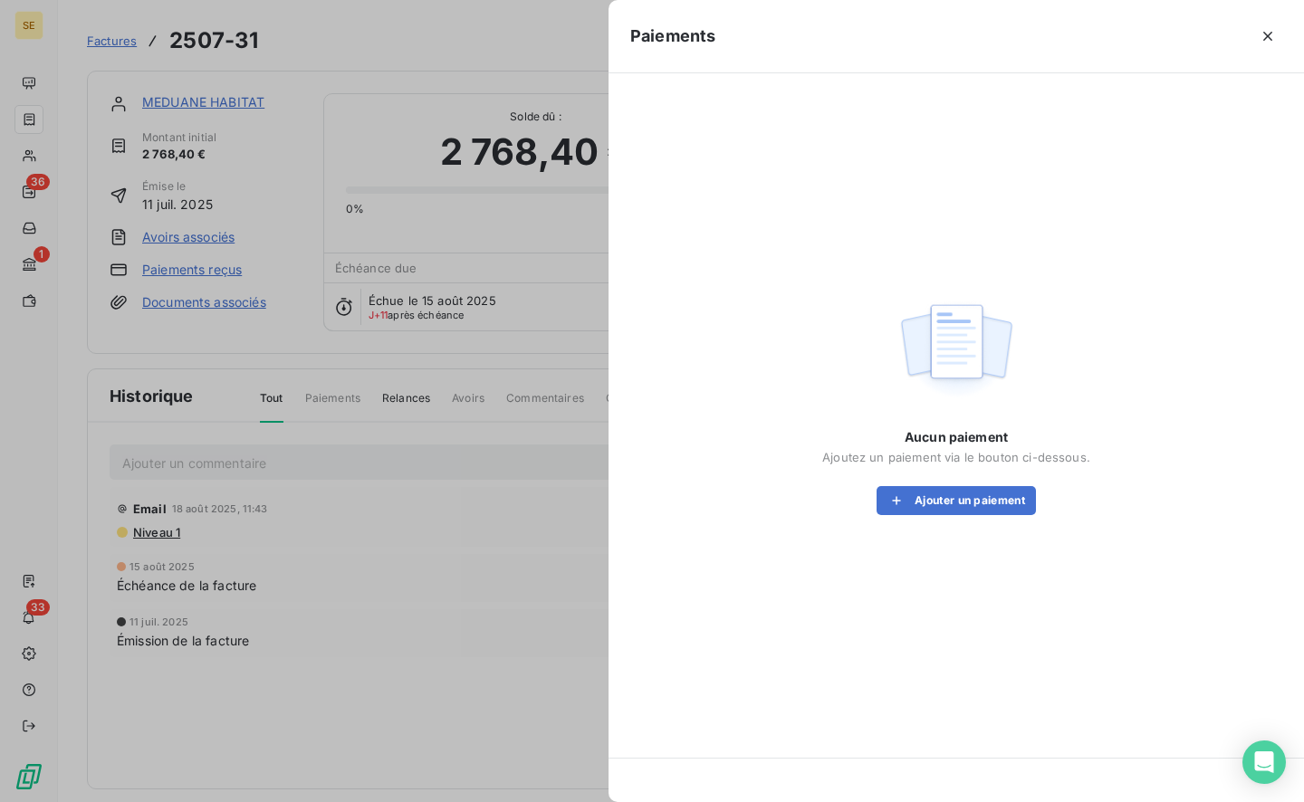
click at [964, 507] on button "Ajouter un paiement" at bounding box center [956, 500] width 159 height 29
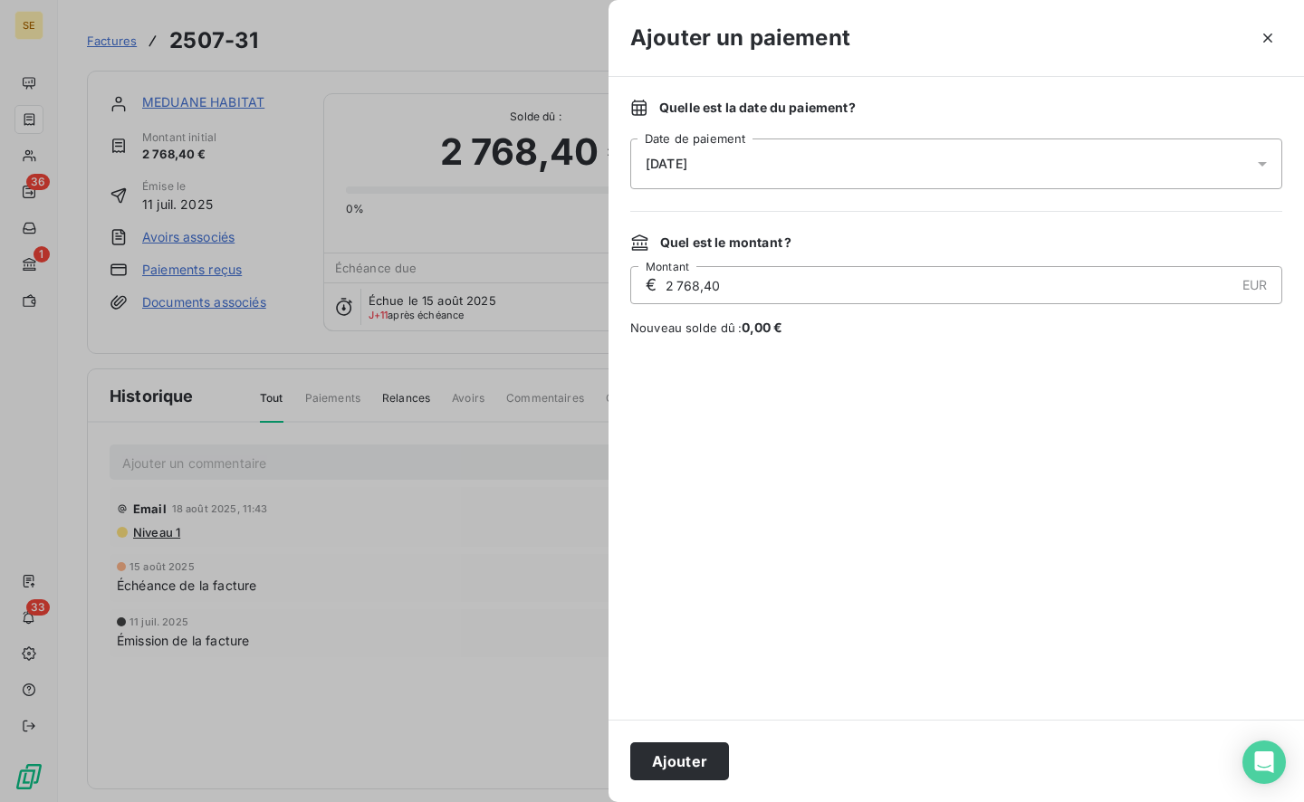
click at [747, 164] on div "[DATE]" at bounding box center [956, 164] width 652 height 51
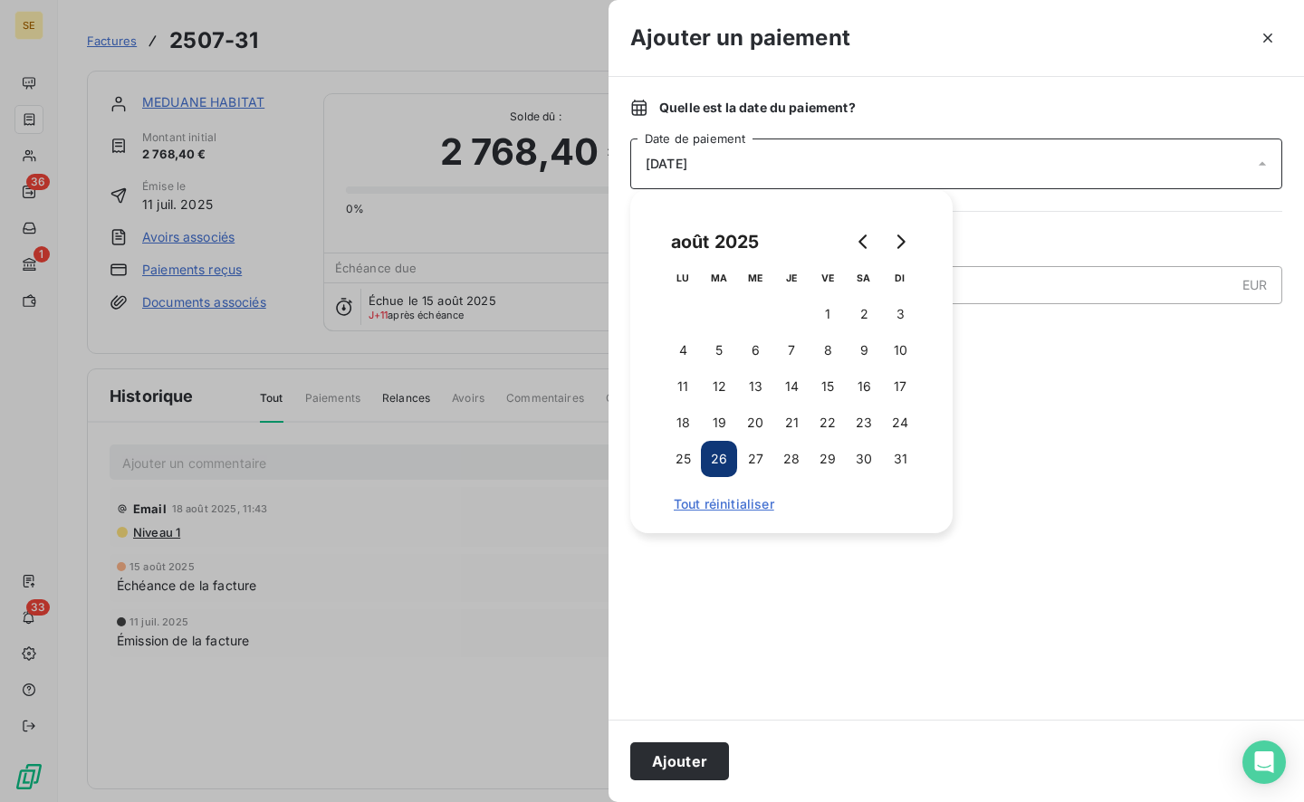
click at [701, 458] on button "26" at bounding box center [719, 459] width 36 height 36
click at [693, 463] on button "25" at bounding box center [683, 459] width 36 height 36
click at [687, 761] on button "Ajouter" at bounding box center [679, 762] width 99 height 38
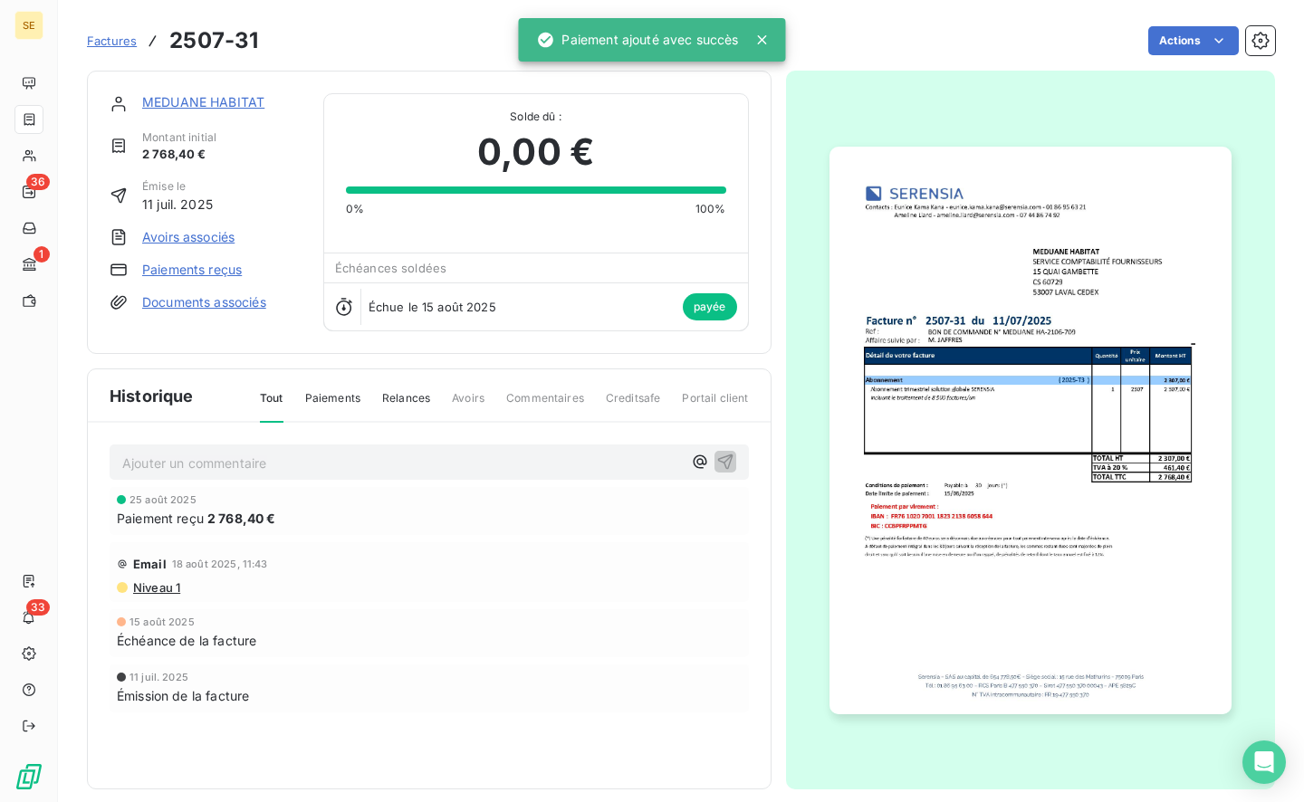
click at [200, 469] on p "Ajouter un commentaire ﻿" at bounding box center [402, 463] width 560 height 23
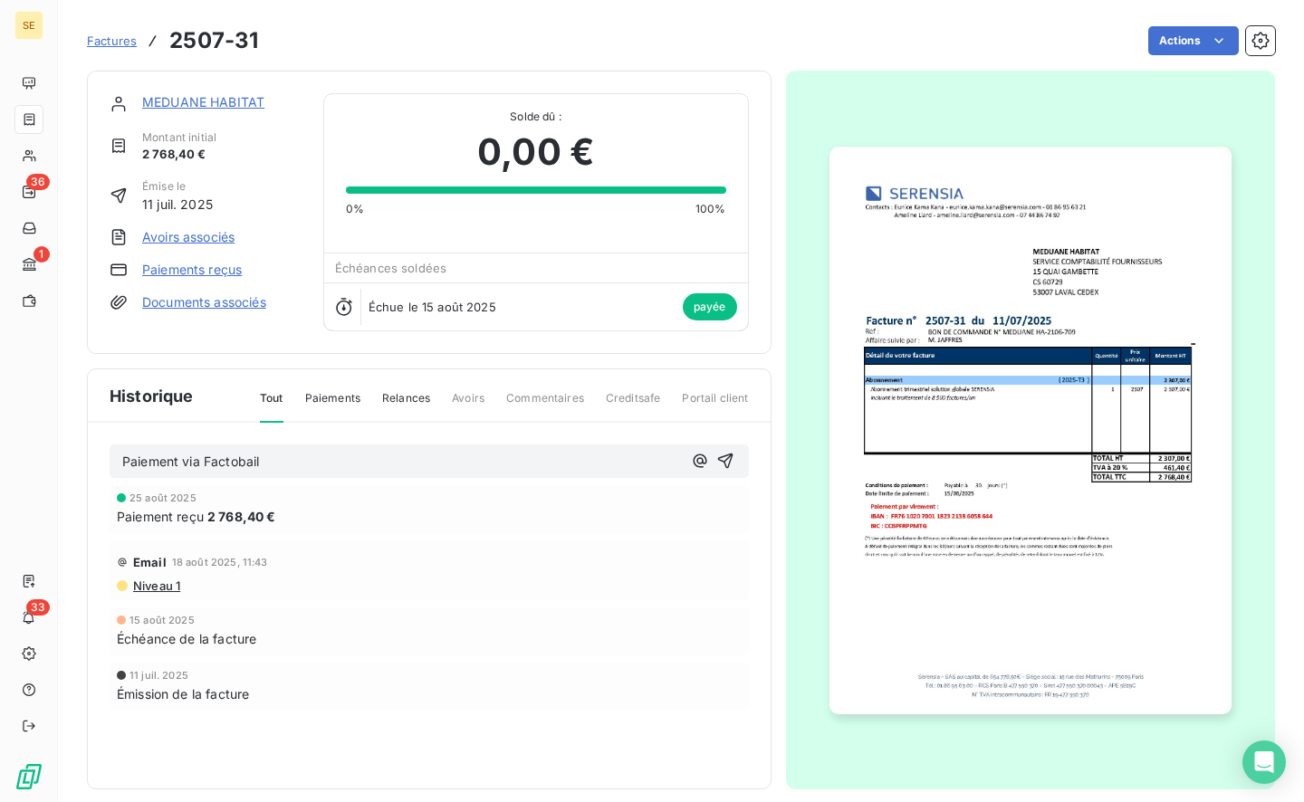
click at [724, 459] on icon "button" at bounding box center [724, 461] width 15 height 15
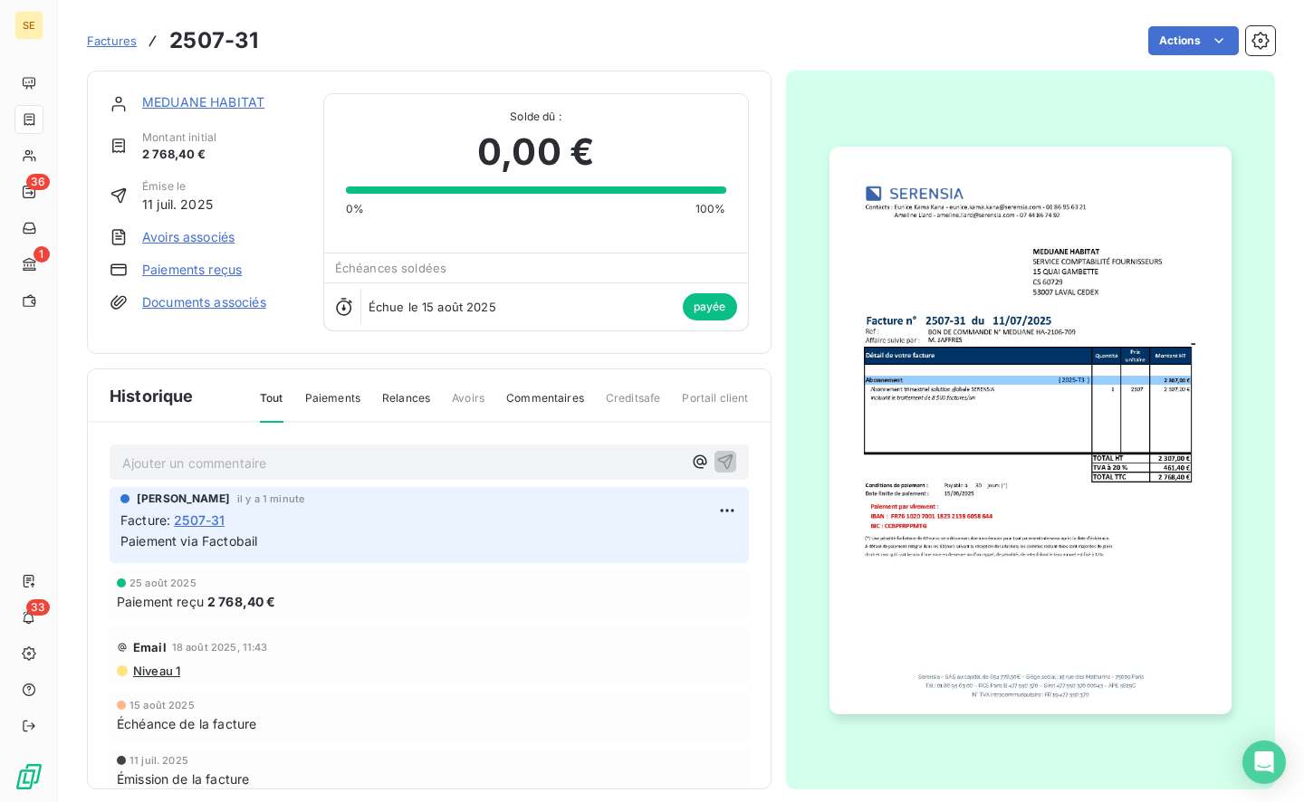
click at [119, 45] on span "Factures" at bounding box center [112, 41] width 50 height 14
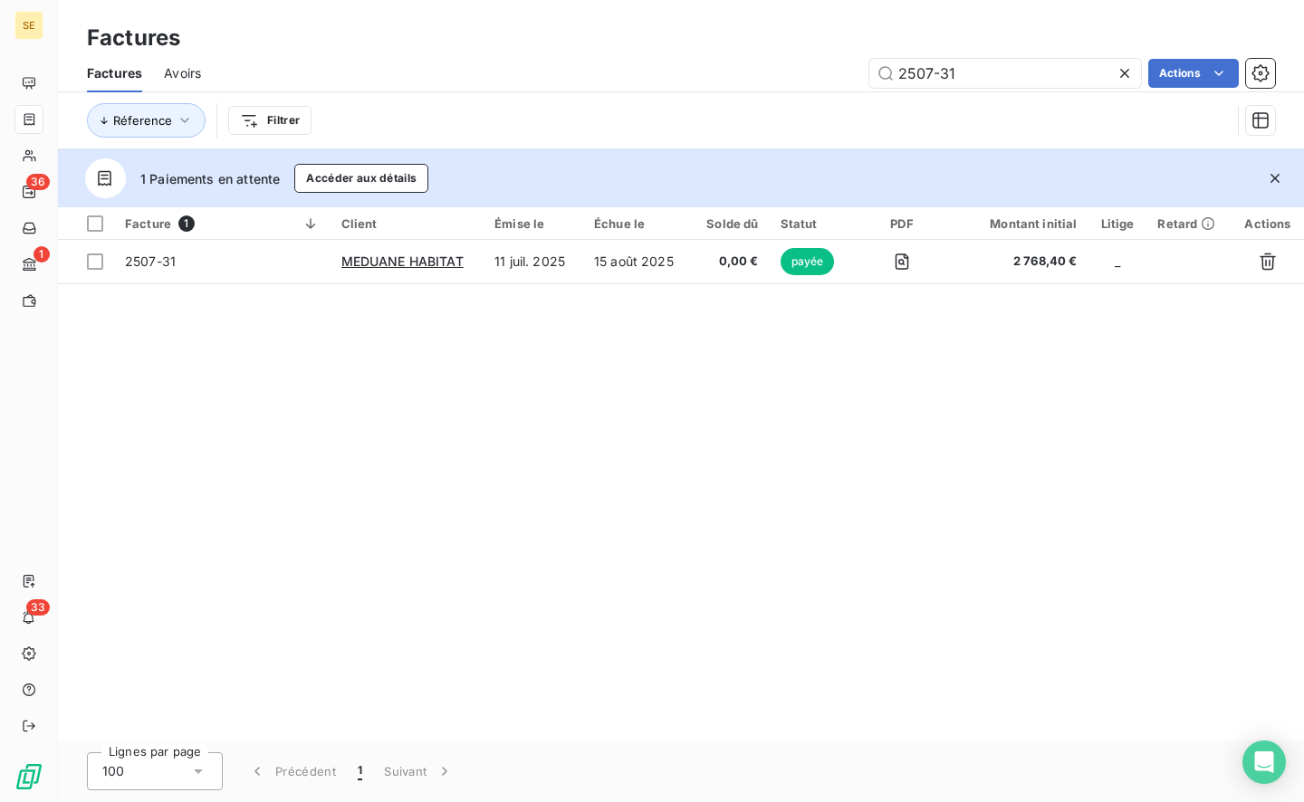
drag, startPoint x: 923, startPoint y: 75, endPoint x: 1022, endPoint y: 74, distance: 99.6
click at [1000, 77] on input "2507-31" at bounding box center [1005, 73] width 272 height 29
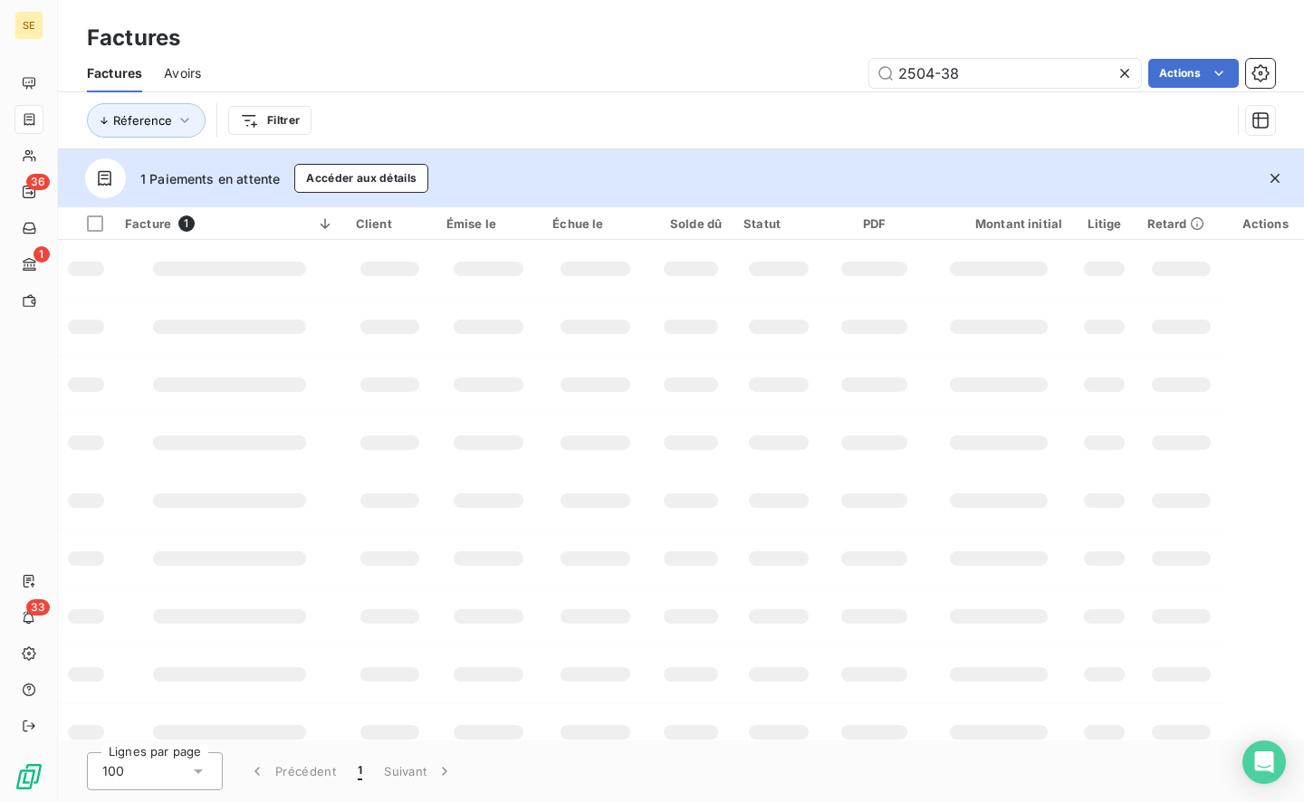
type input "2504-38"
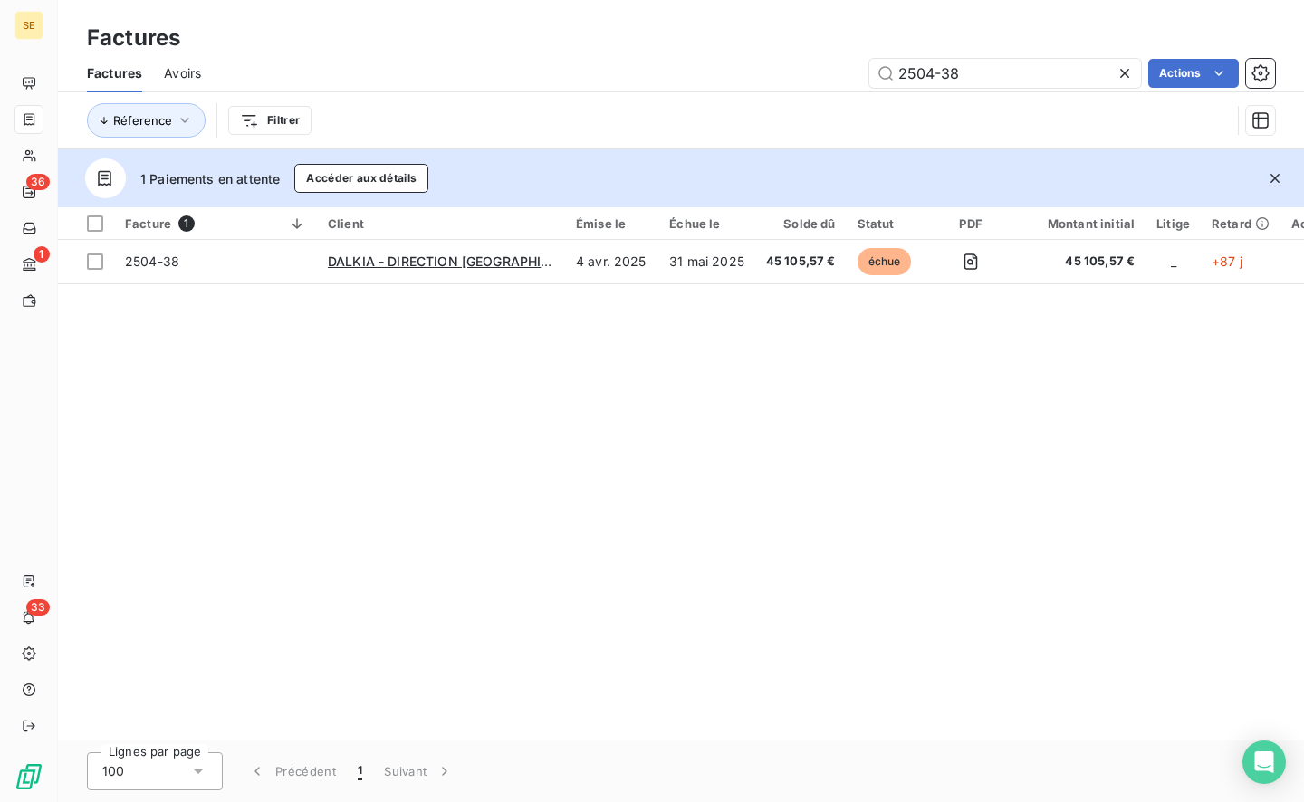
click at [233, 260] on span "2504-38" at bounding box center [215, 262] width 181 height 18
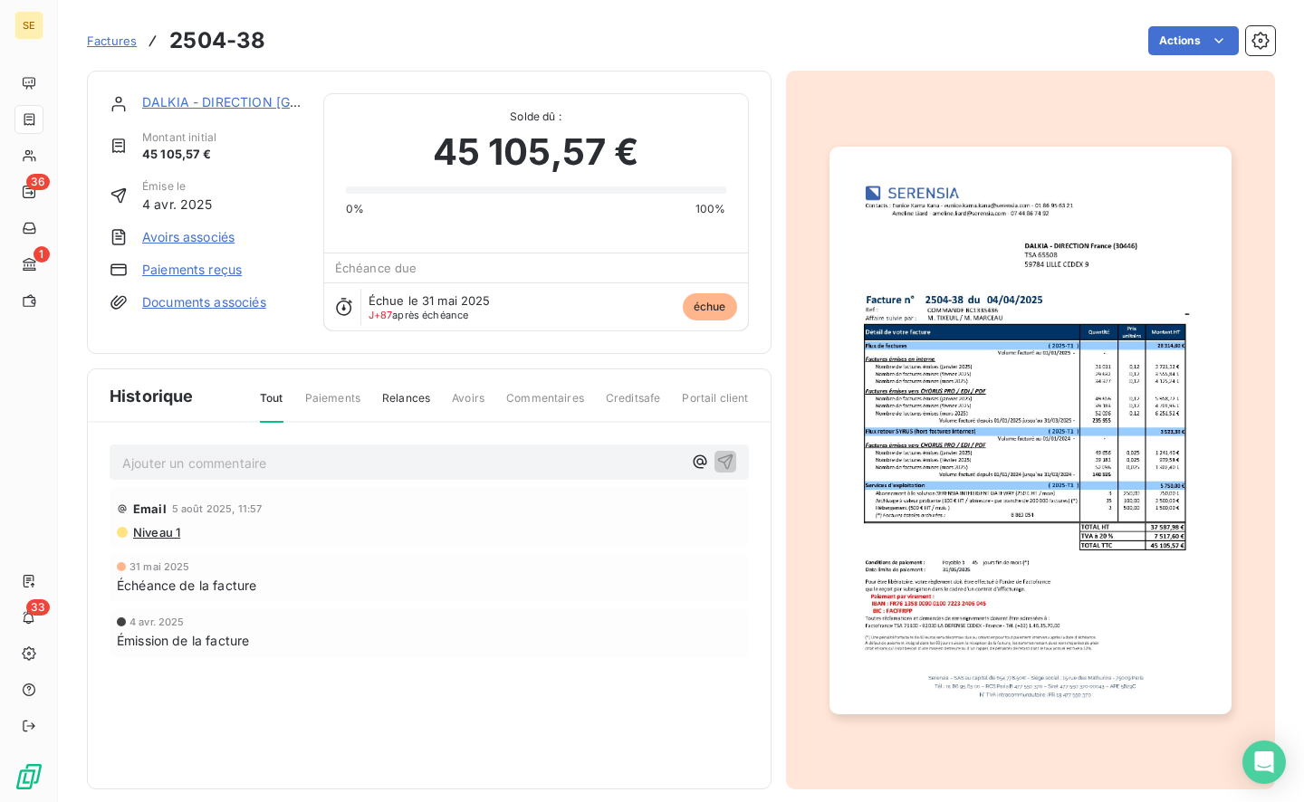
click at [206, 274] on link "Paiements reçus" at bounding box center [192, 270] width 100 height 18
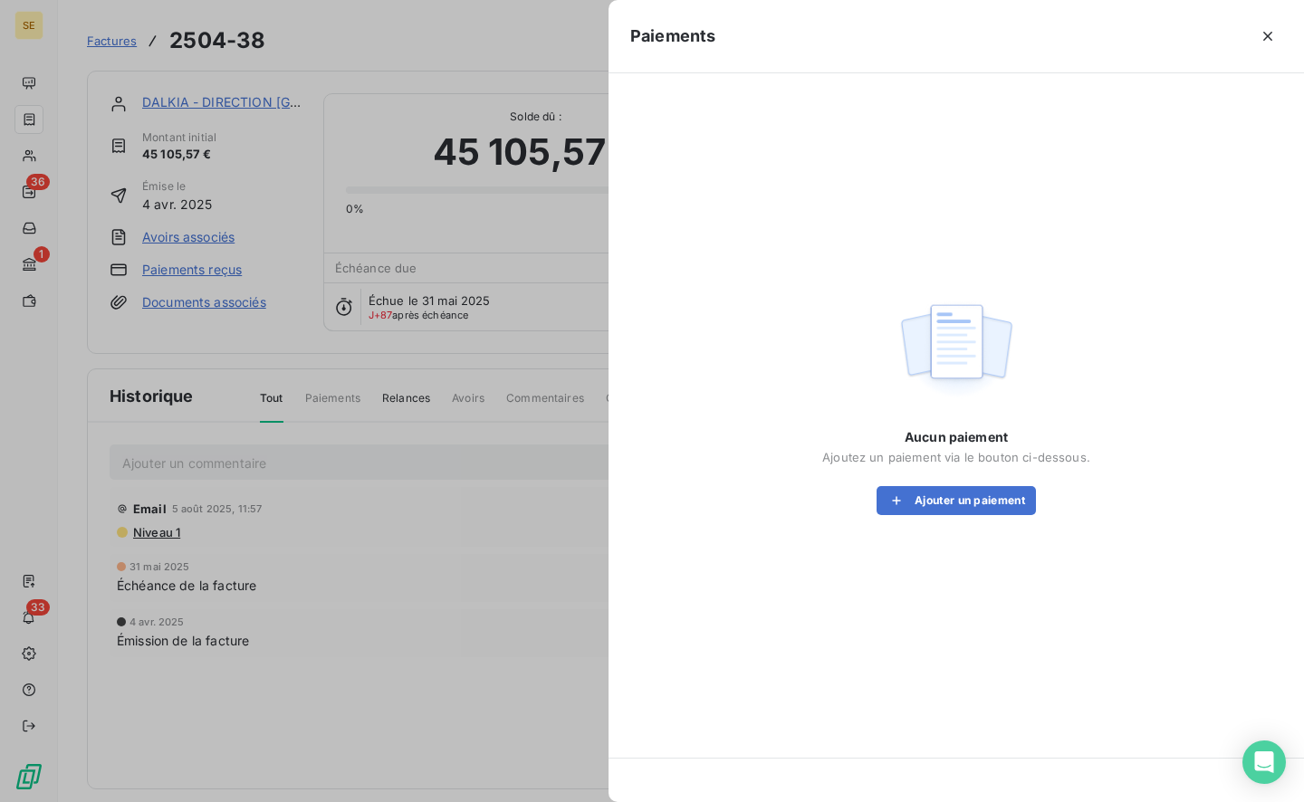
click at [1019, 516] on div "Aucun paiement Ajoutez un paiement via le bouton ci-dessous. Ajouter un paiement" at bounding box center [956, 404] width 652 height 619
click at [1012, 507] on button "Ajouter un paiement" at bounding box center [956, 500] width 159 height 29
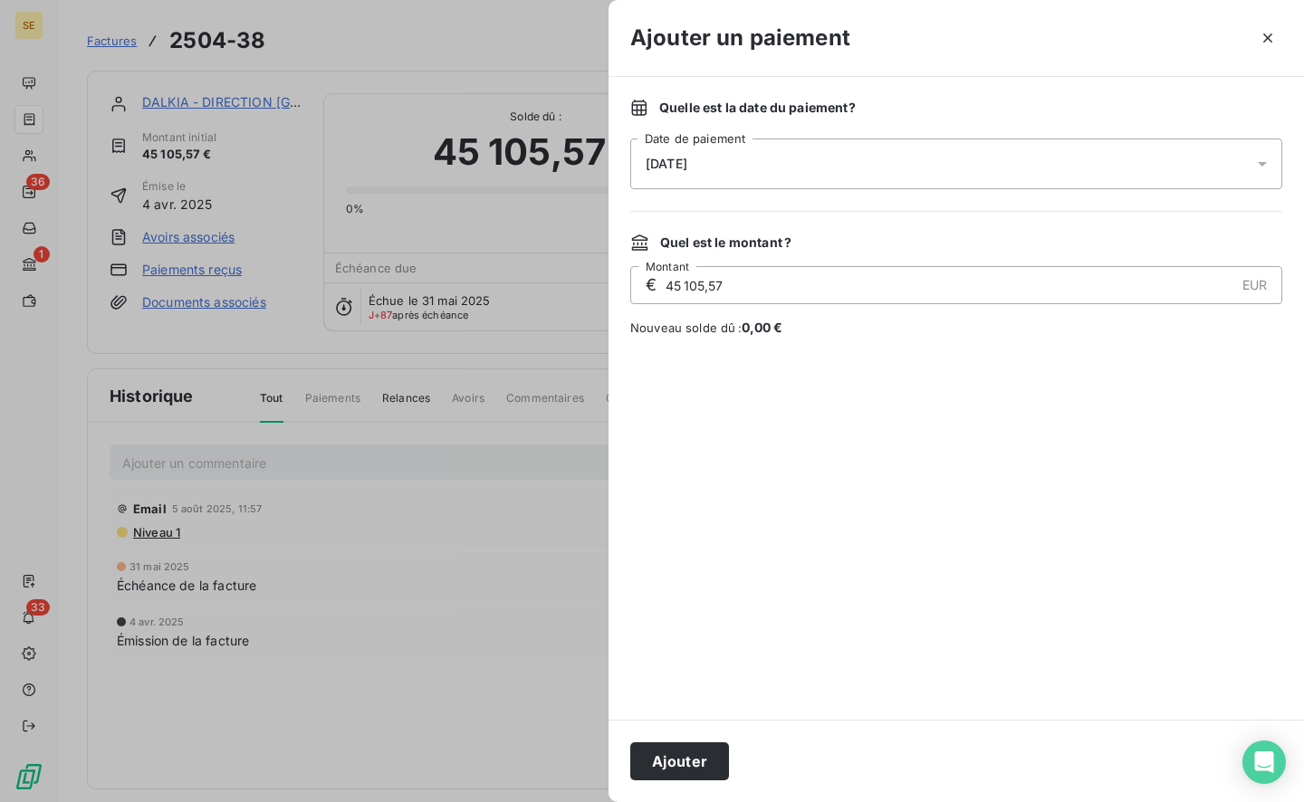
click at [687, 161] on span "[DATE]" at bounding box center [667, 164] width 42 height 14
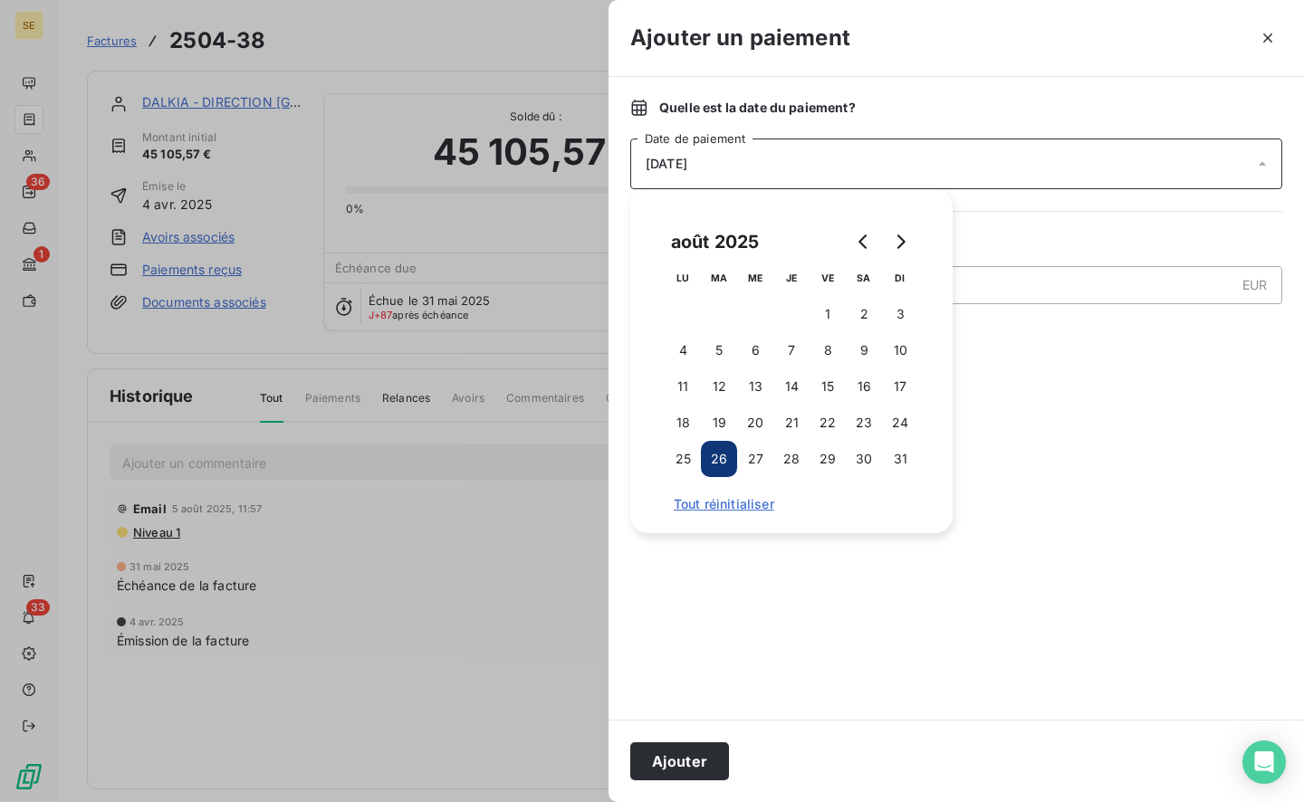
click at [691, 462] on button "25" at bounding box center [683, 459] width 36 height 36
click at [678, 759] on button "Ajouter" at bounding box center [679, 762] width 99 height 38
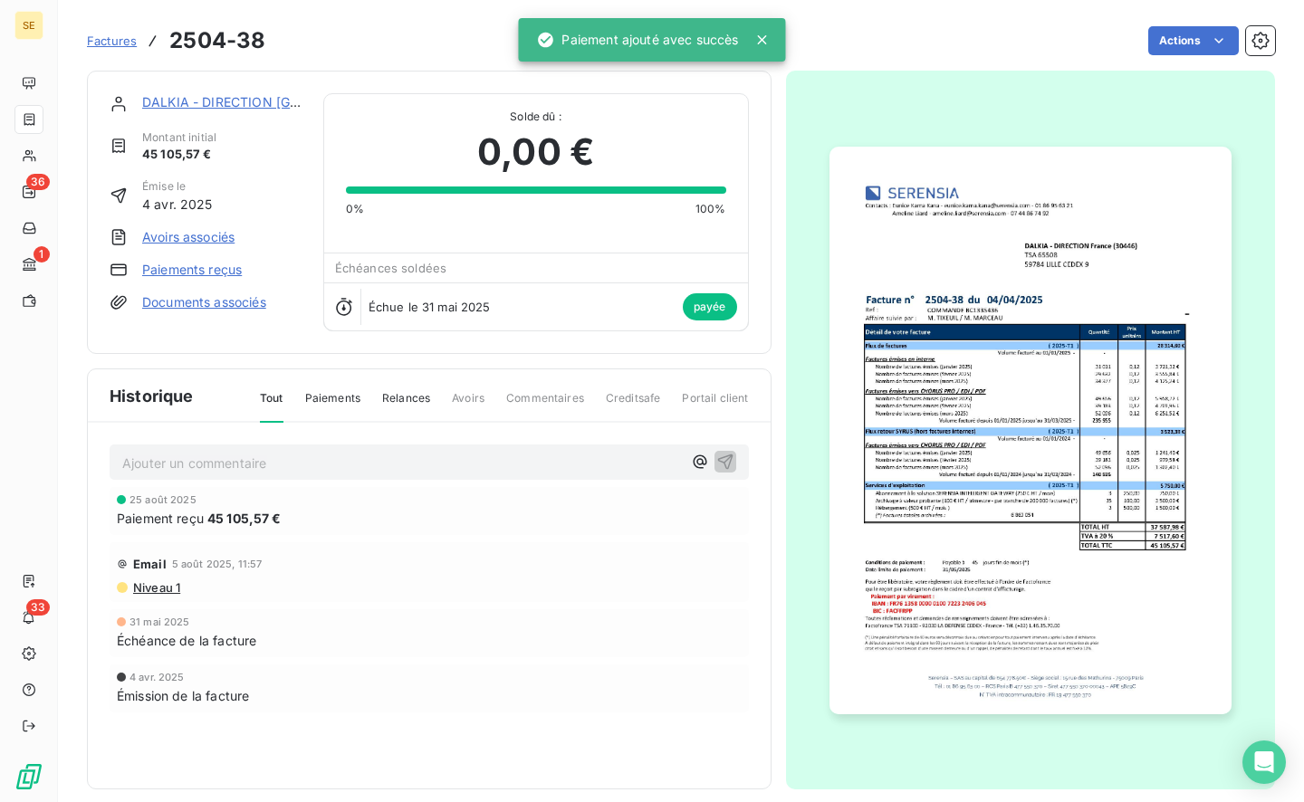
click at [371, 460] on p "Ajouter un commentaire ﻿" at bounding box center [402, 463] width 560 height 23
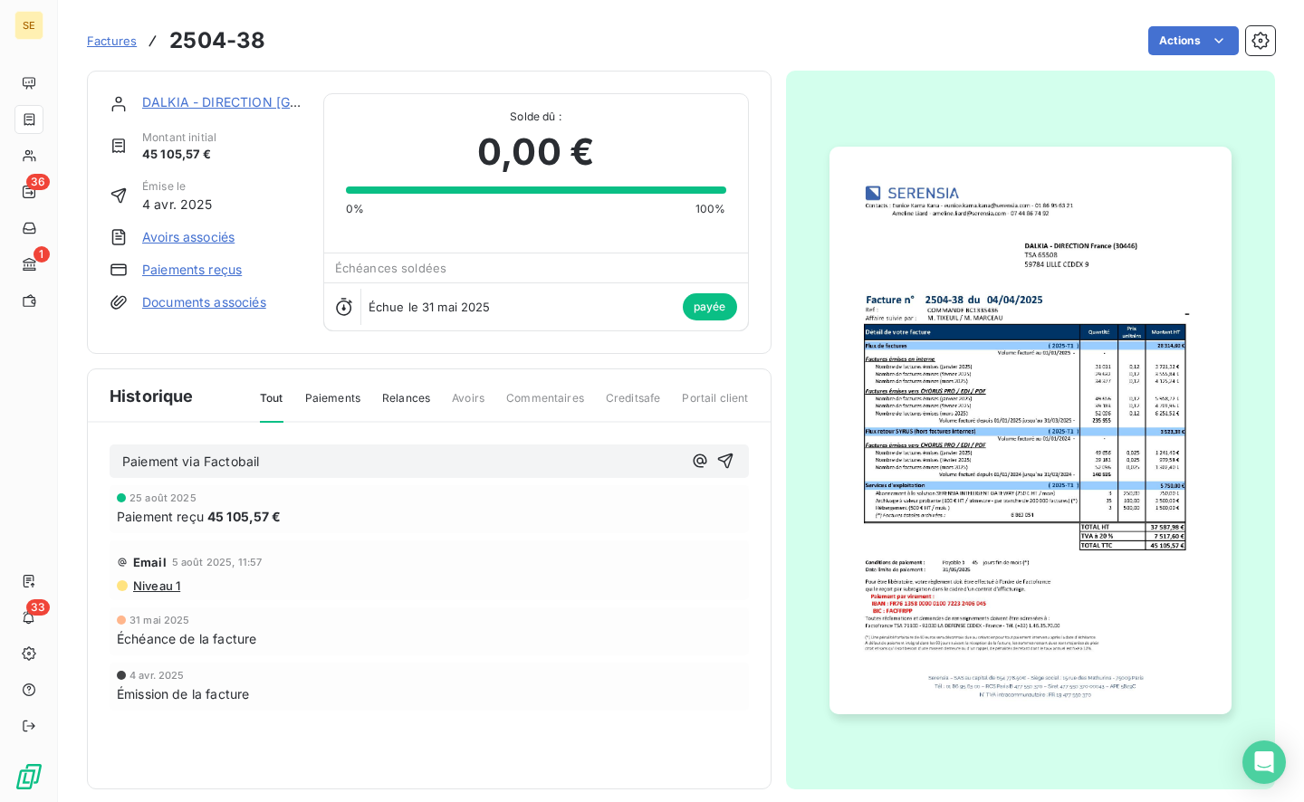
click at [716, 453] on icon "button" at bounding box center [725, 461] width 18 height 18
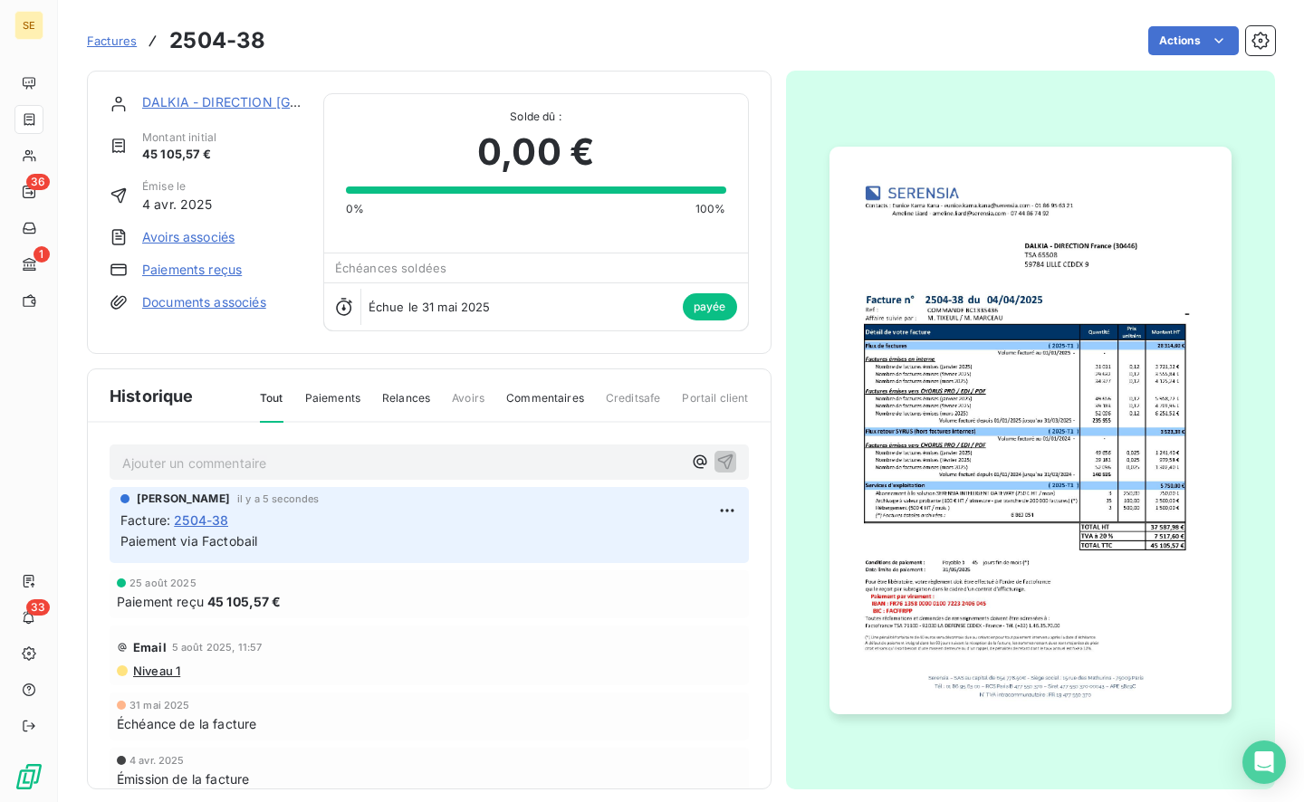
click at [114, 43] on span "Factures" at bounding box center [112, 41] width 50 height 14
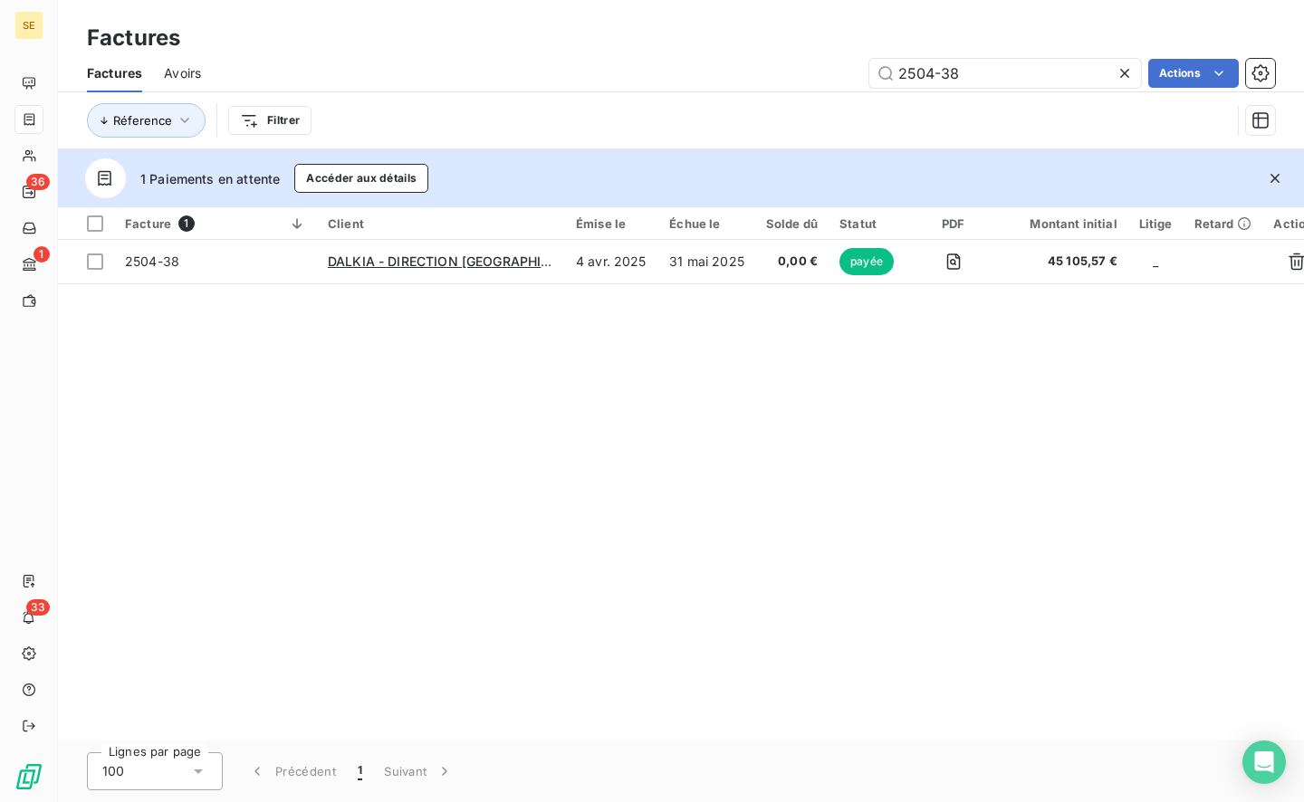
click at [1122, 72] on icon at bounding box center [1124, 73] width 9 height 9
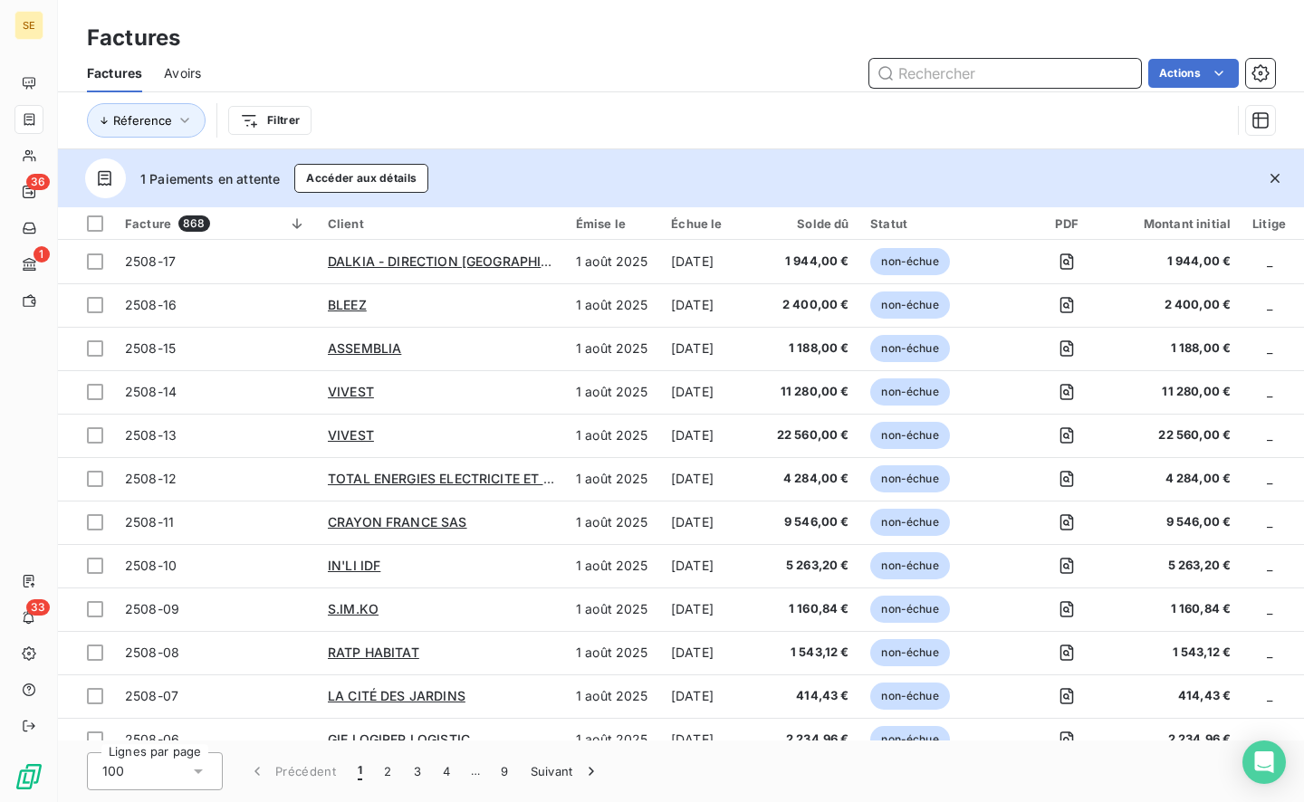
click at [955, 66] on input "text" at bounding box center [1005, 73] width 272 height 29
type input "dalkia"
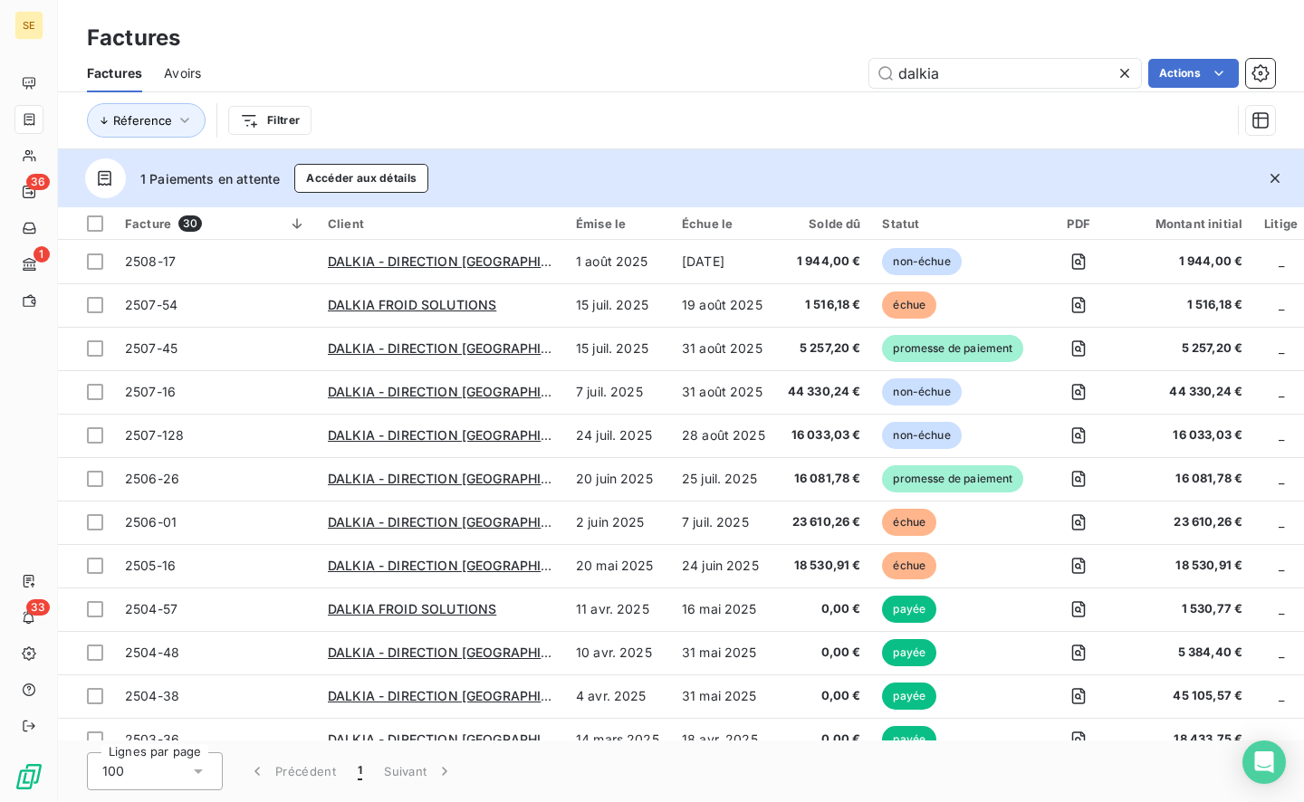
click at [392, 271] on td "DALKIA - DIRECTION [GEOGRAPHIC_DATA] (30446)" at bounding box center [441, 261] width 248 height 43
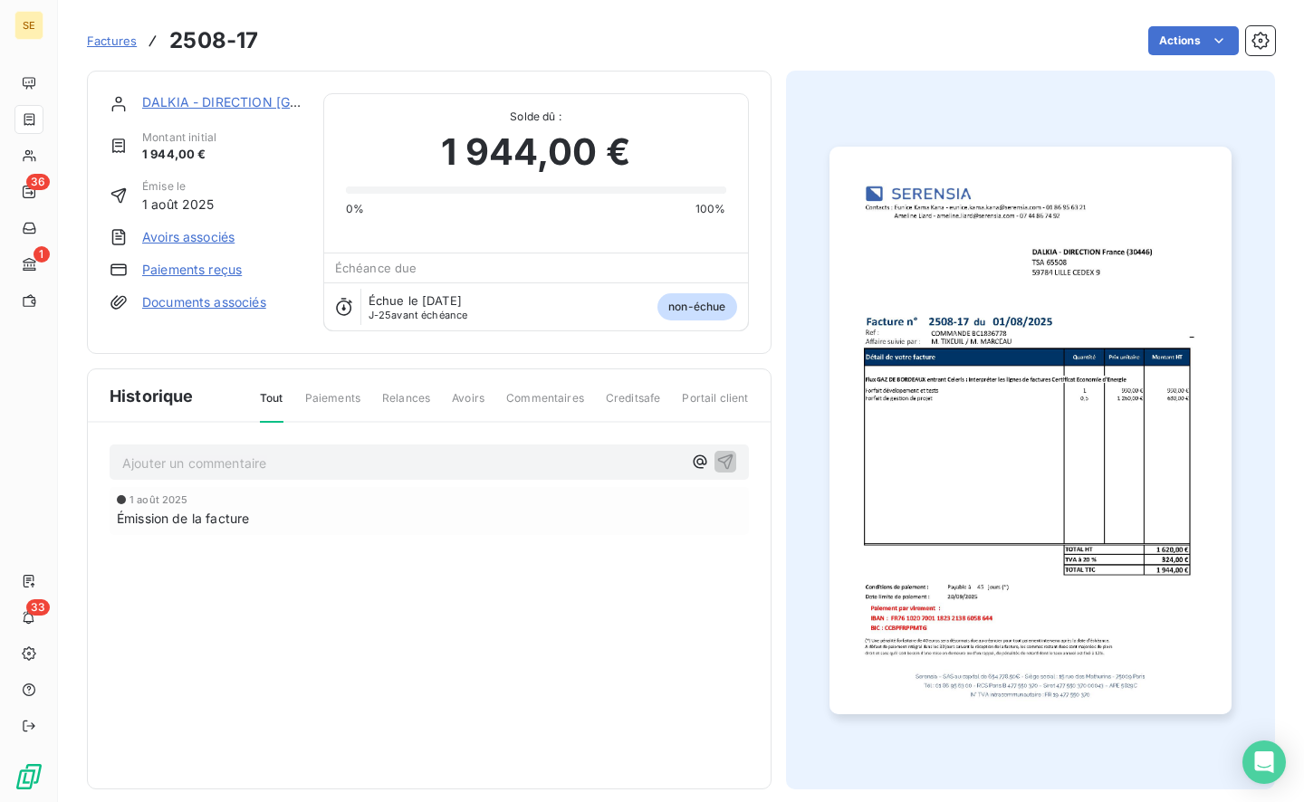
click at [172, 96] on link "DALKIA - DIRECTION [GEOGRAPHIC_DATA] (30446)" at bounding box center [302, 101] width 321 height 15
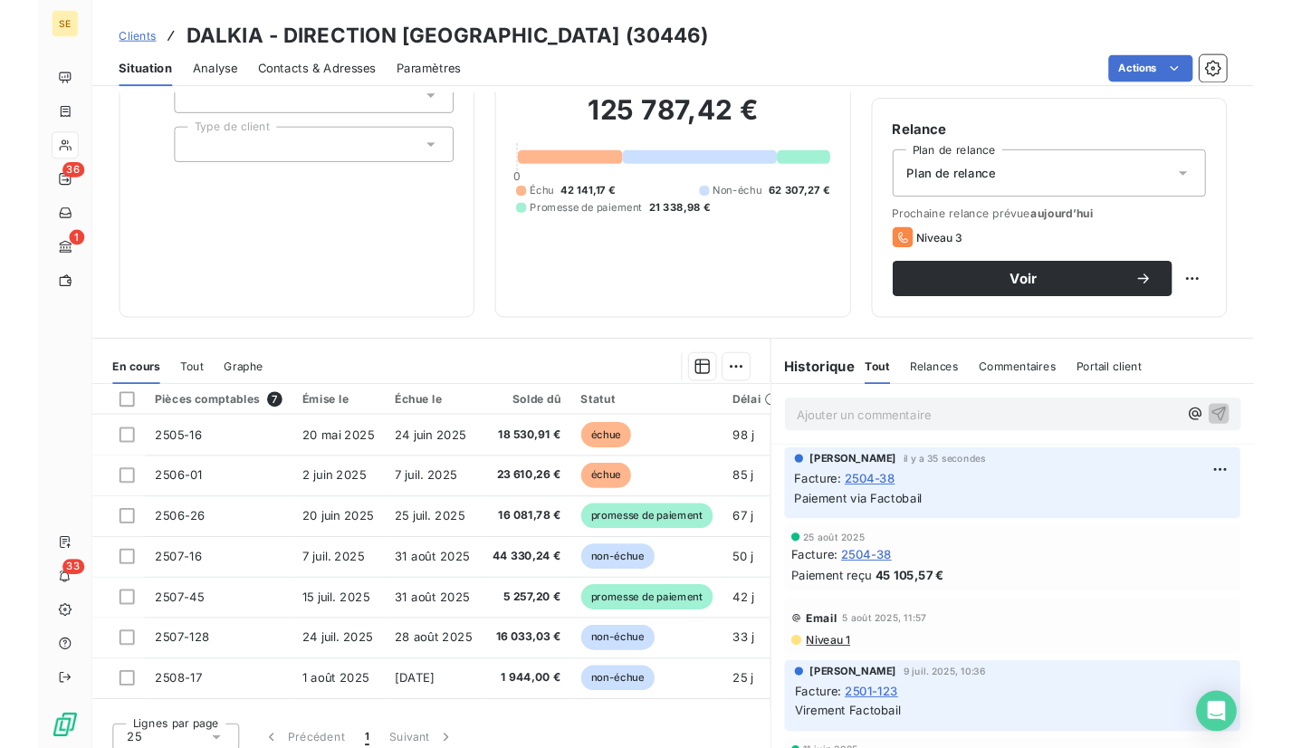
scroll to position [154, 0]
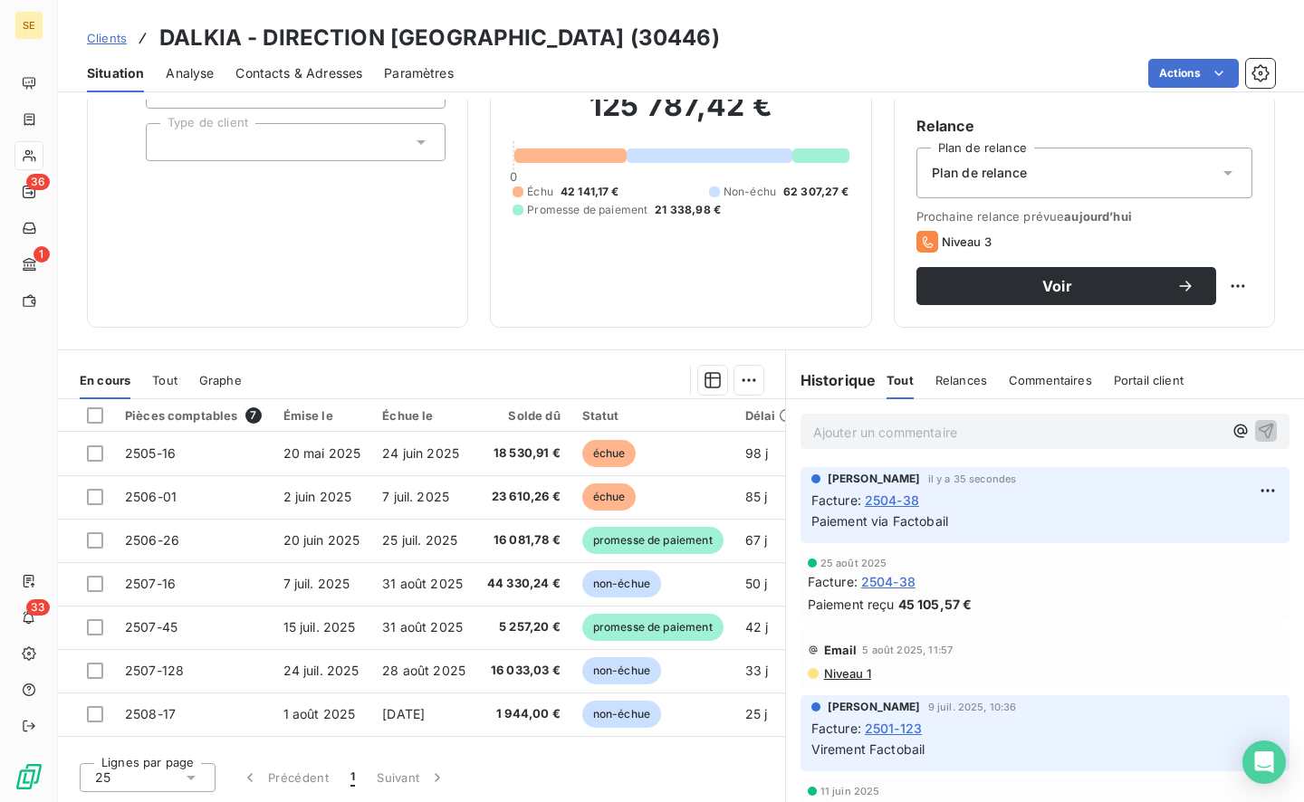
click at [181, 451] on td "2505-16" at bounding box center [193, 453] width 158 height 43
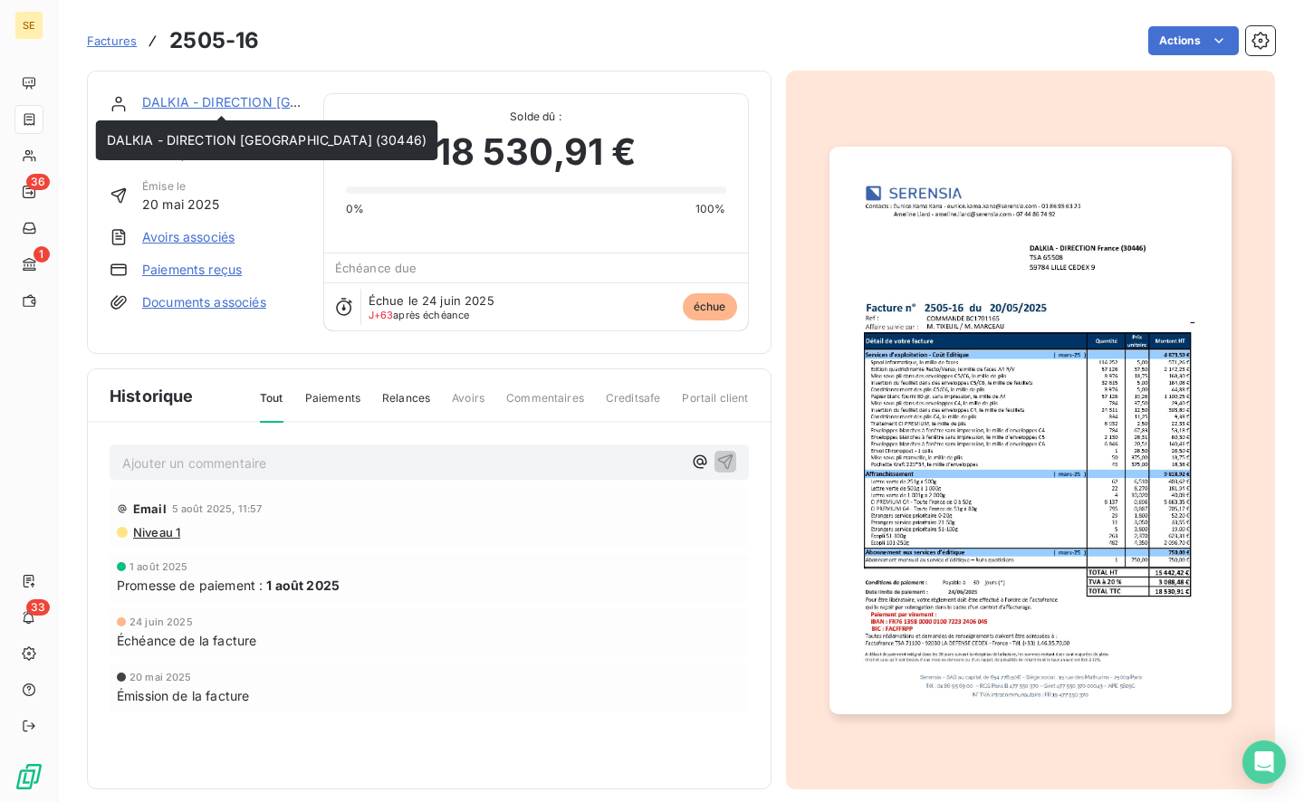
click at [204, 100] on link "DALKIA - DIRECTION [GEOGRAPHIC_DATA] (30446)" at bounding box center [302, 101] width 321 height 15
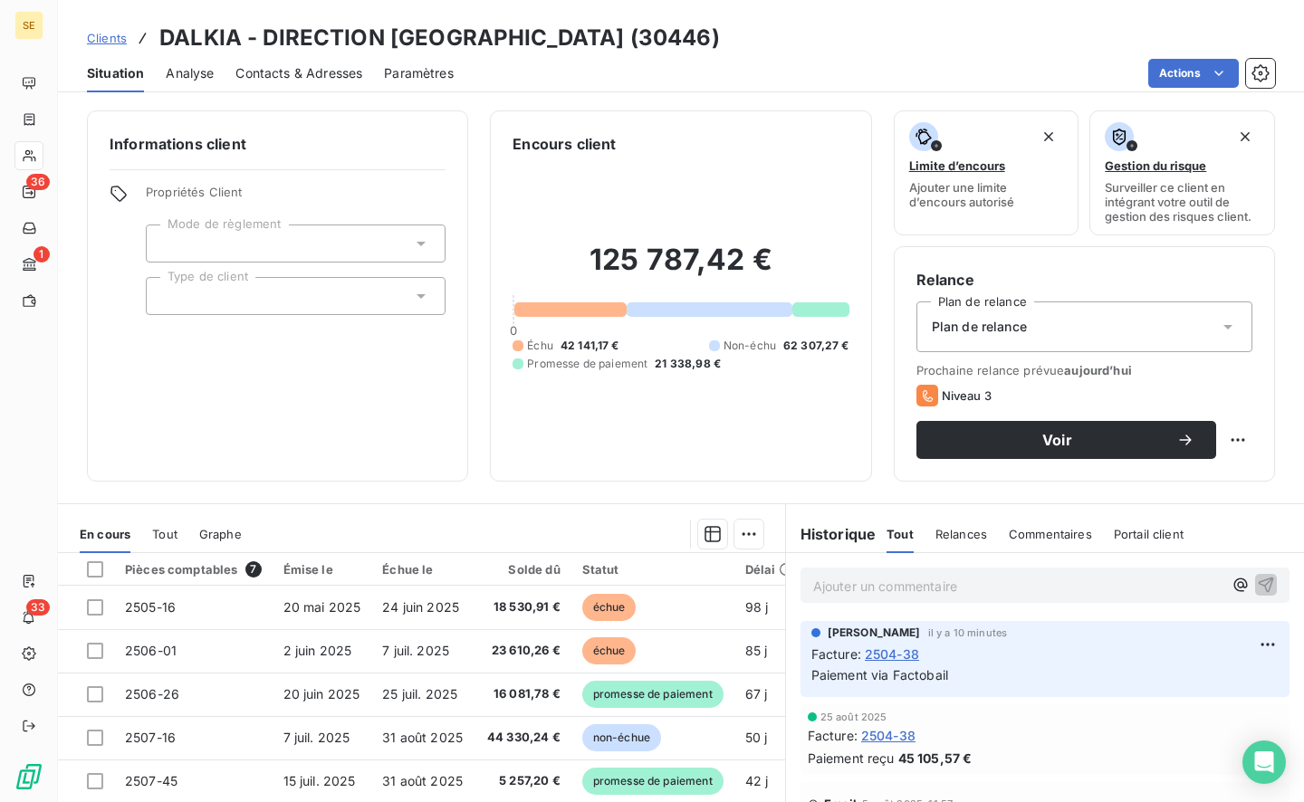
click at [428, 734] on span "31 août 2025" at bounding box center [422, 737] width 81 height 15
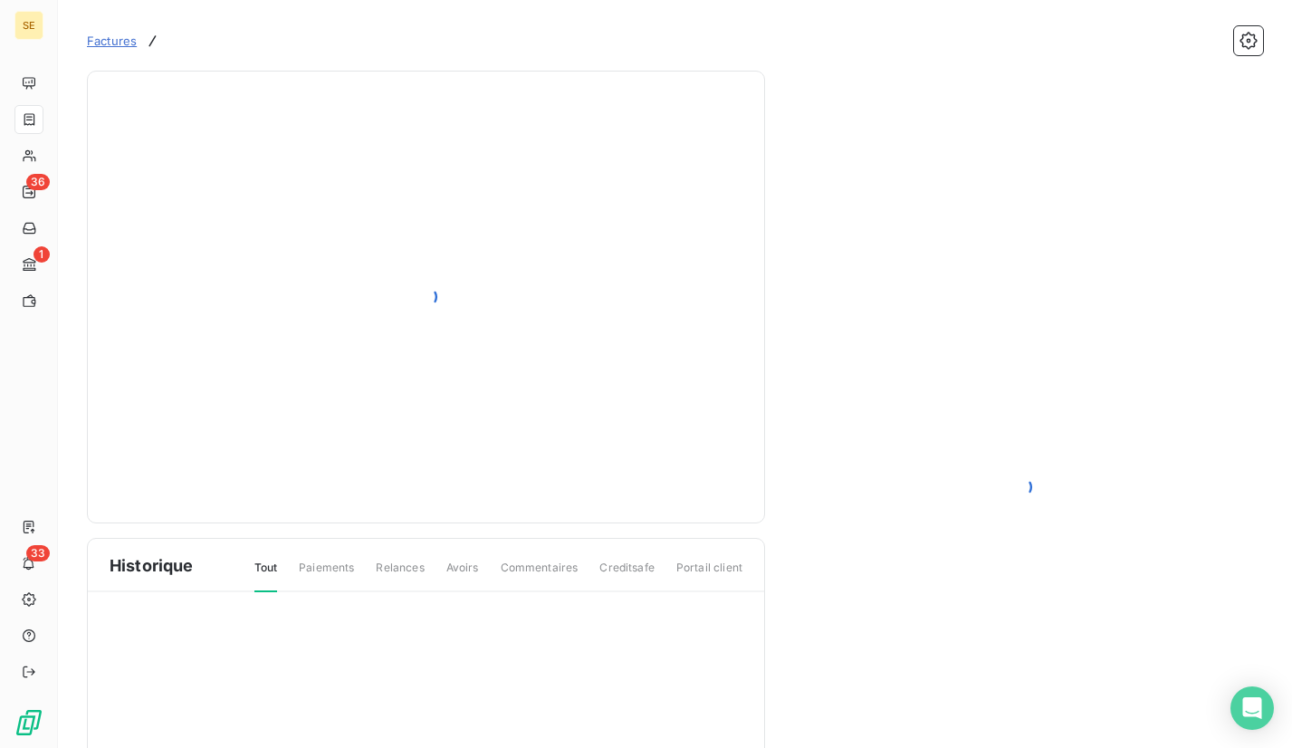
click at [935, 109] on div at bounding box center [1021, 487] width 455 height 790
